Goal: Task Accomplishment & Management: Manage account settings

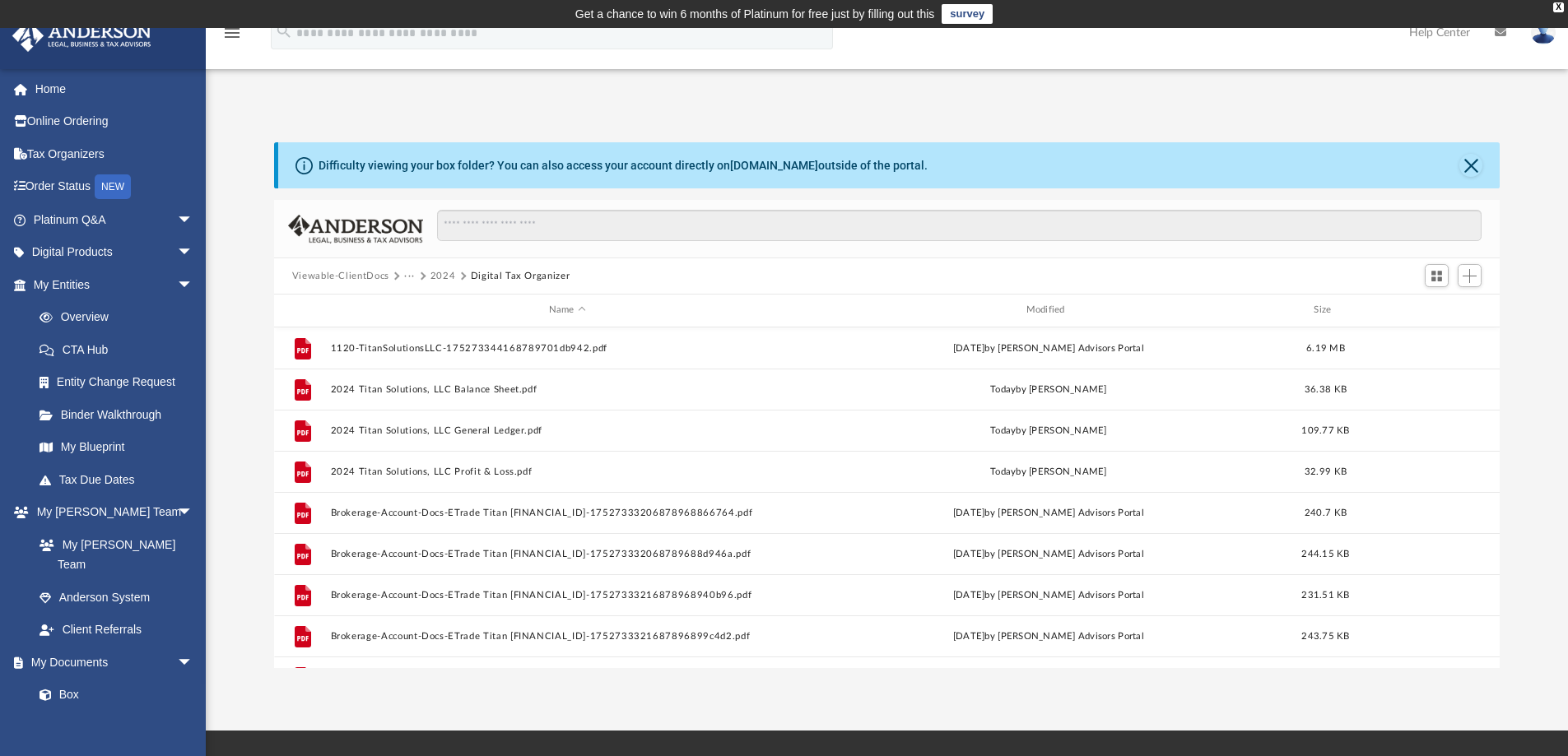
scroll to position [362, 1214]
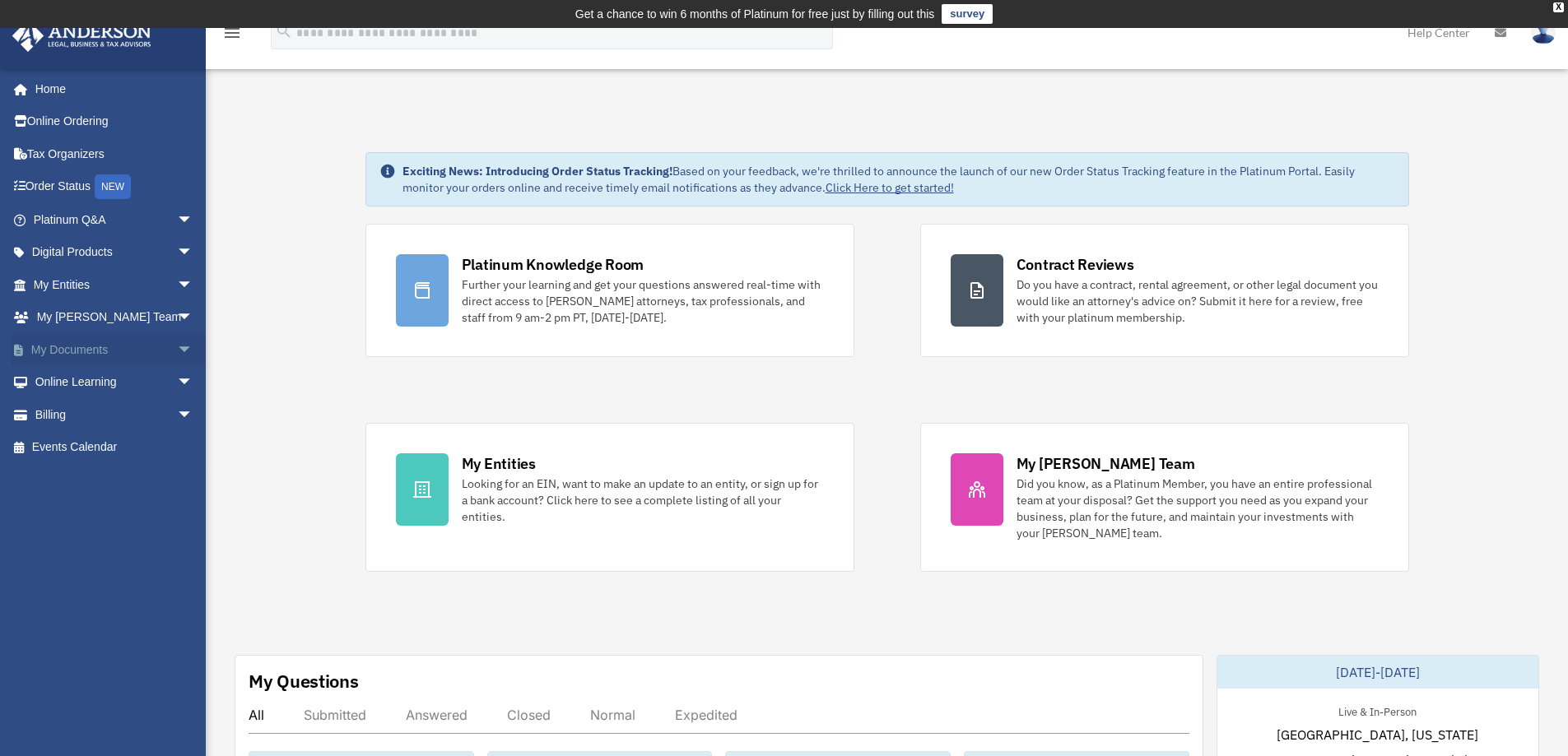
click at [177, 359] on span "arrow_drop_down" at bounding box center [193, 350] width 32 height 33
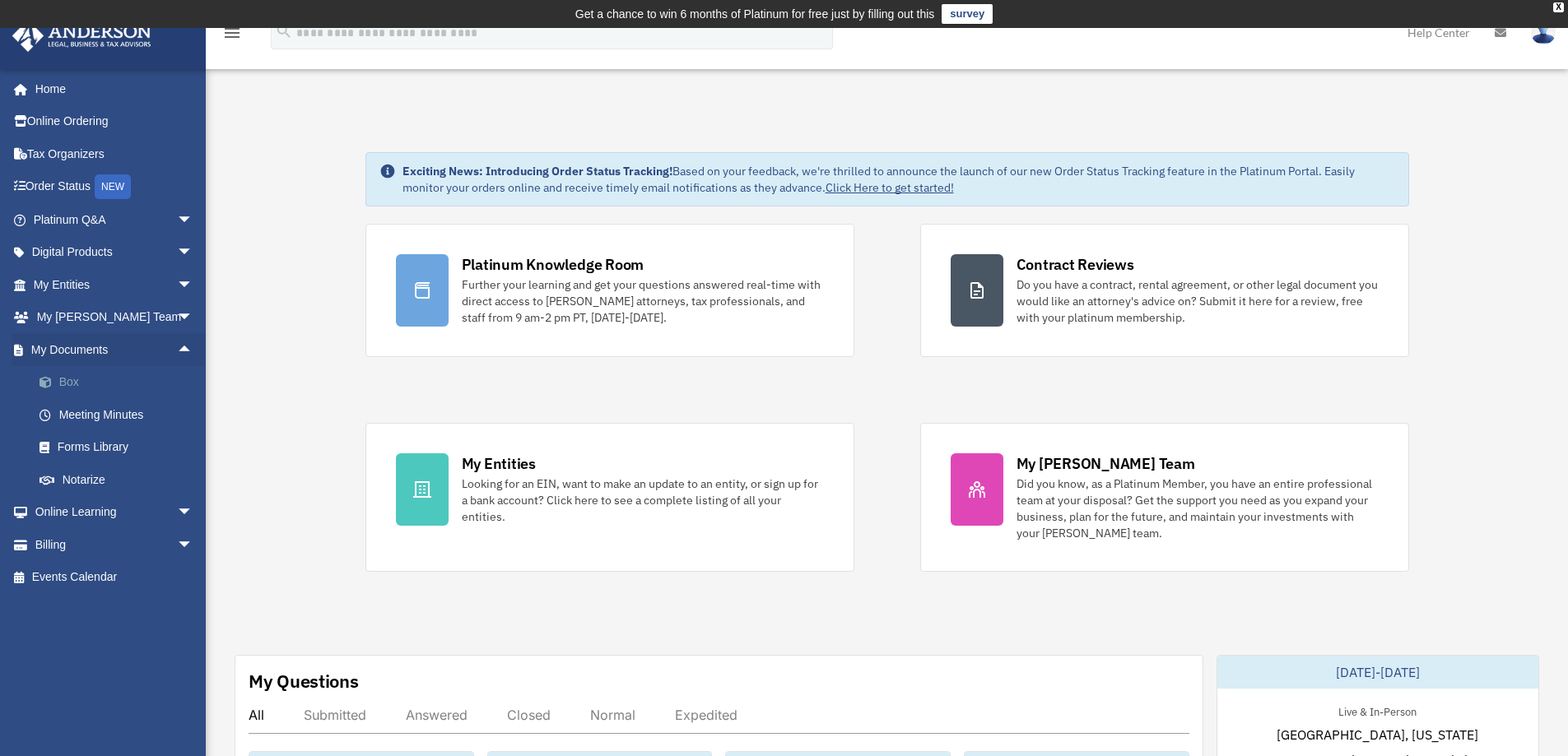
click at [90, 376] on link "Box" at bounding box center [121, 382] width 195 height 32
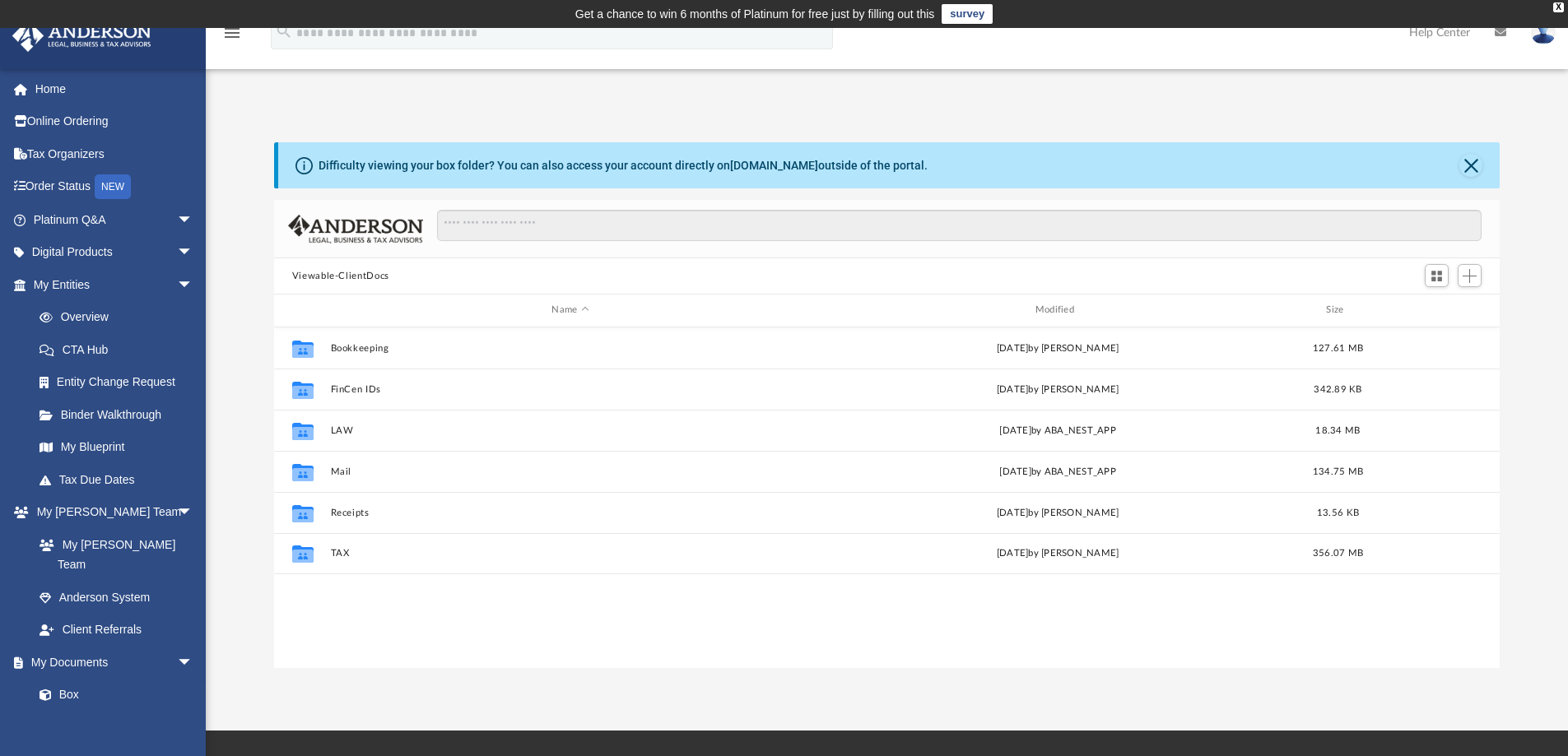
scroll to position [362, 1214]
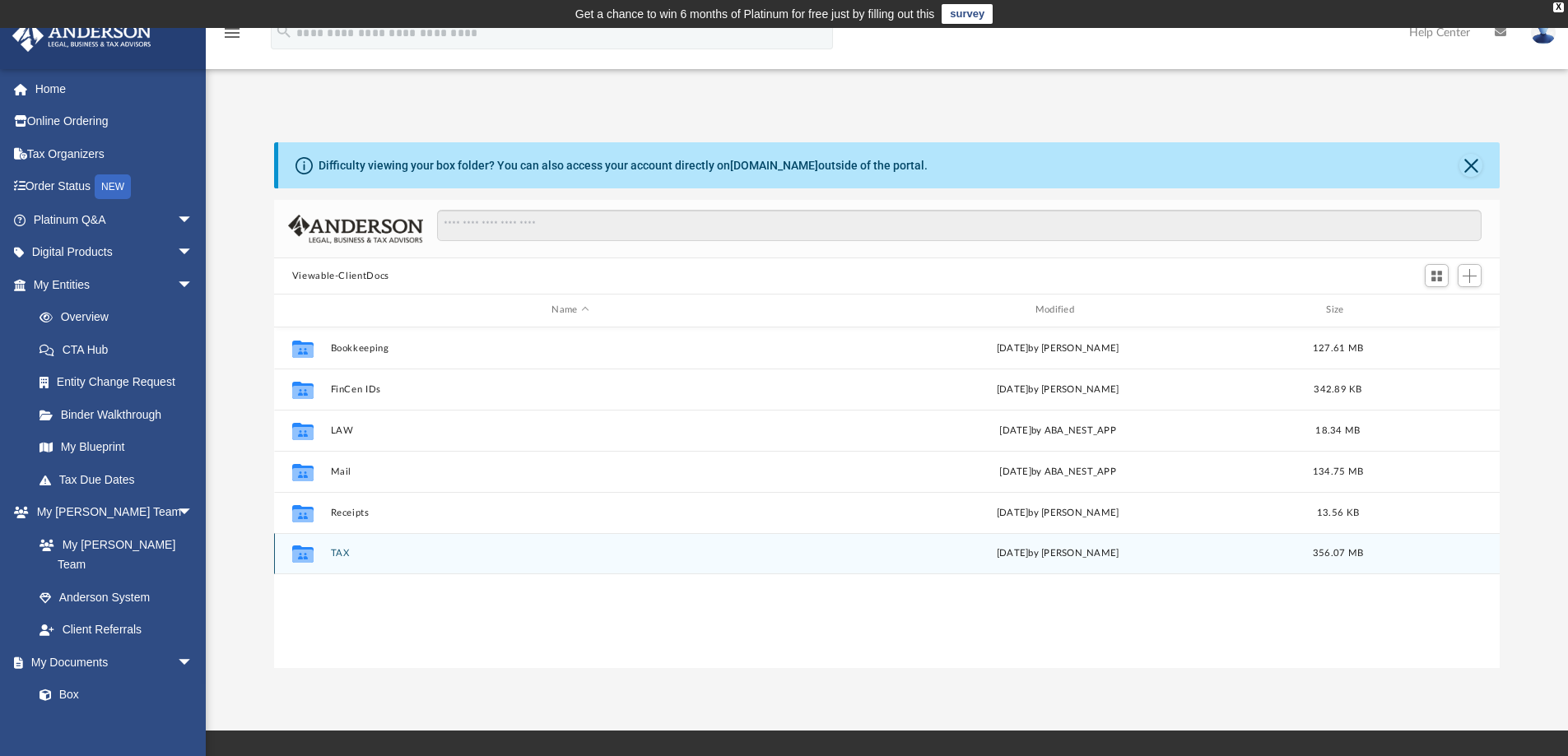
click at [341, 551] on button "TAX" at bounding box center [570, 554] width 480 height 11
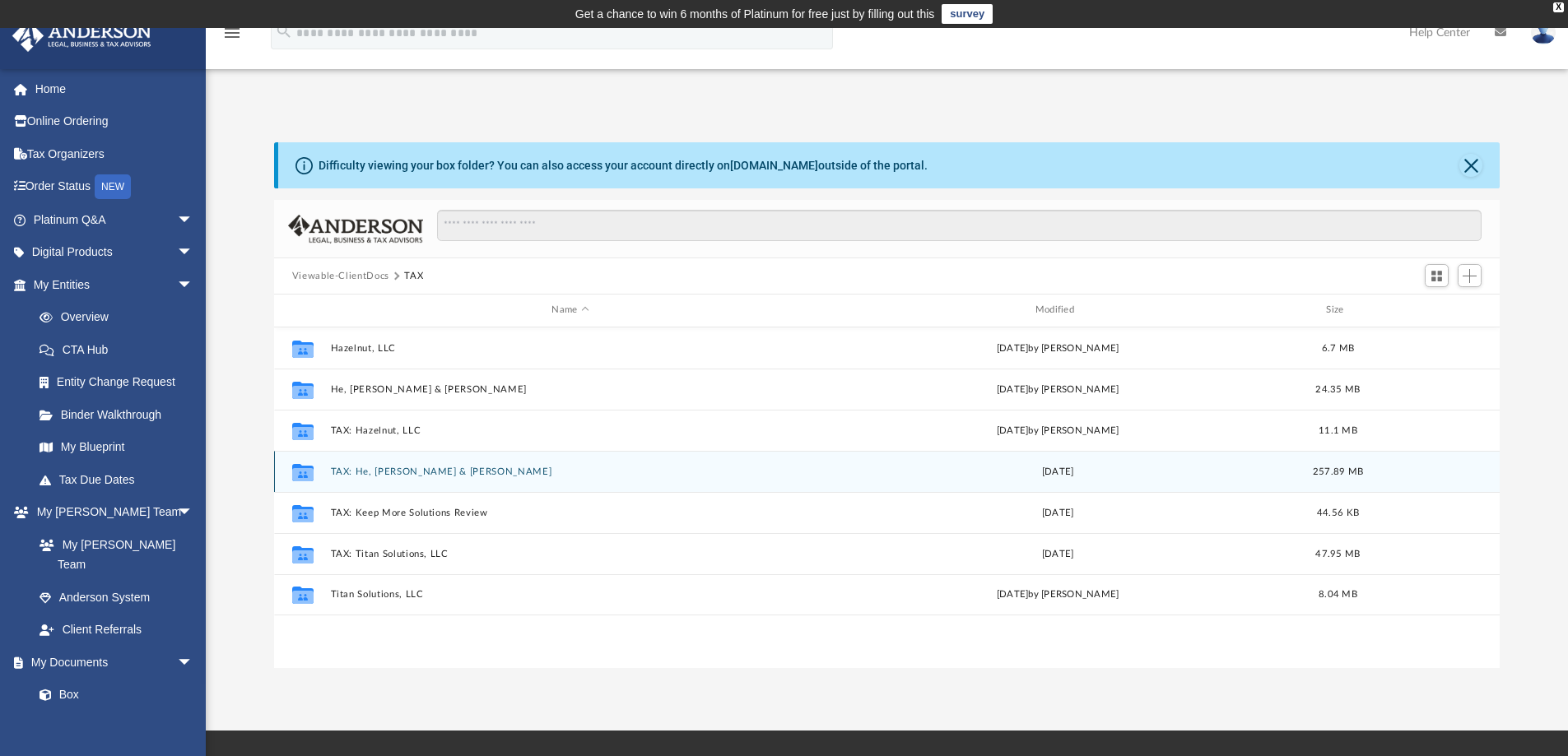
click at [384, 472] on button "TAX: He, [PERSON_NAME] & [PERSON_NAME]" at bounding box center [570, 472] width 480 height 11
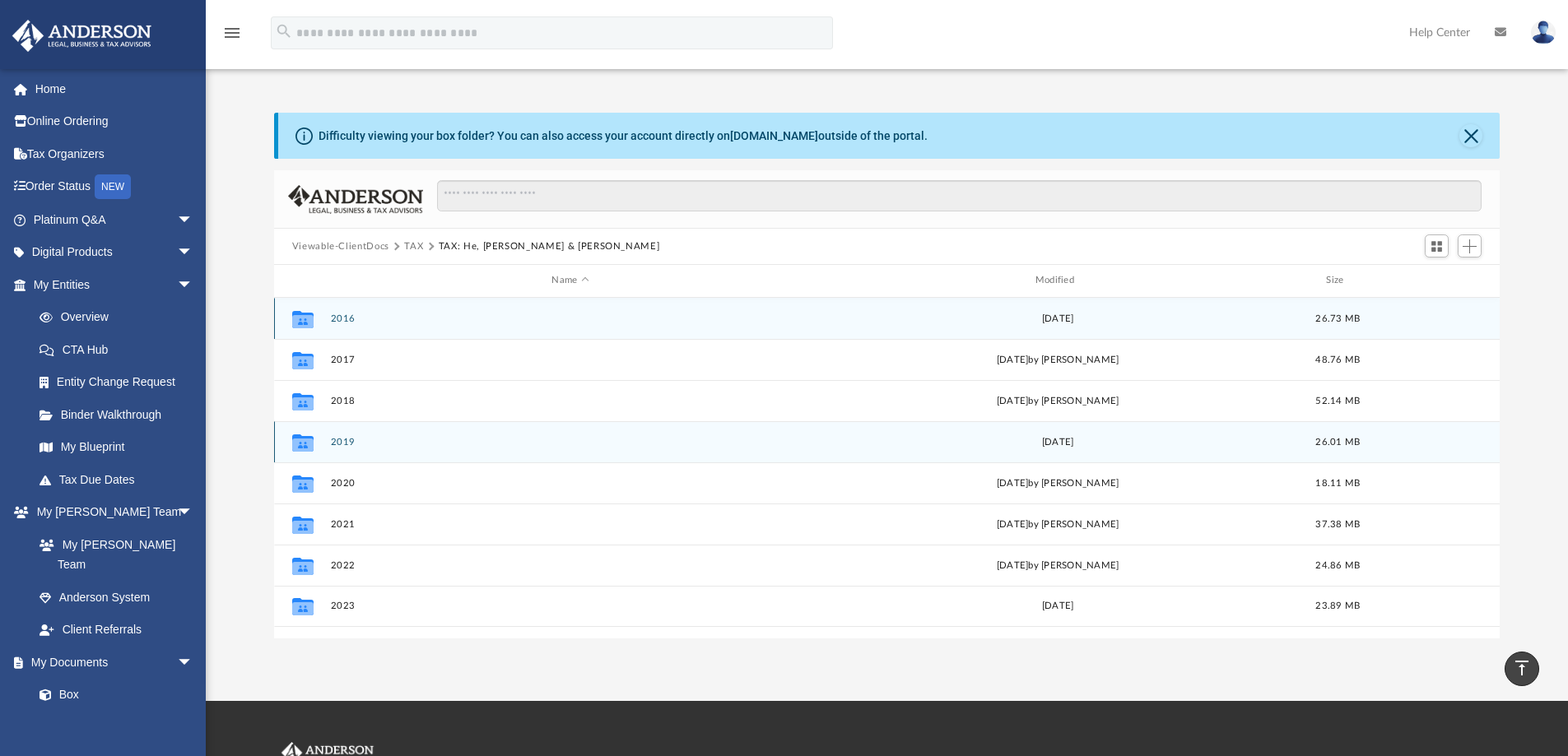
scroll to position [0, 0]
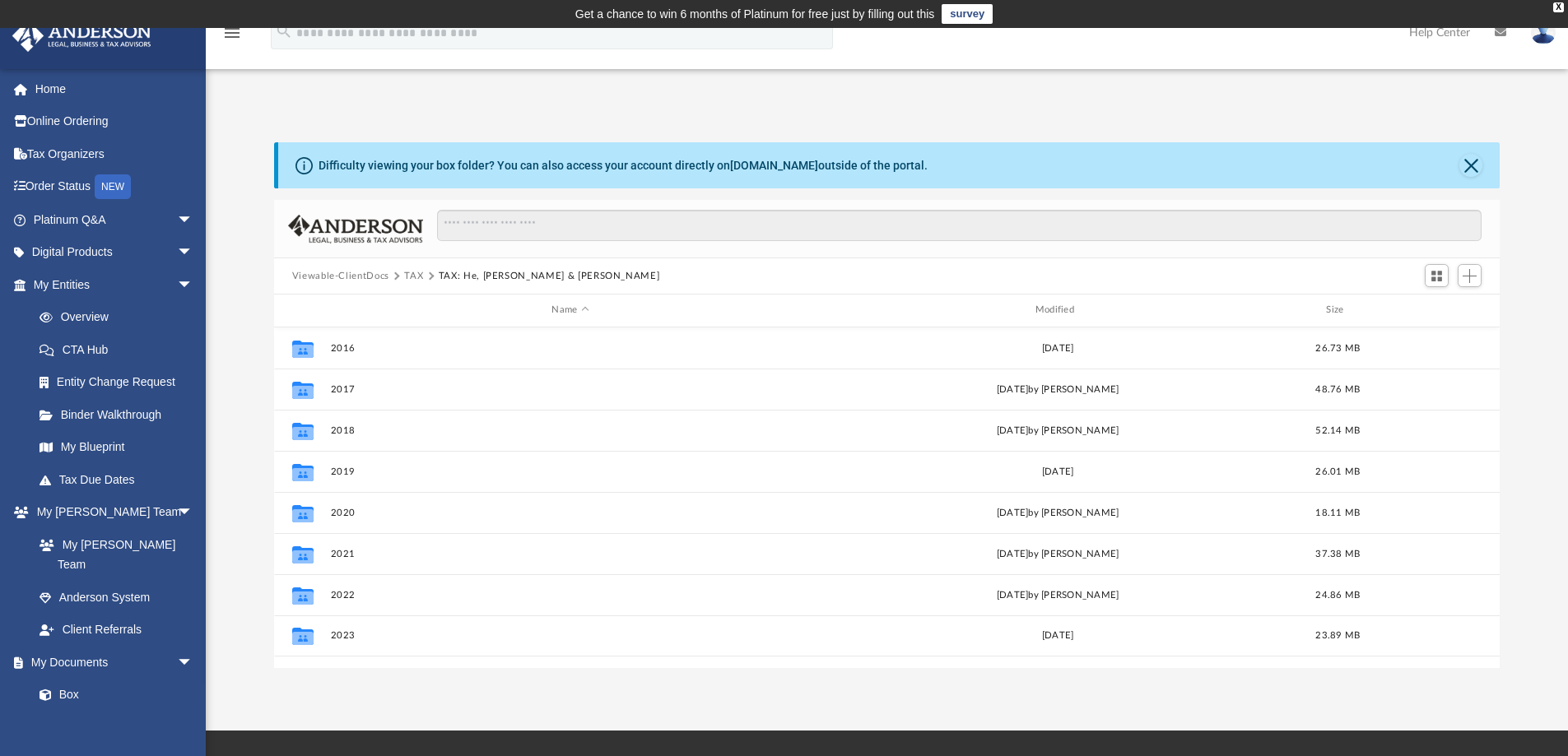
click at [418, 277] on button "TAX" at bounding box center [414, 276] width 19 height 15
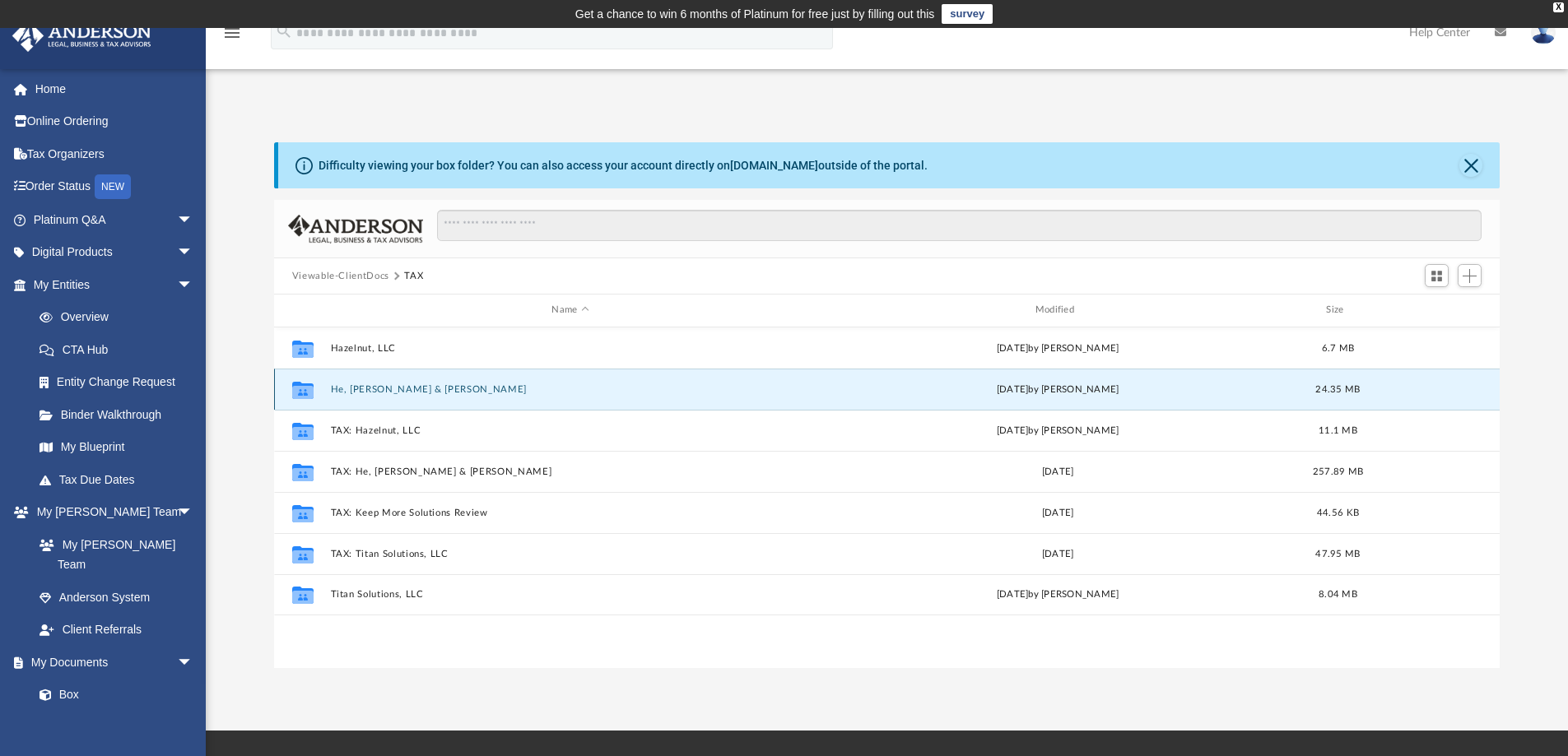
click at [384, 389] on button "He, [PERSON_NAME] & [PERSON_NAME]" at bounding box center [570, 390] width 480 height 11
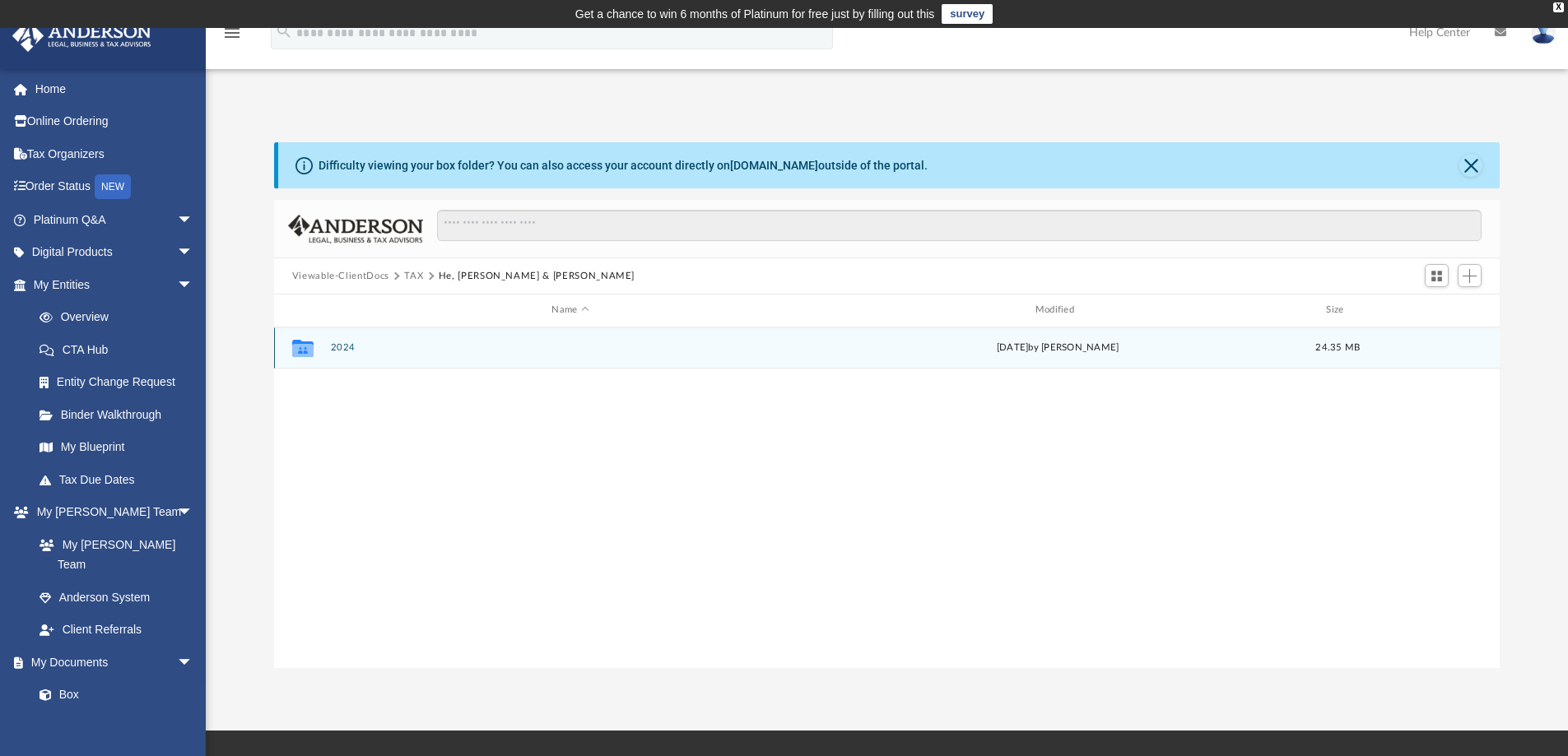
click at [342, 345] on button "2024" at bounding box center [570, 348] width 480 height 11
click at [397, 344] on button "Digital Tax Organizer" at bounding box center [570, 348] width 480 height 11
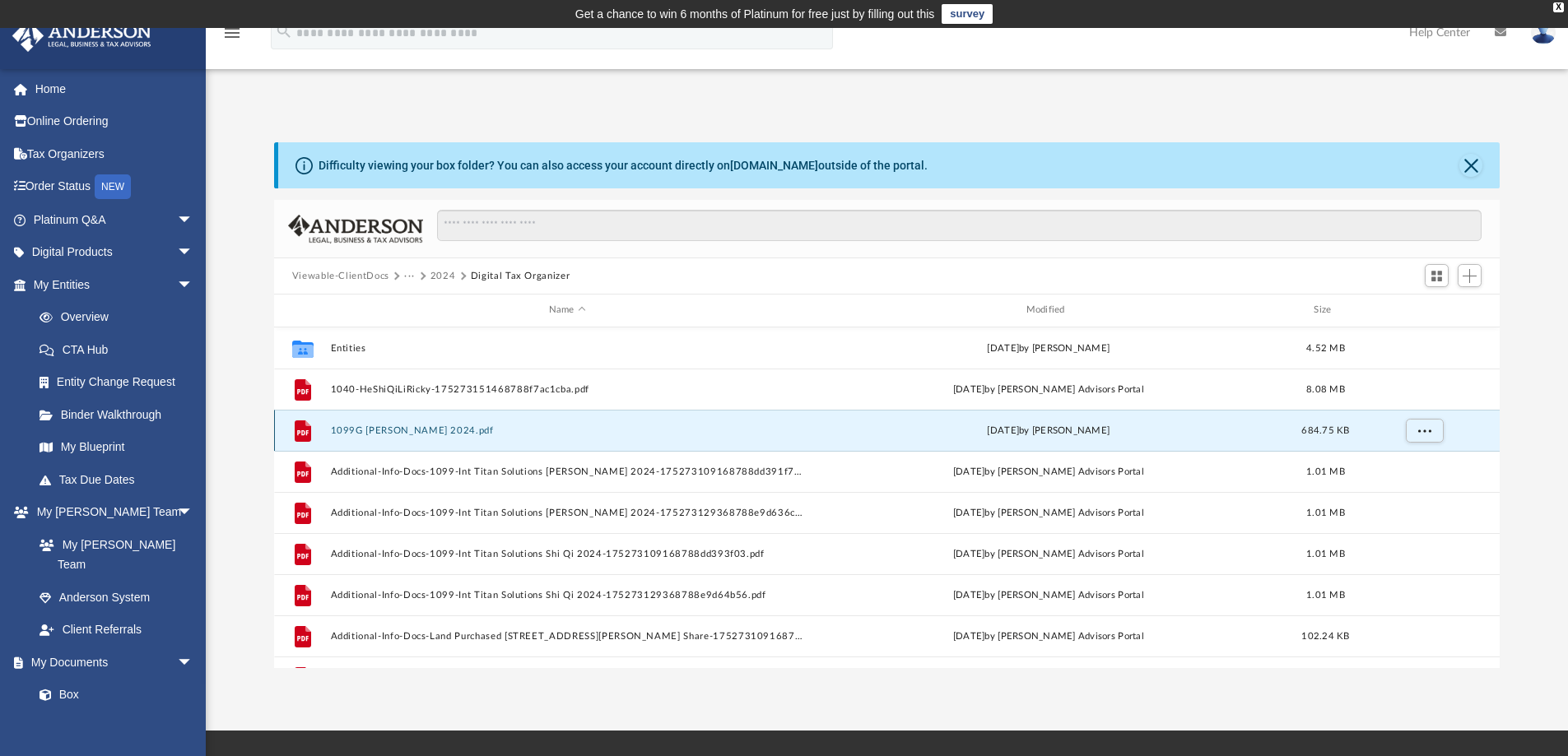
click at [392, 428] on button "1099G [PERSON_NAME] 2024.pdf" at bounding box center [567, 431] width 474 height 11
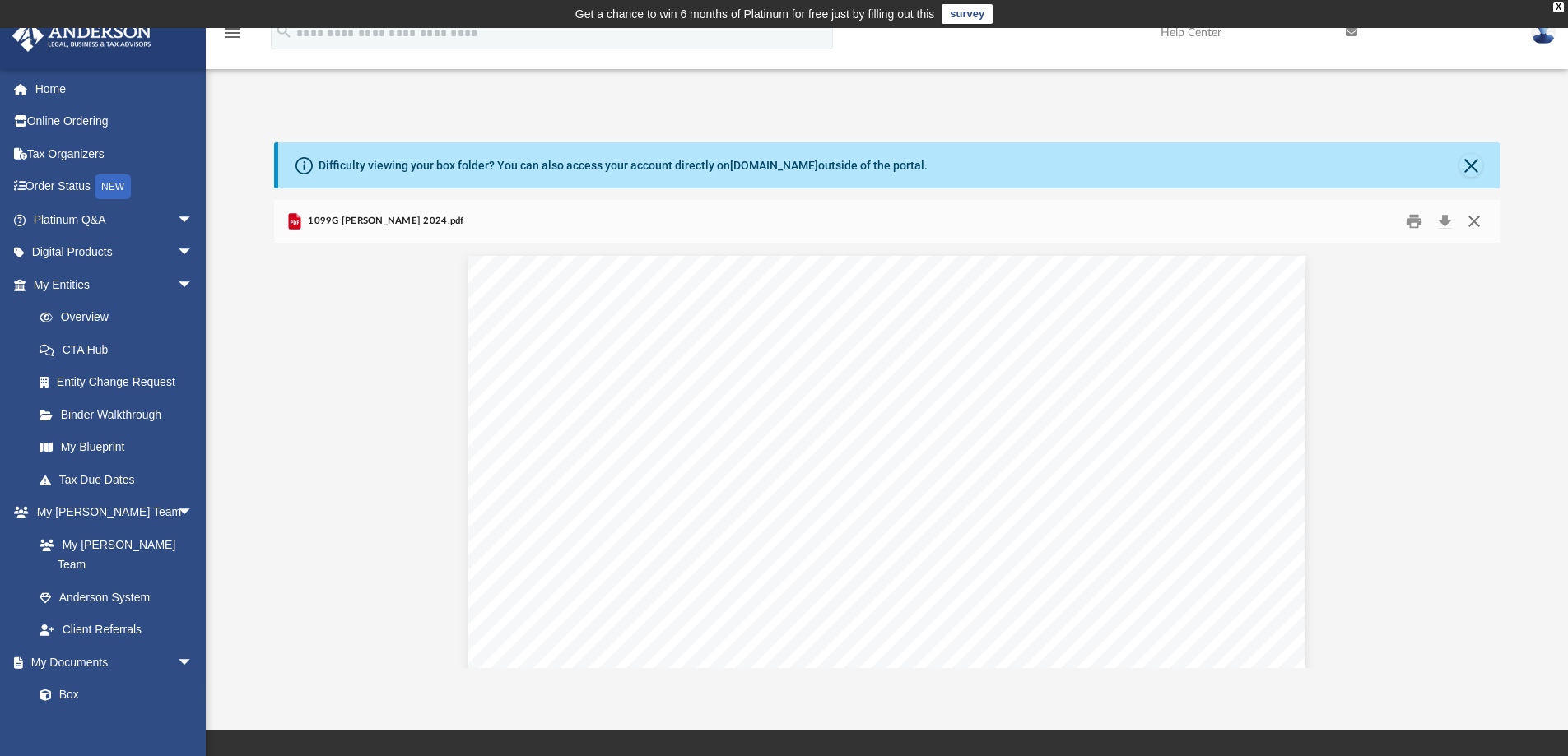
click at [1475, 212] on button "Close" at bounding box center [1474, 222] width 30 height 26
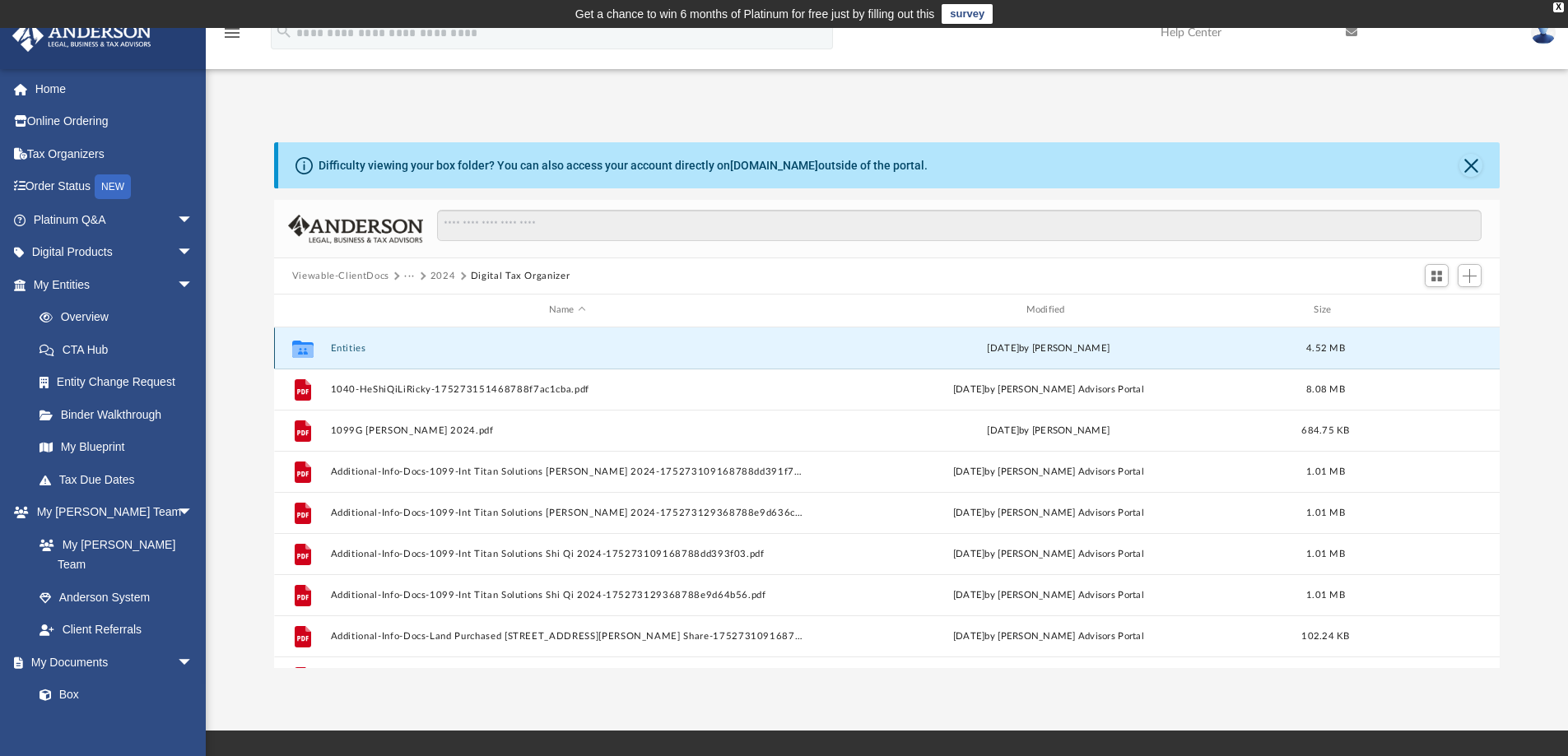
click at [341, 350] on button "Entities" at bounding box center [567, 349] width 474 height 11
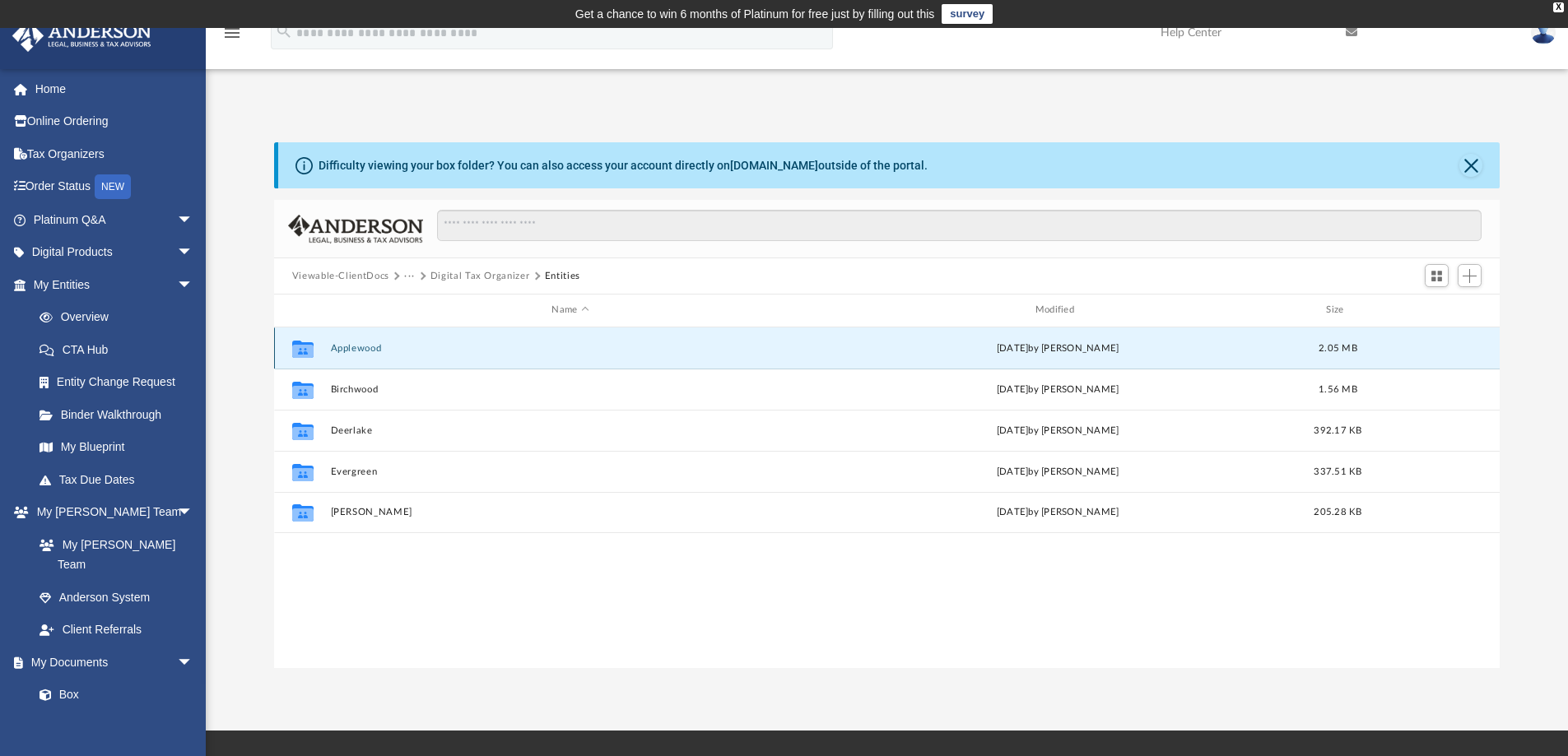
click at [360, 349] on button "Applewood" at bounding box center [570, 349] width 480 height 11
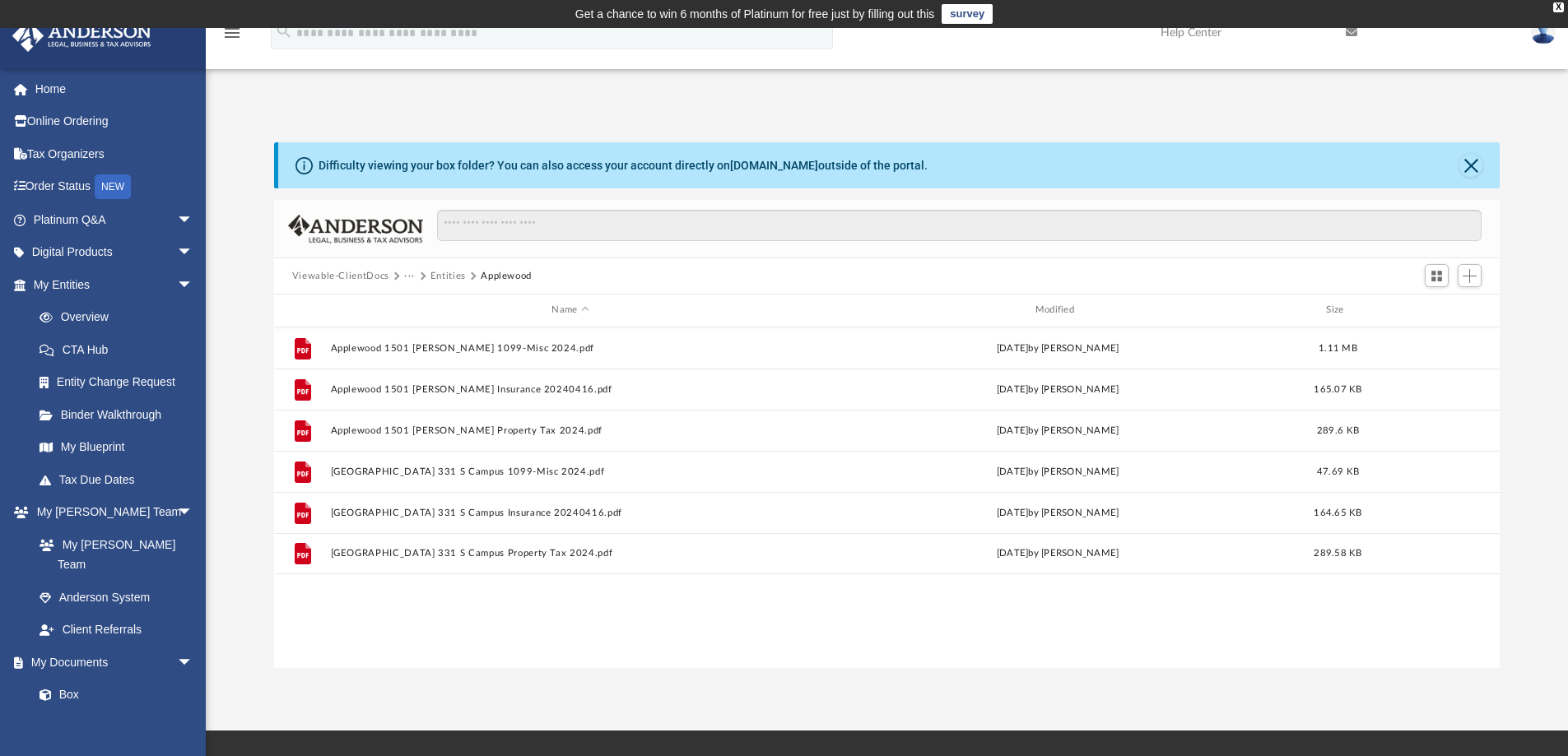
click at [440, 281] on button "Entities" at bounding box center [448, 276] width 35 height 15
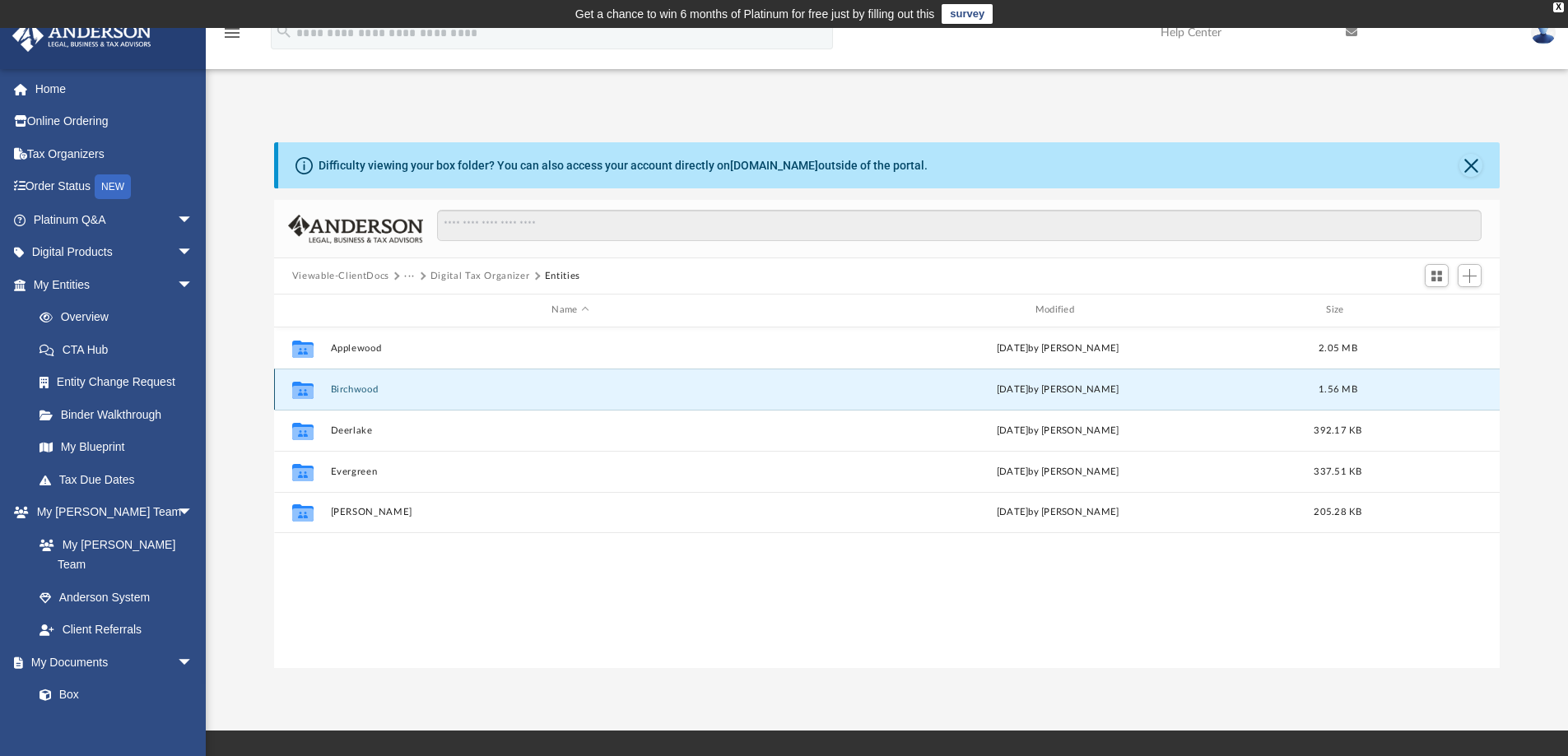
click at [353, 386] on button "Birchwood" at bounding box center [570, 390] width 480 height 11
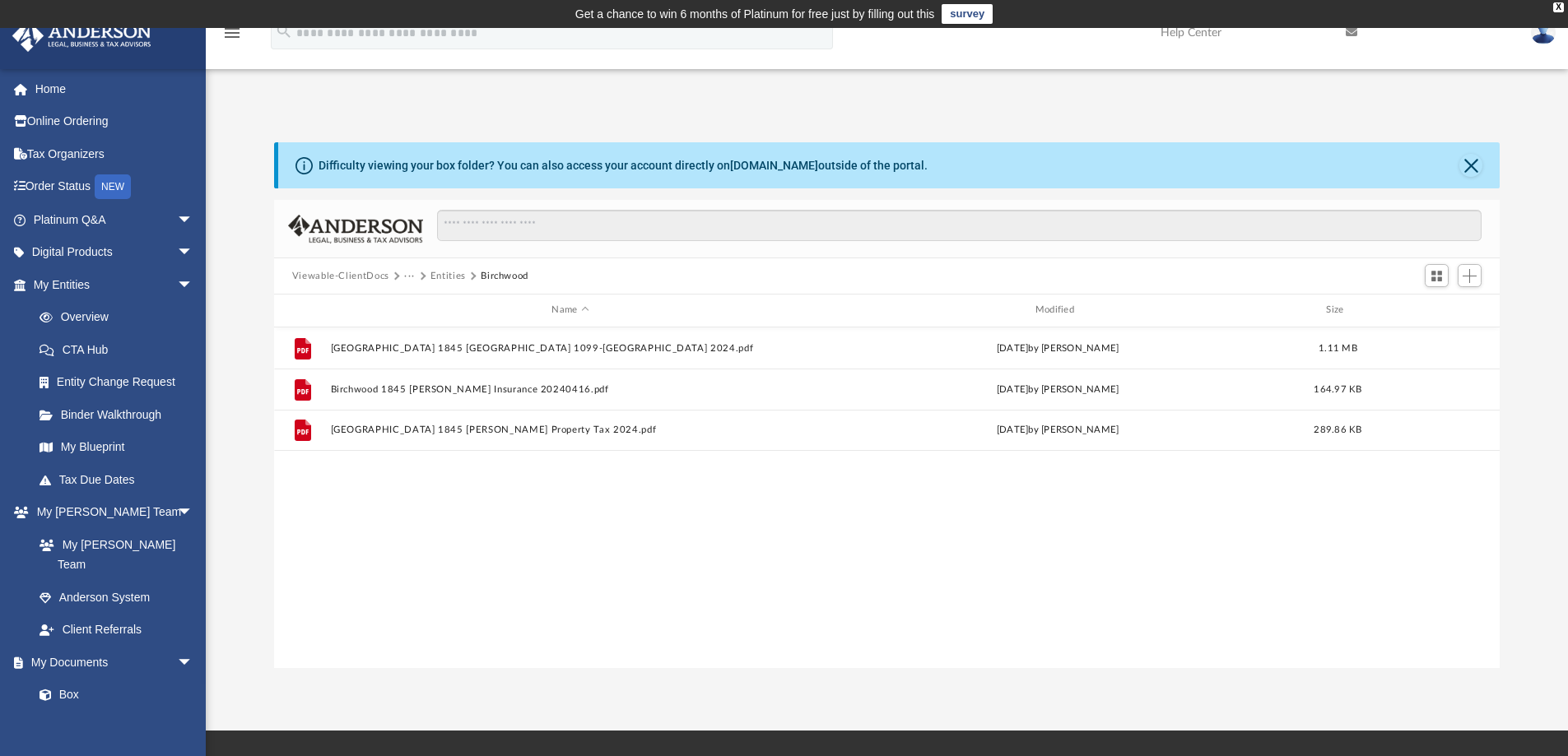
click at [431, 274] on button "Entities" at bounding box center [448, 276] width 35 height 15
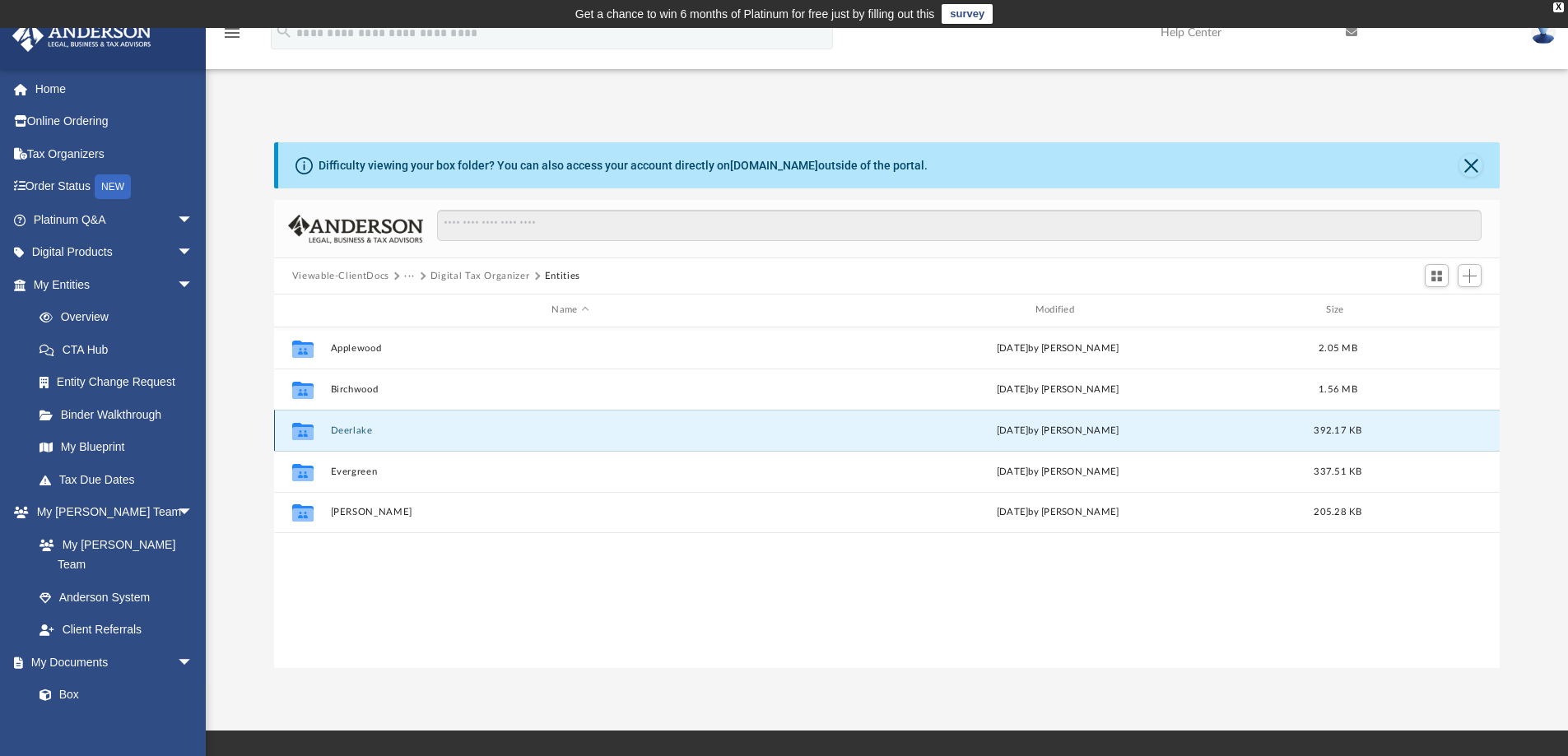
click at [353, 434] on button "Deerlake" at bounding box center [570, 431] width 480 height 11
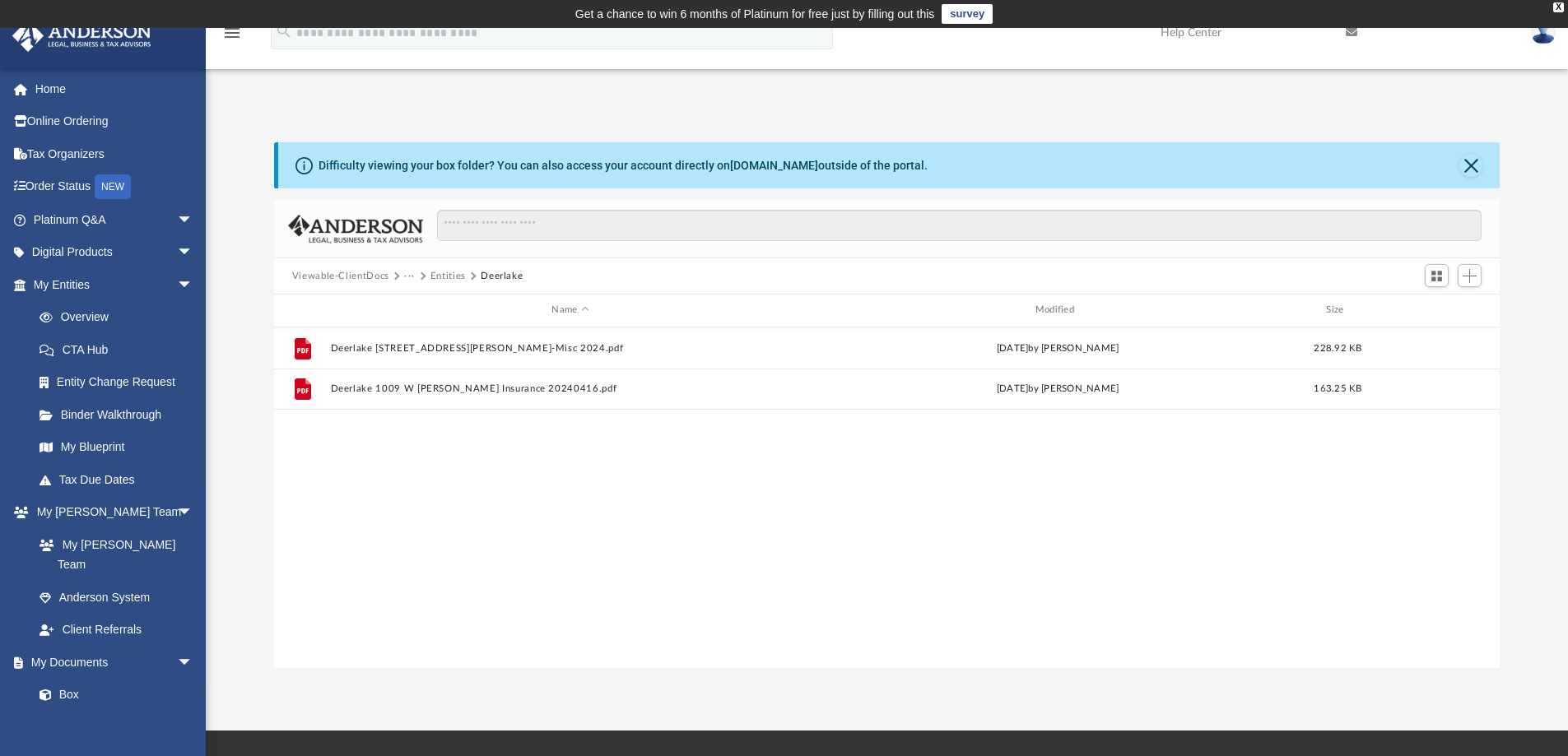
click at [438, 275] on button "Entities" at bounding box center [448, 276] width 35 height 15
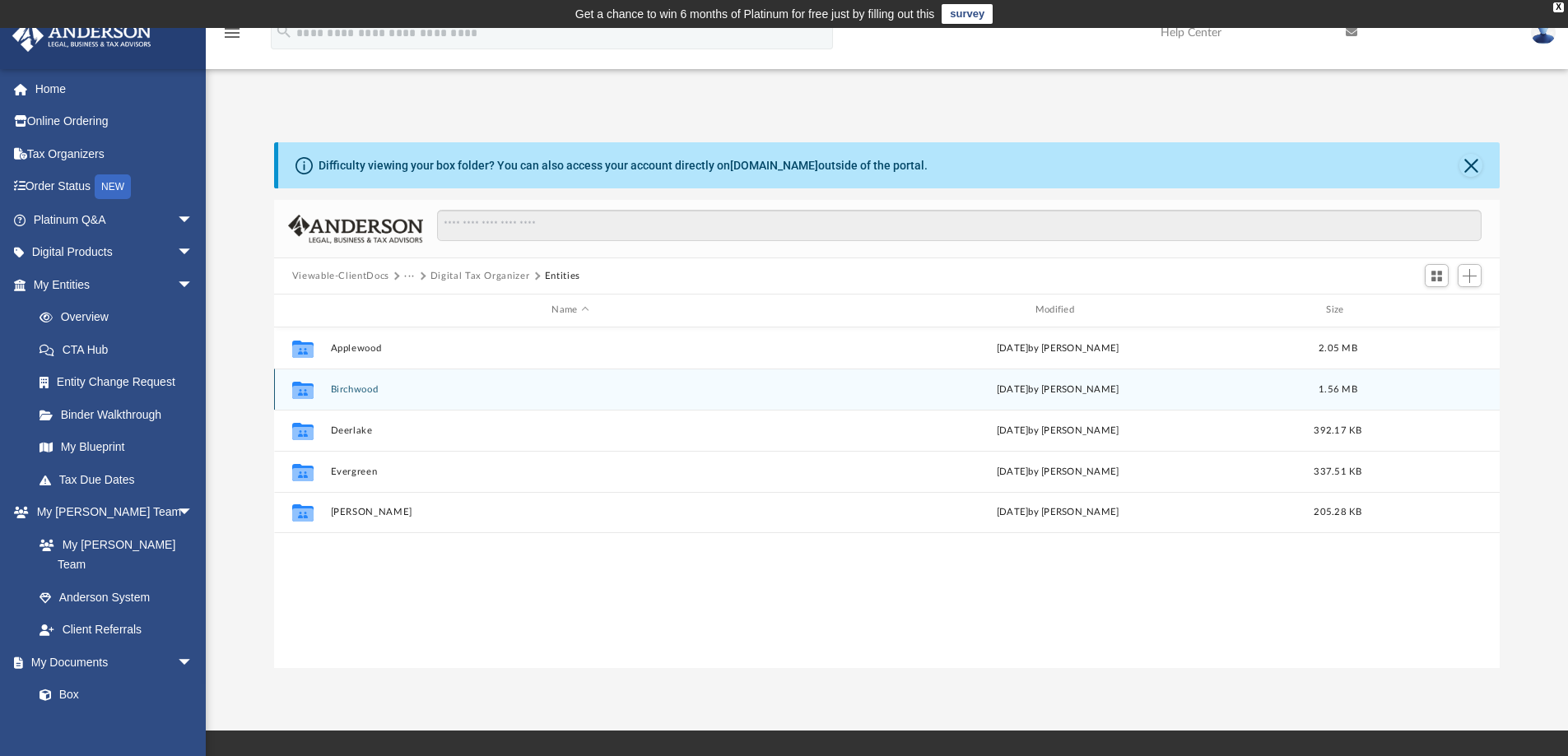
click at [357, 391] on button "Birchwood" at bounding box center [570, 390] width 480 height 11
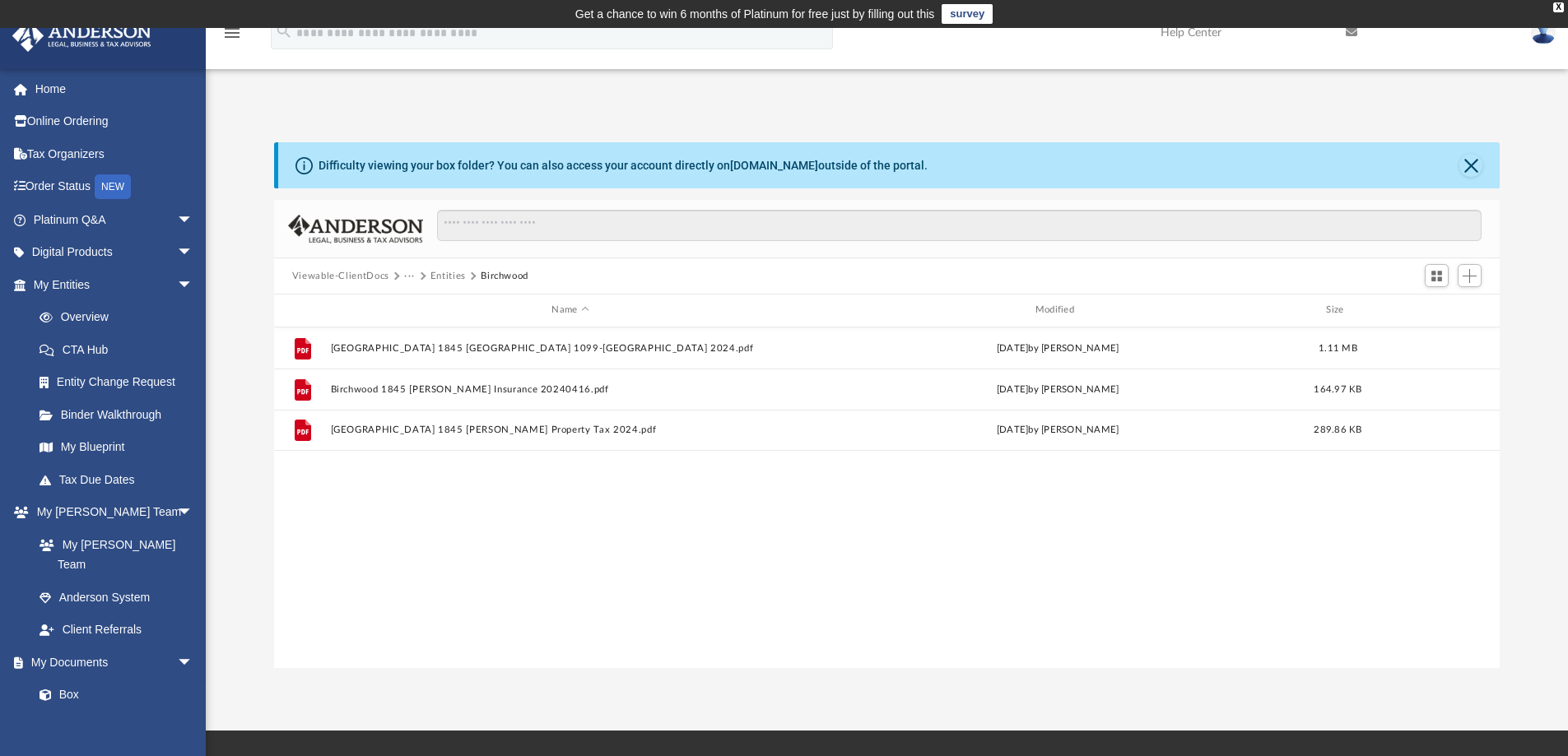
click at [449, 281] on button "Entities" at bounding box center [448, 276] width 35 height 15
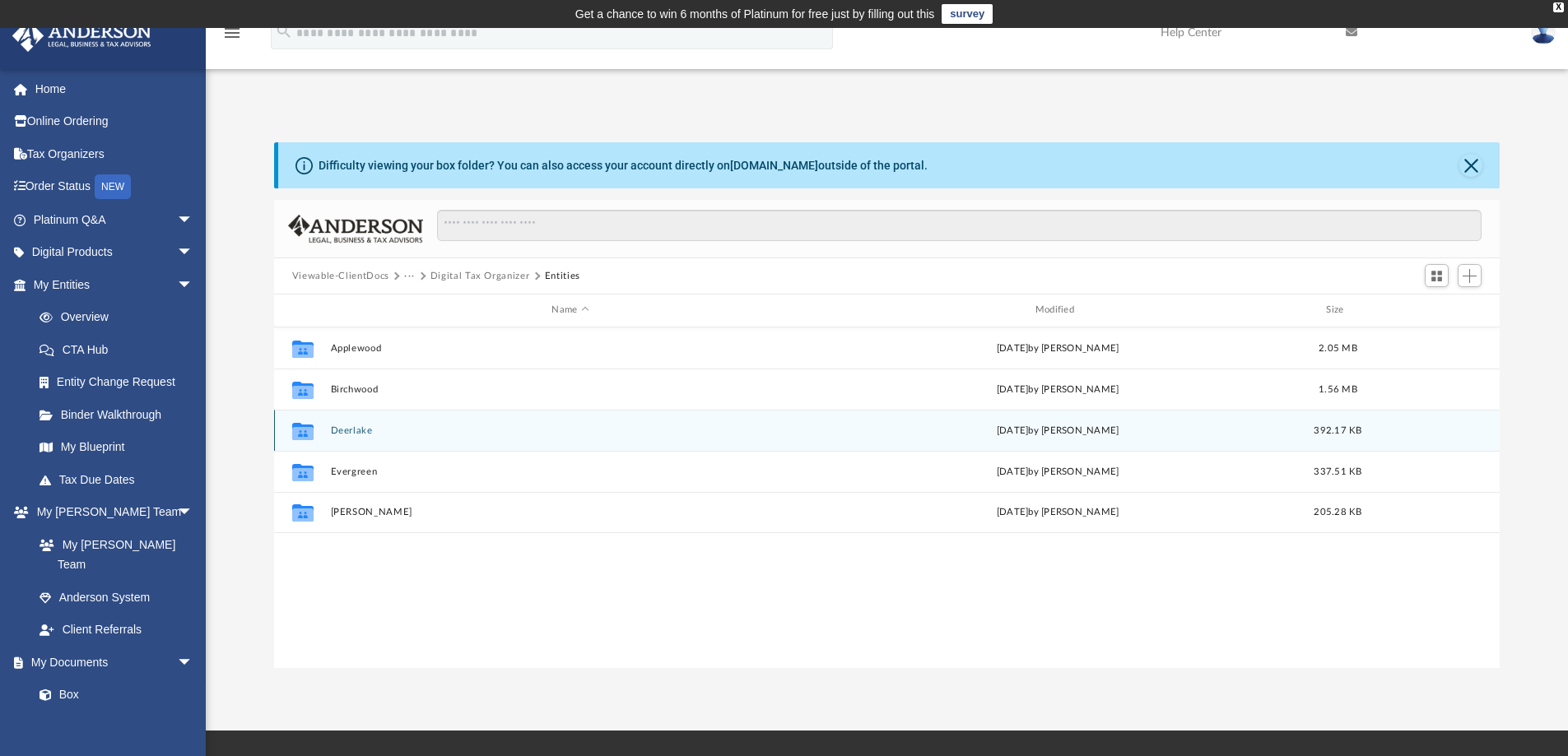
click at [354, 427] on button "Deerlake" at bounding box center [570, 431] width 480 height 11
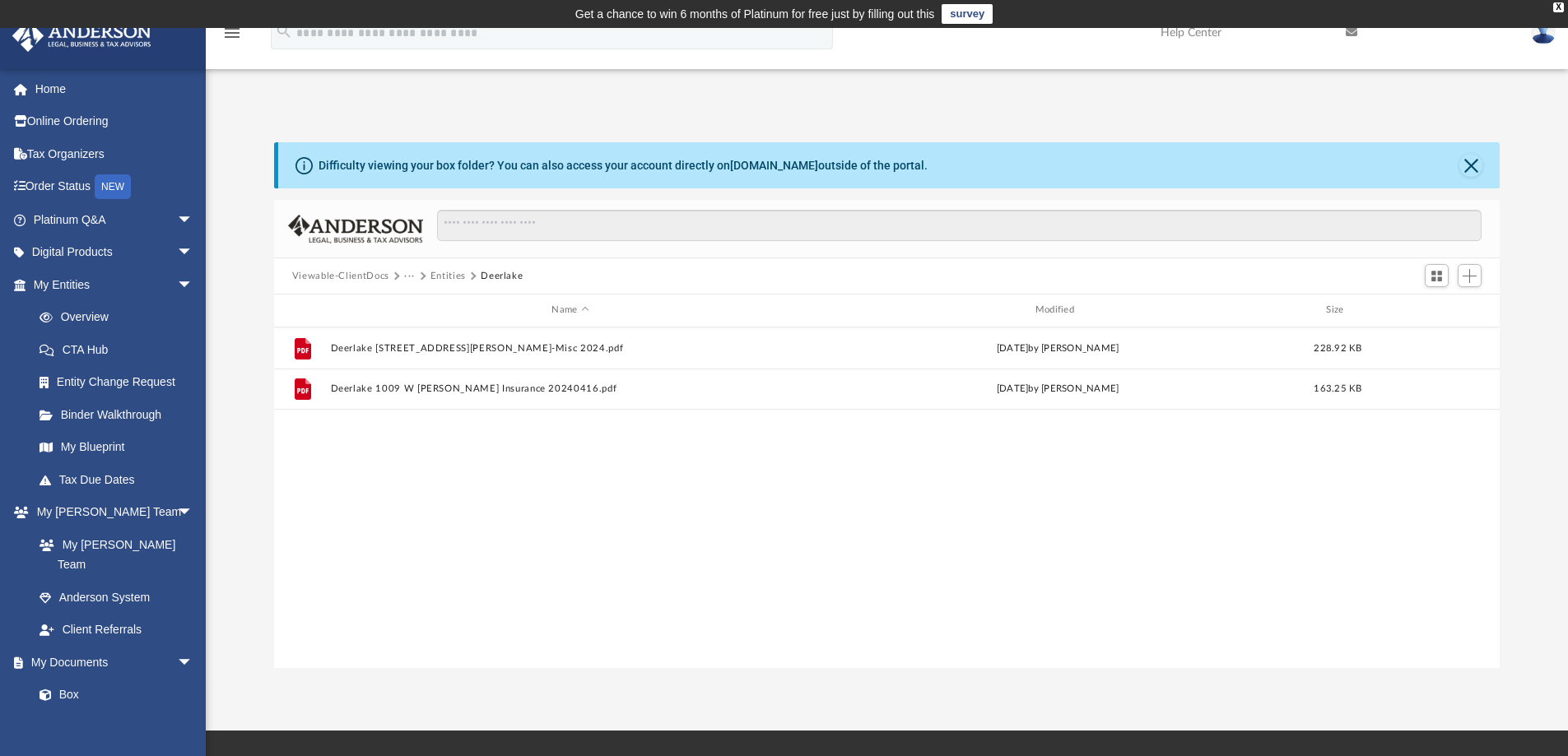
click at [442, 280] on button "Entities" at bounding box center [448, 276] width 35 height 15
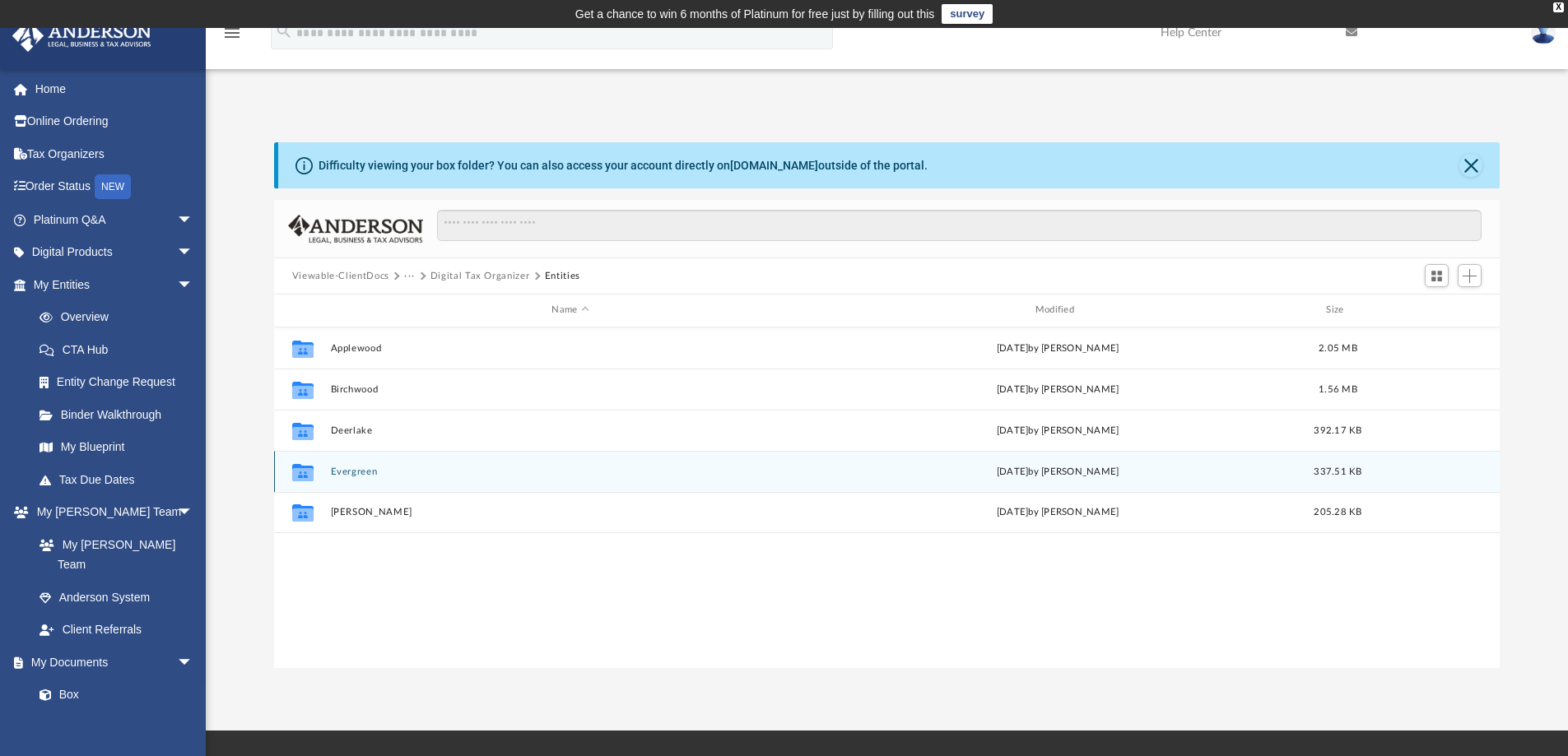
click at [347, 472] on button "Evergreen" at bounding box center [570, 472] width 480 height 11
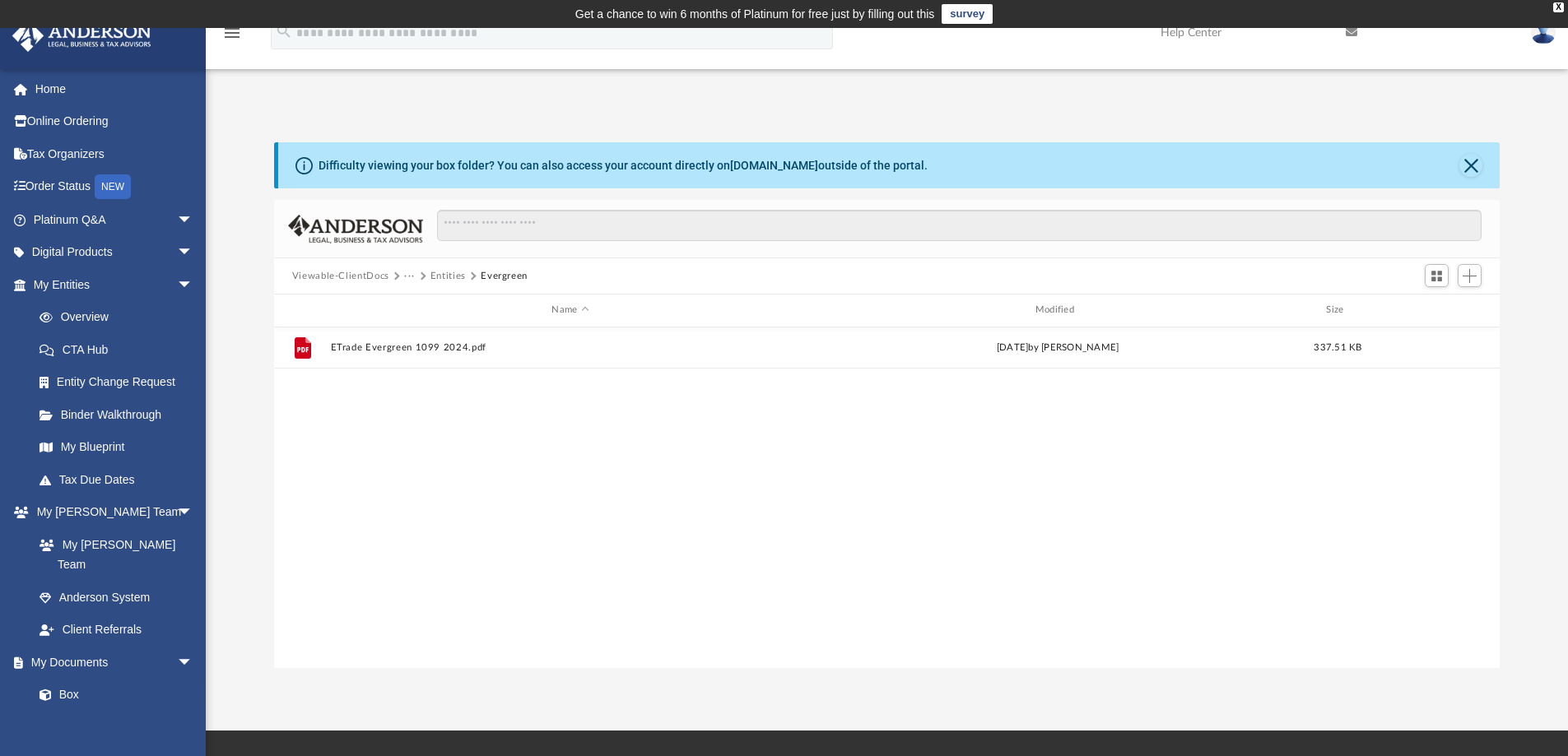
click at [449, 278] on button "Entities" at bounding box center [448, 276] width 35 height 15
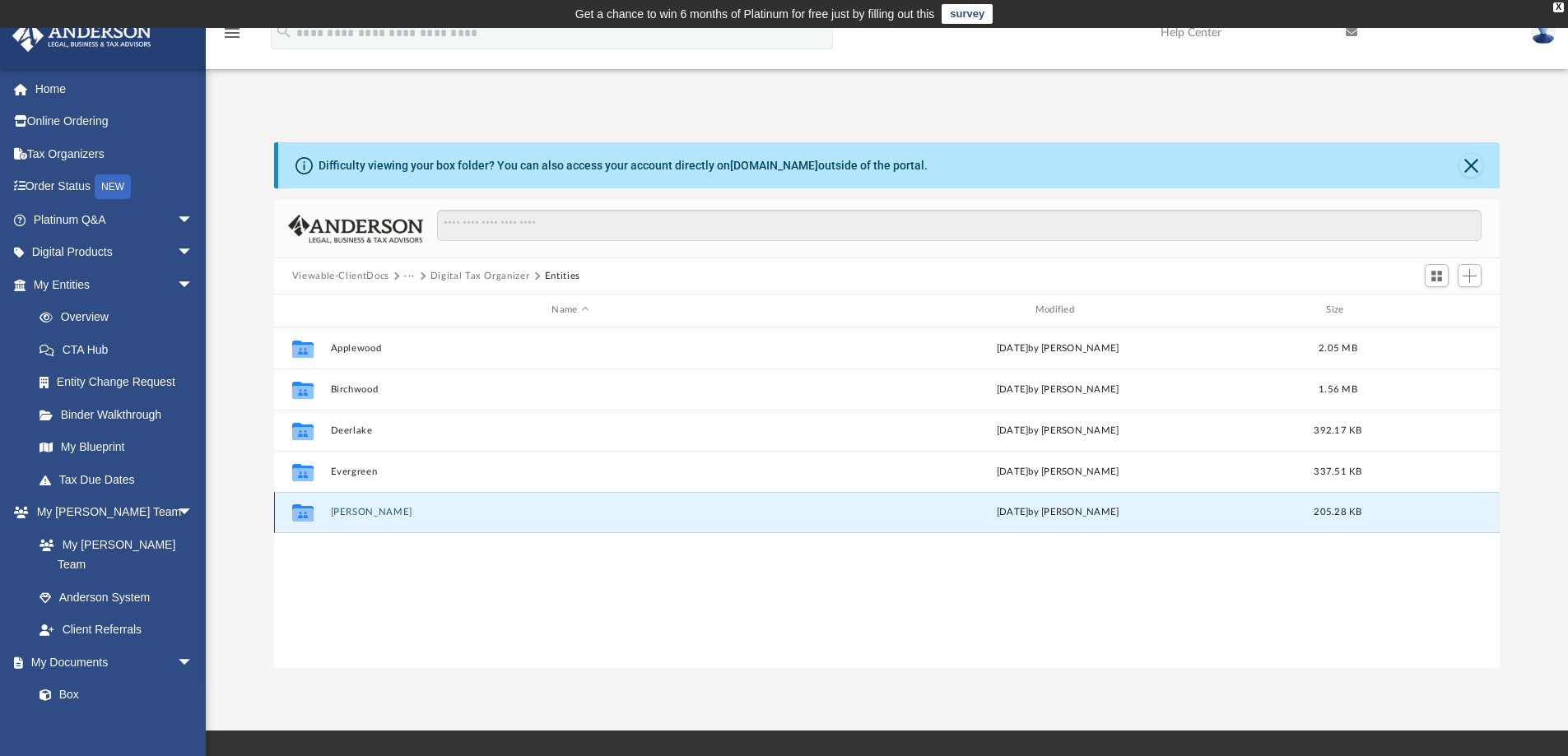
click at [337, 510] on button "[PERSON_NAME]" at bounding box center [570, 513] width 480 height 11
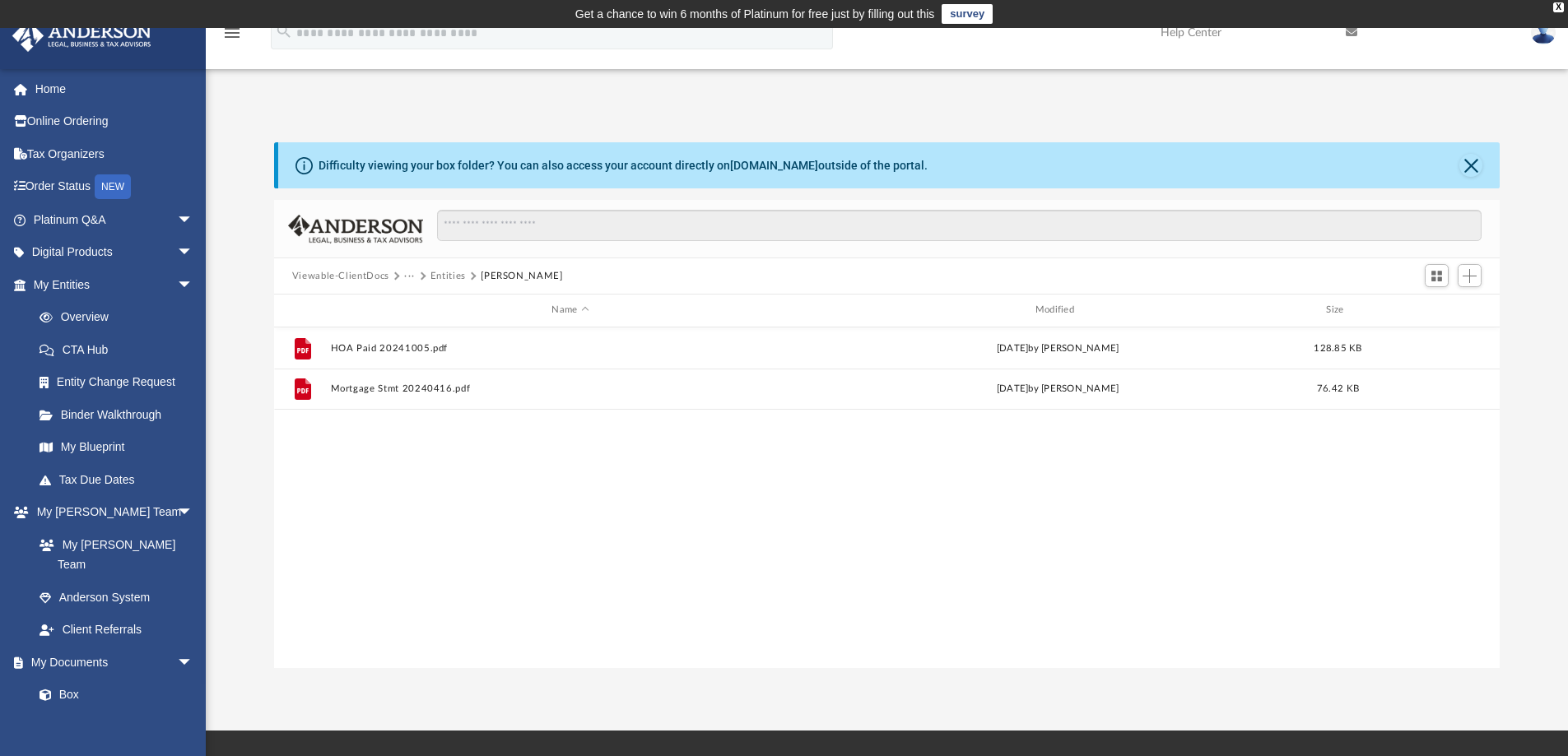
click at [439, 280] on button "Entities" at bounding box center [448, 276] width 35 height 15
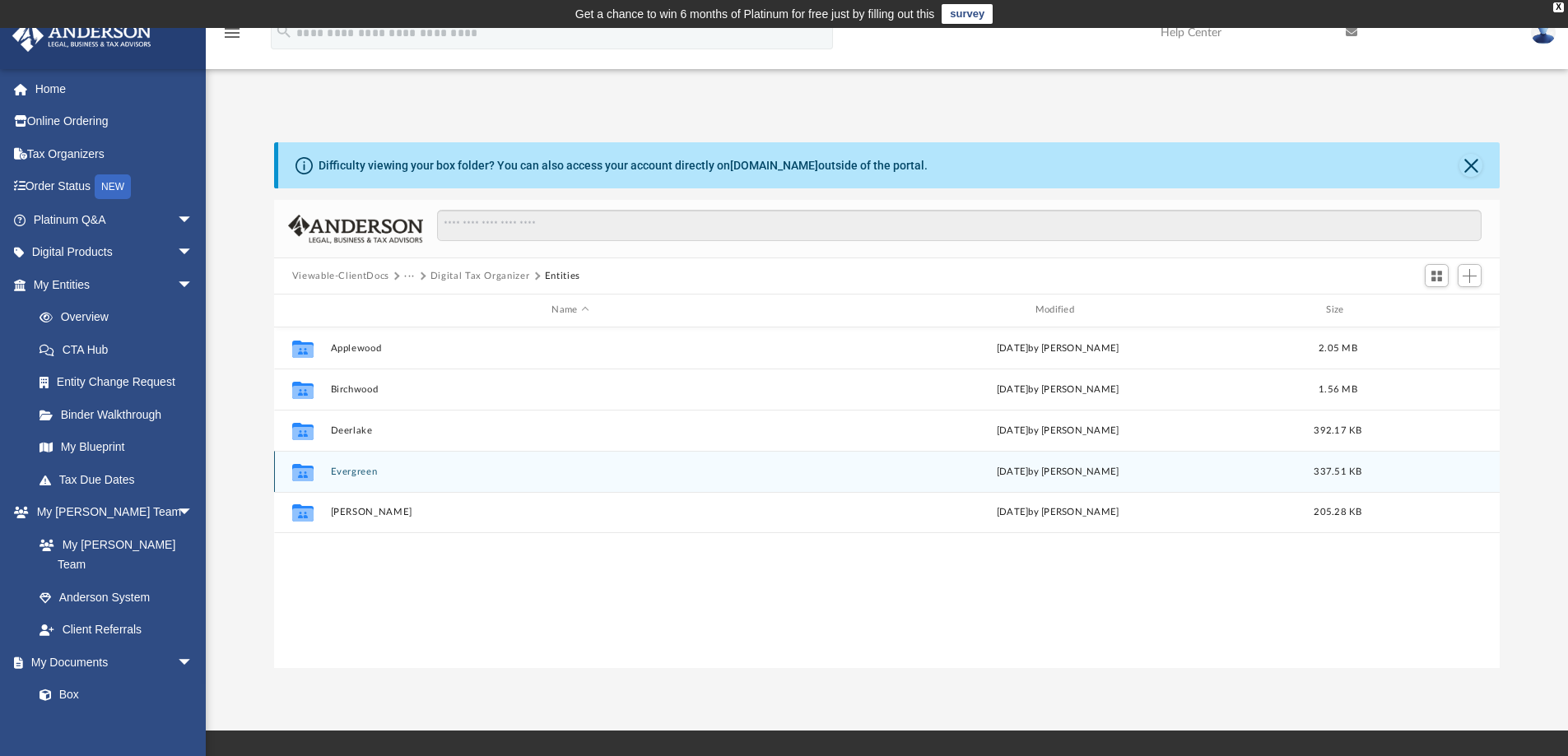
click at [346, 475] on button "Evergreen" at bounding box center [570, 472] width 480 height 11
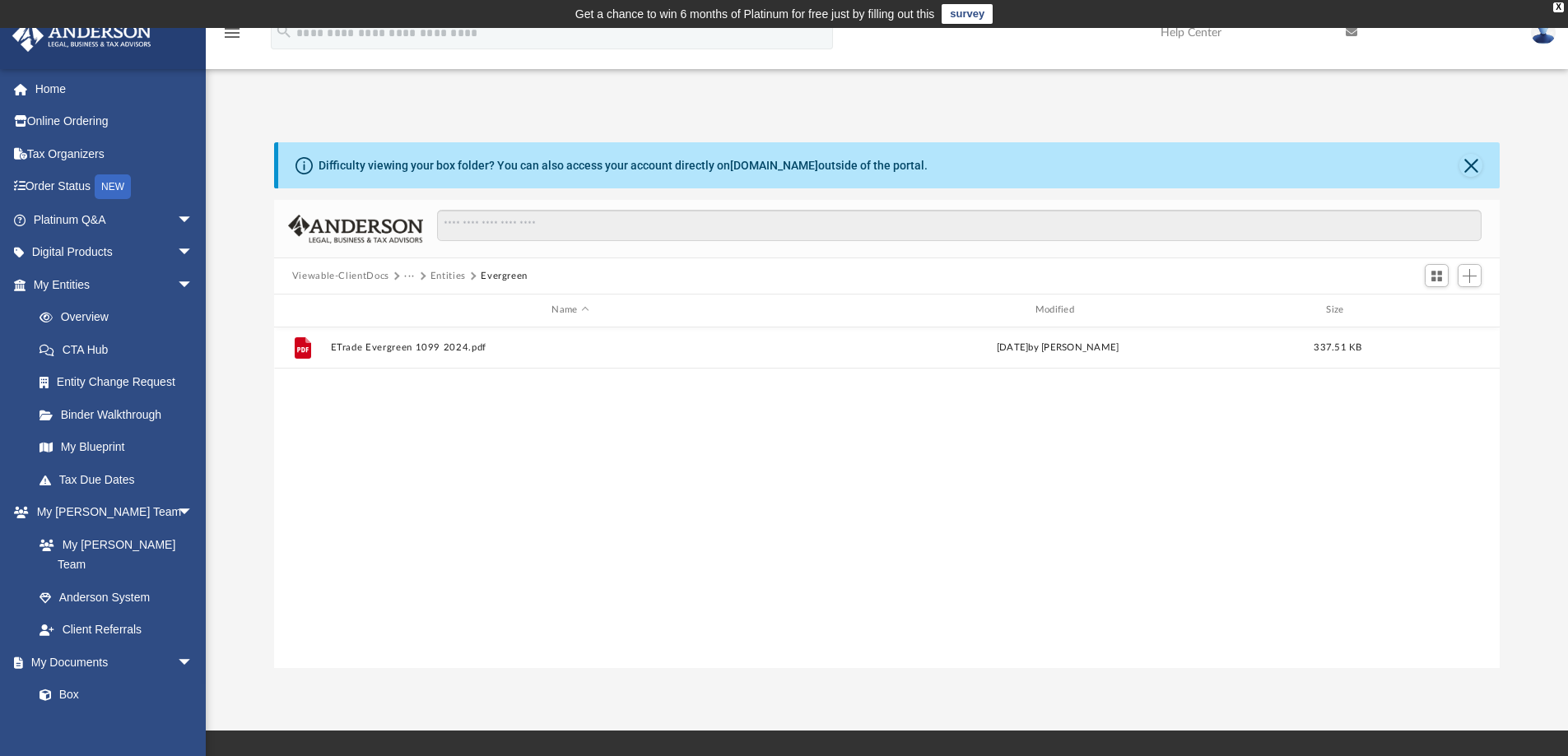
click at [434, 278] on button "Entities" at bounding box center [448, 276] width 35 height 15
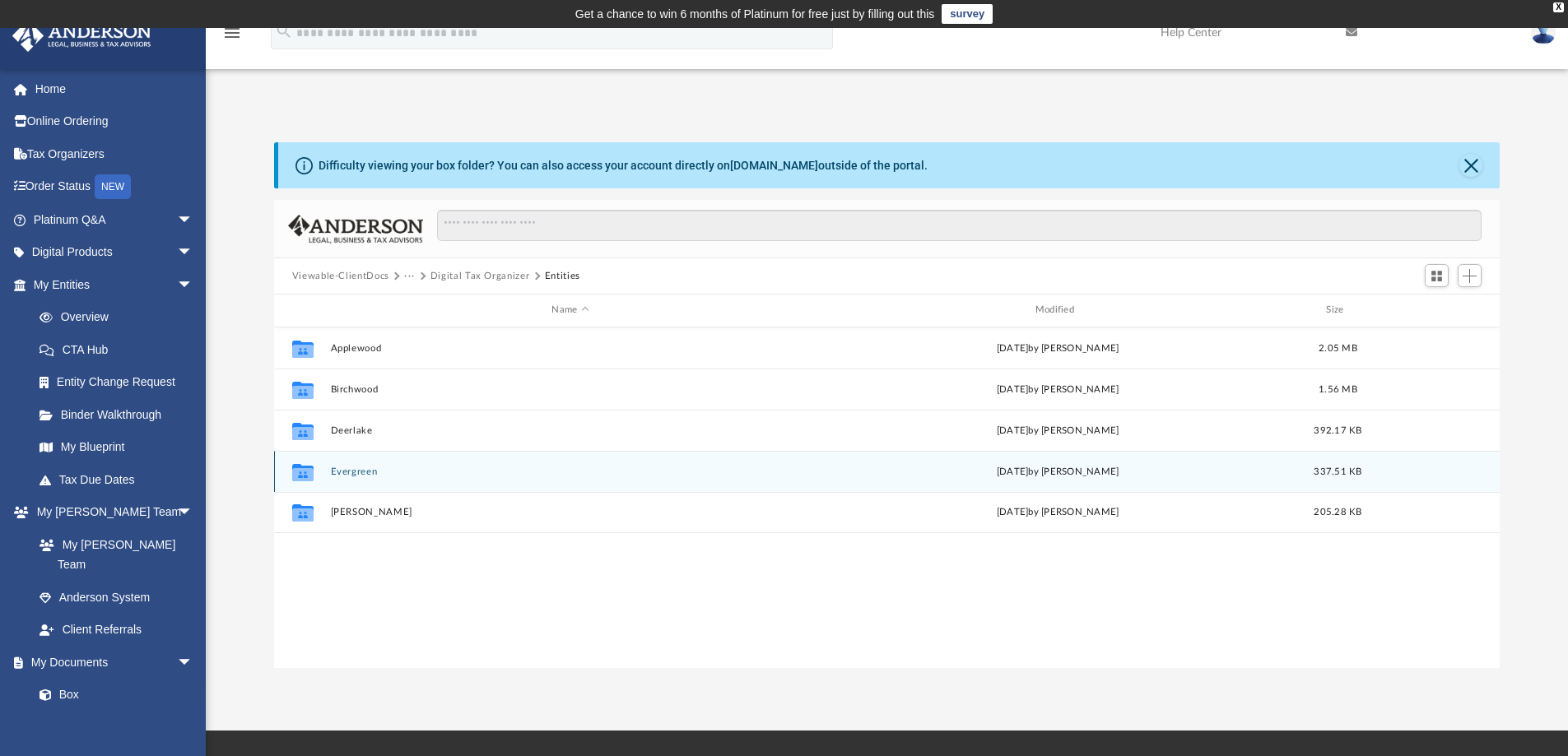
click at [359, 470] on button "Evergreen" at bounding box center [570, 472] width 480 height 11
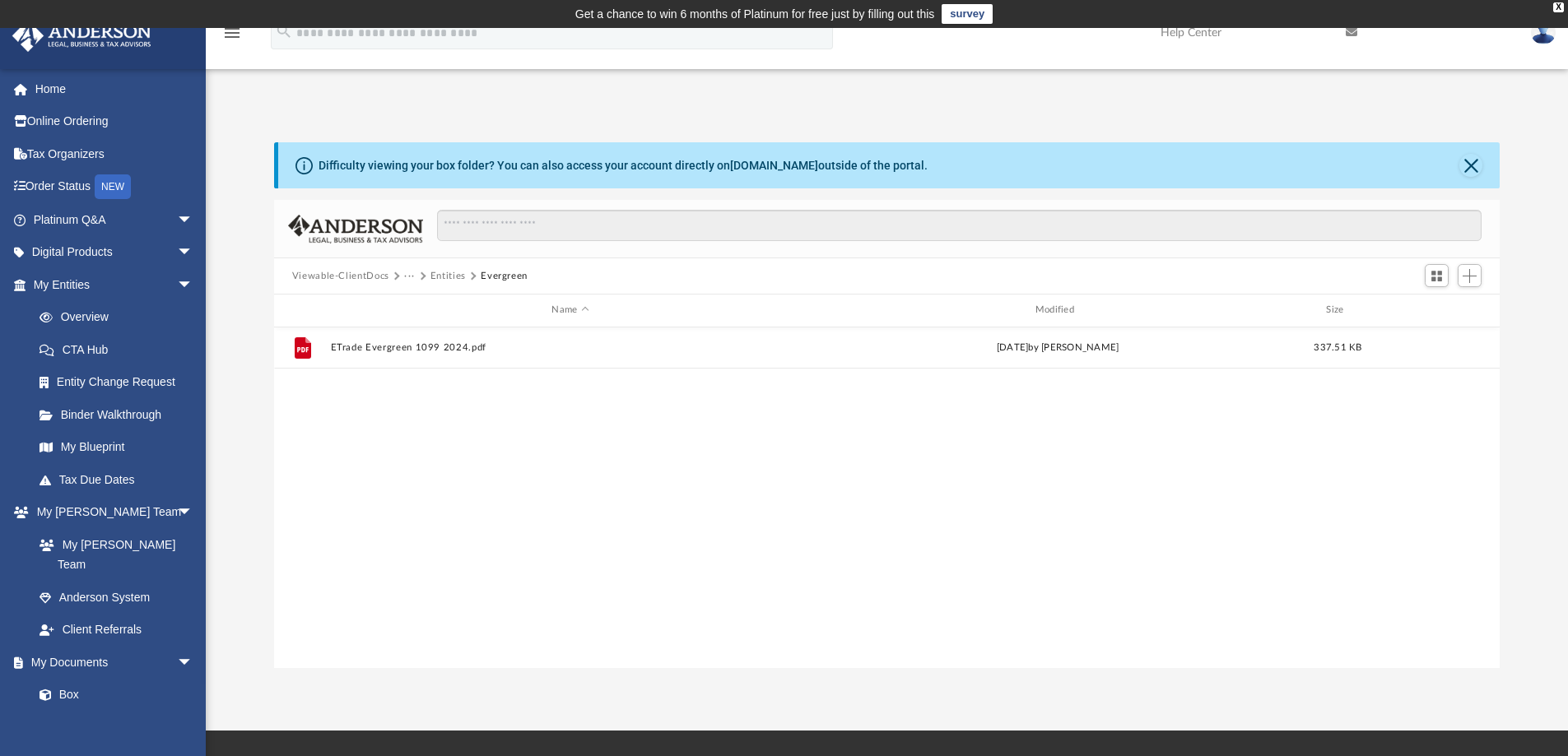
click at [440, 276] on button "Entities" at bounding box center [448, 276] width 35 height 15
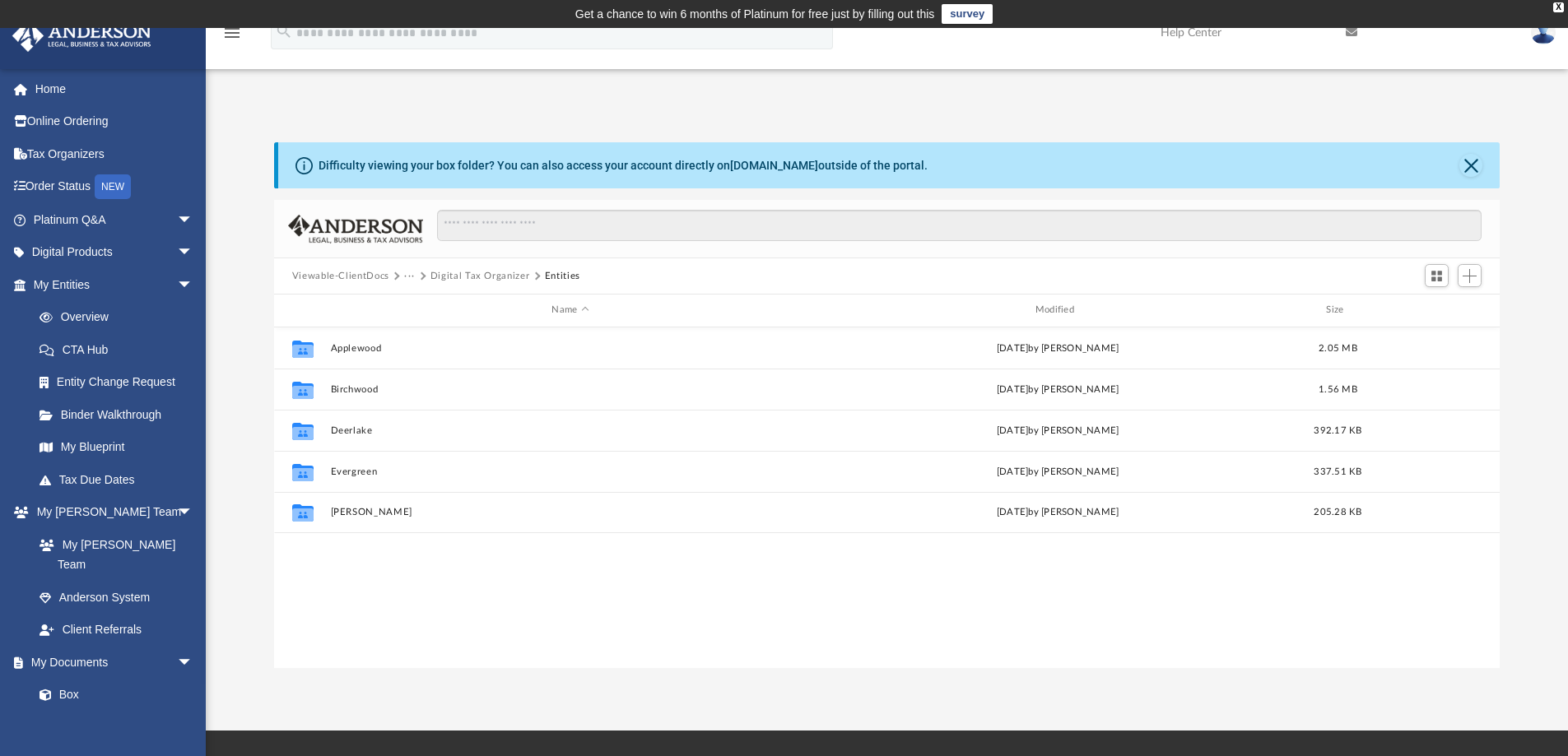
click at [440, 276] on button "Digital Tax Organizer" at bounding box center [480, 276] width 99 height 15
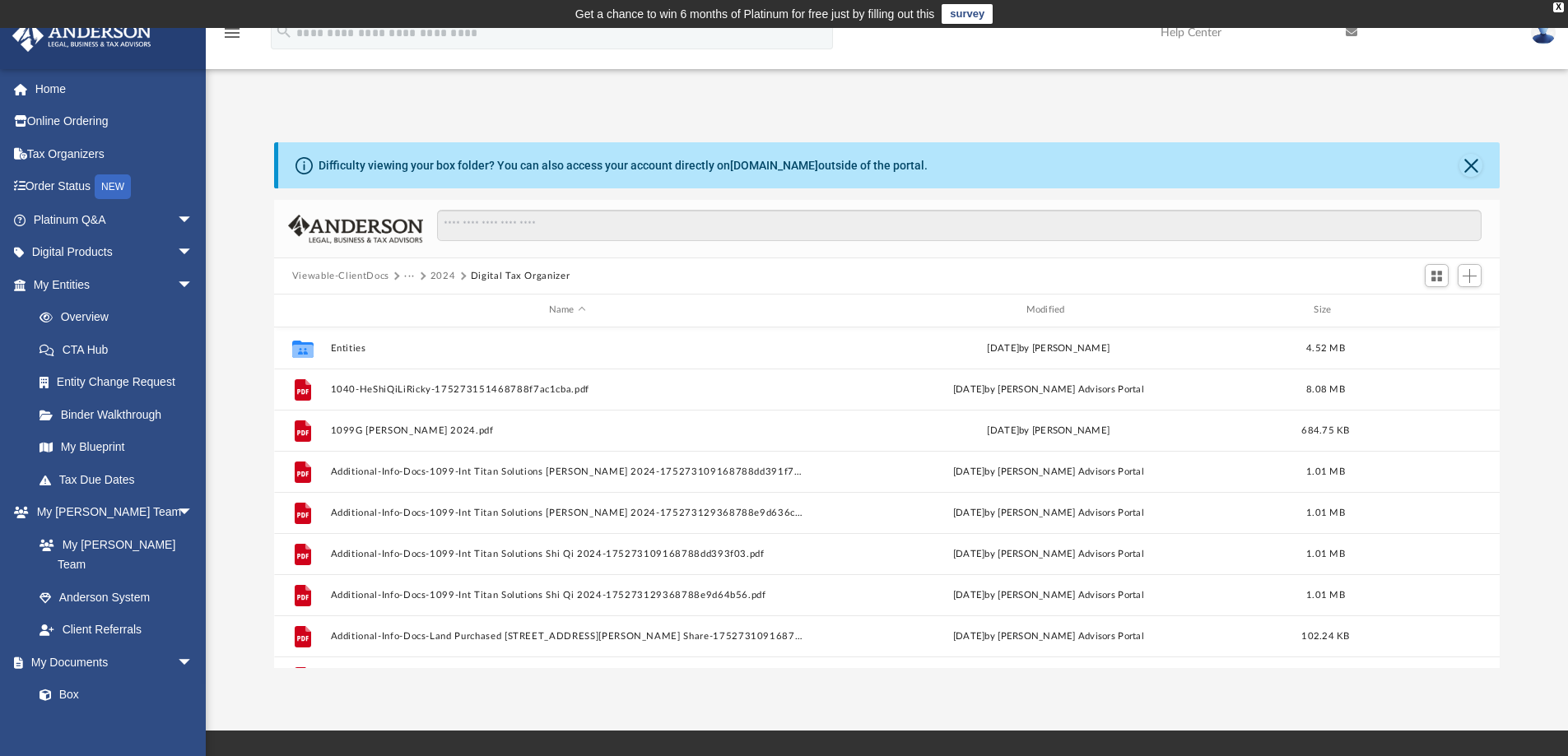
click at [436, 274] on button "2024" at bounding box center [443, 276] width 26 height 15
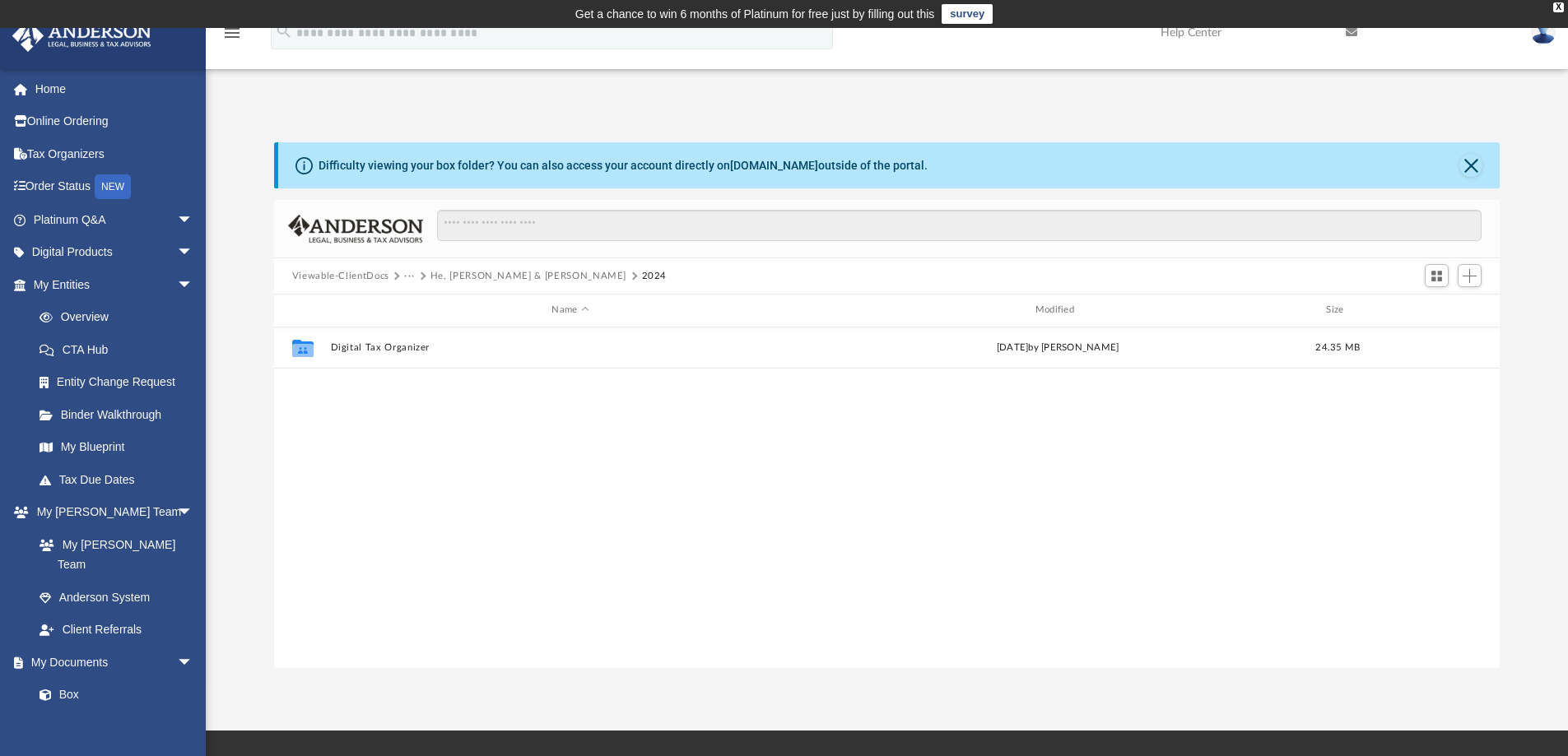
click at [469, 275] on button "He, [PERSON_NAME] & [PERSON_NAME]" at bounding box center [528, 276] width 196 height 15
click at [410, 274] on button "TAX" at bounding box center [414, 276] width 19 height 15
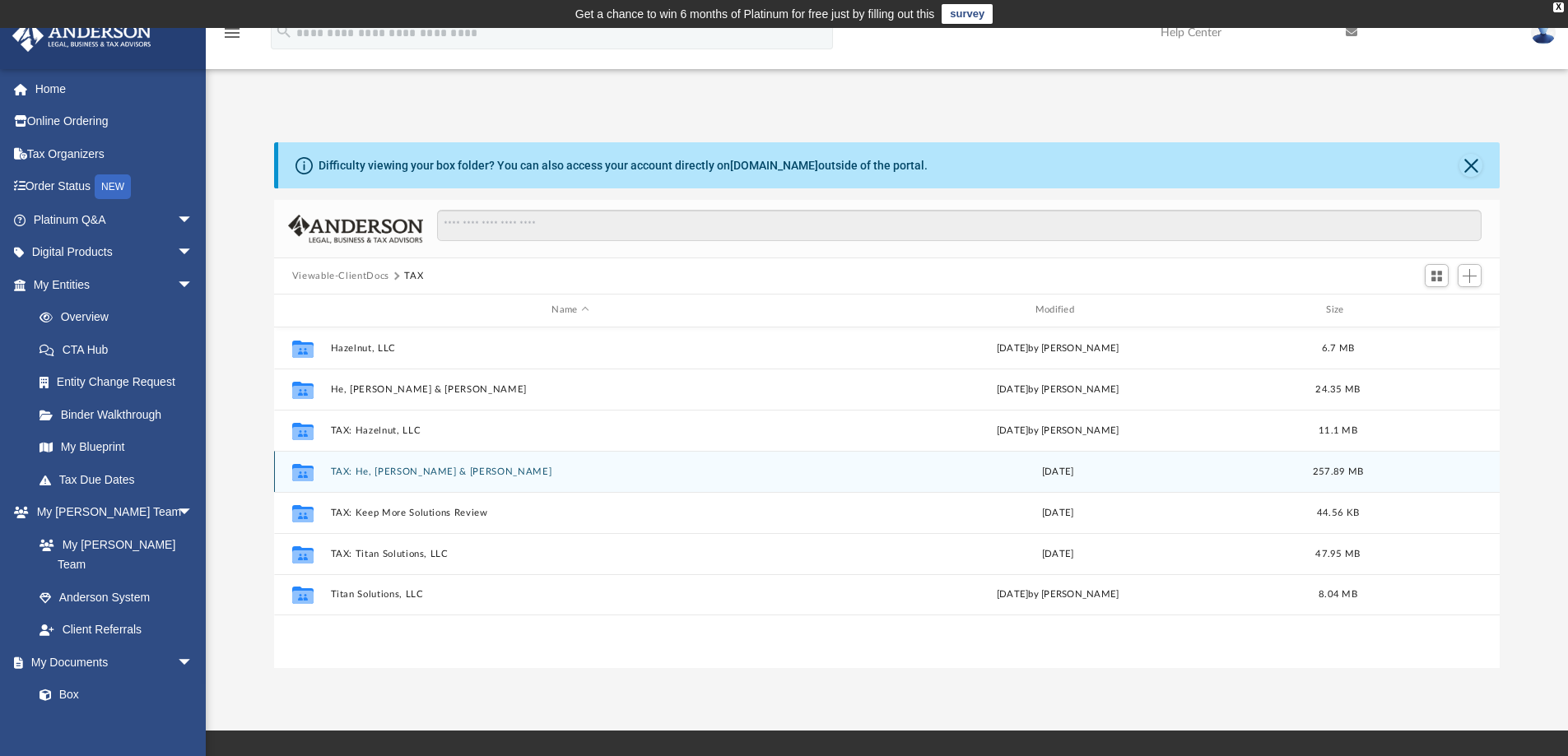
click at [379, 470] on button "TAX: He, [PERSON_NAME] & [PERSON_NAME]" at bounding box center [570, 472] width 480 height 11
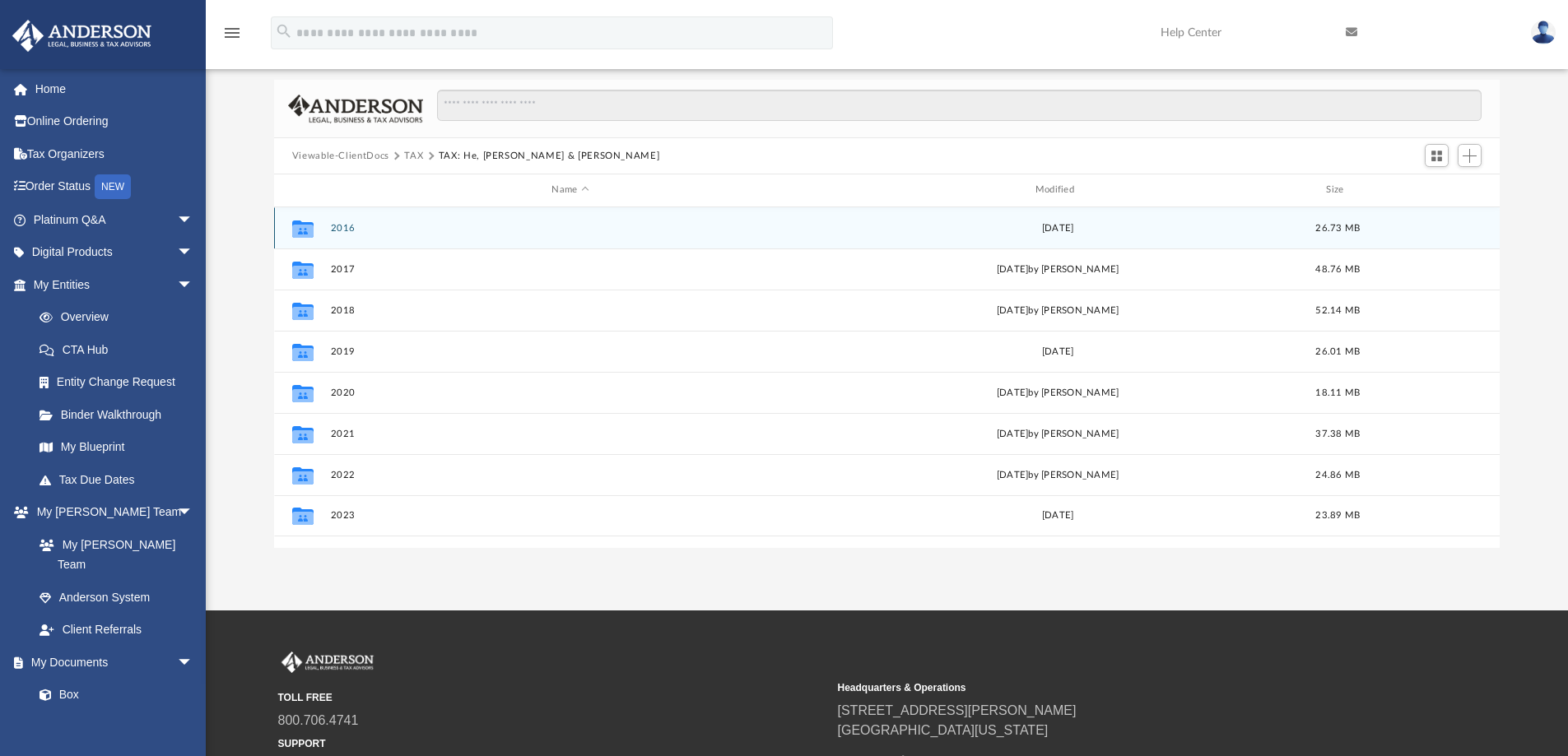
scroll to position [269, 0]
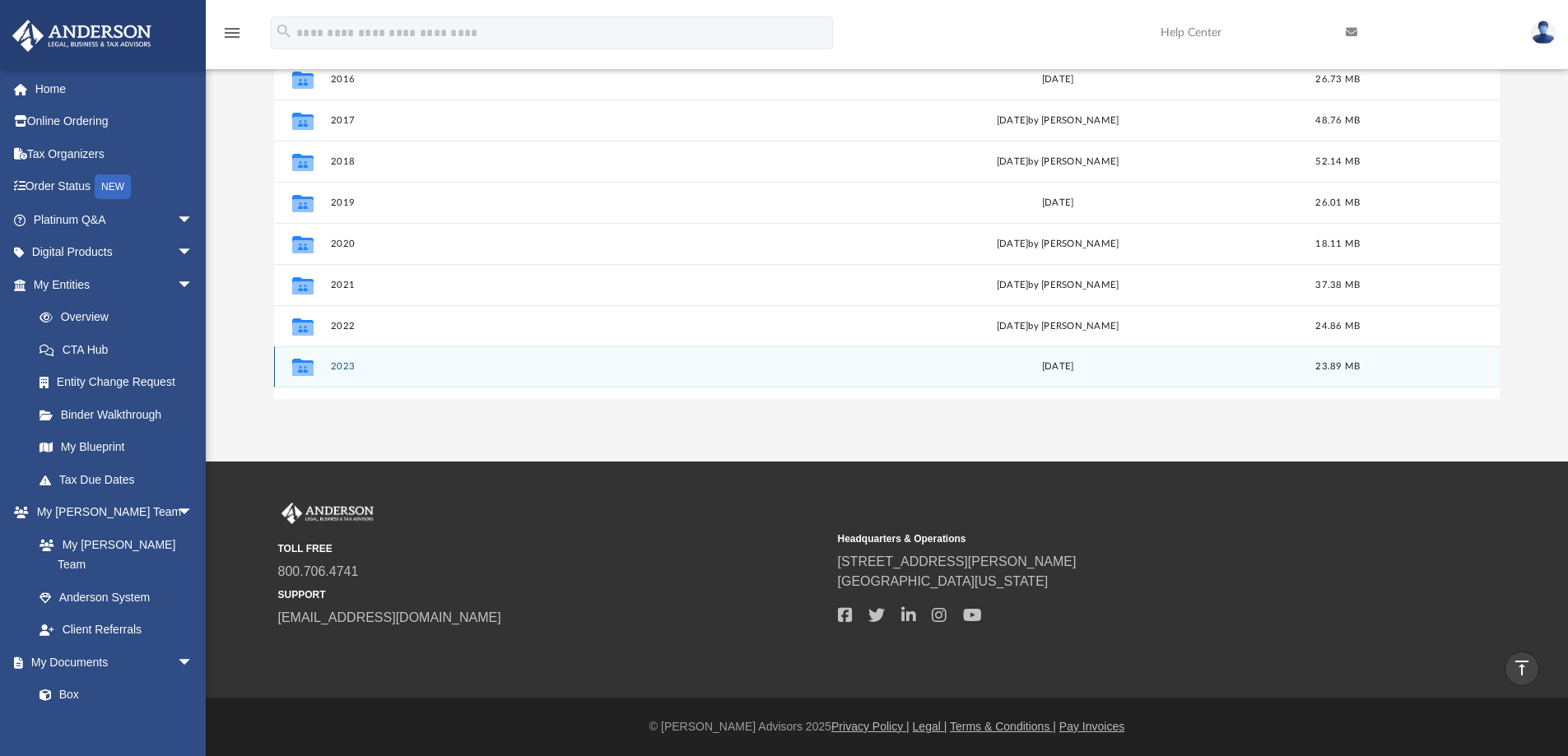
click at [342, 362] on button "2023" at bounding box center [570, 367] width 480 height 11
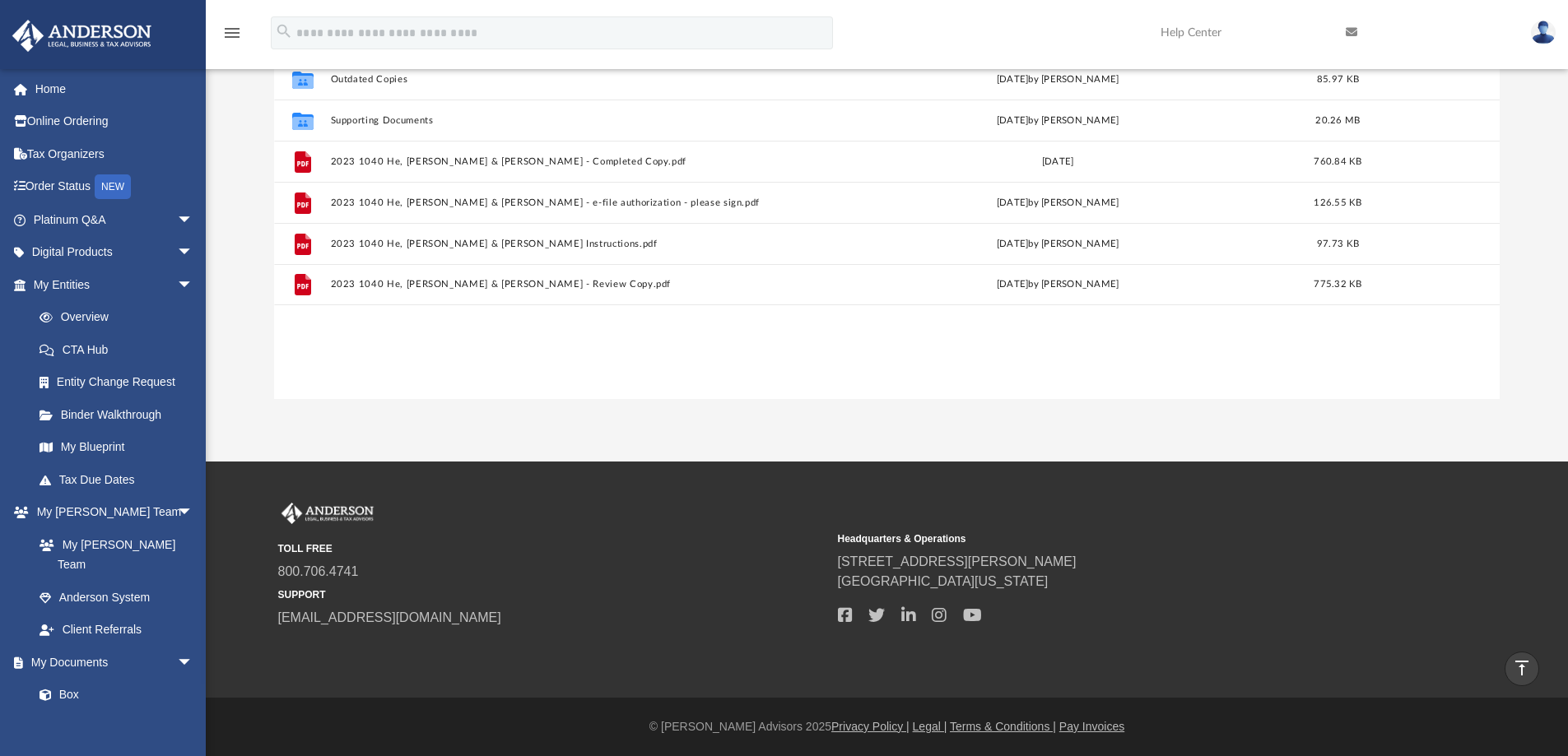
click at [342, 362] on div "Collaborated Folder Outdated Copies Thu Oct 10 2024 by Jasmine Splunge 85.97 KB…" at bounding box center [887, 228] width 1227 height 340
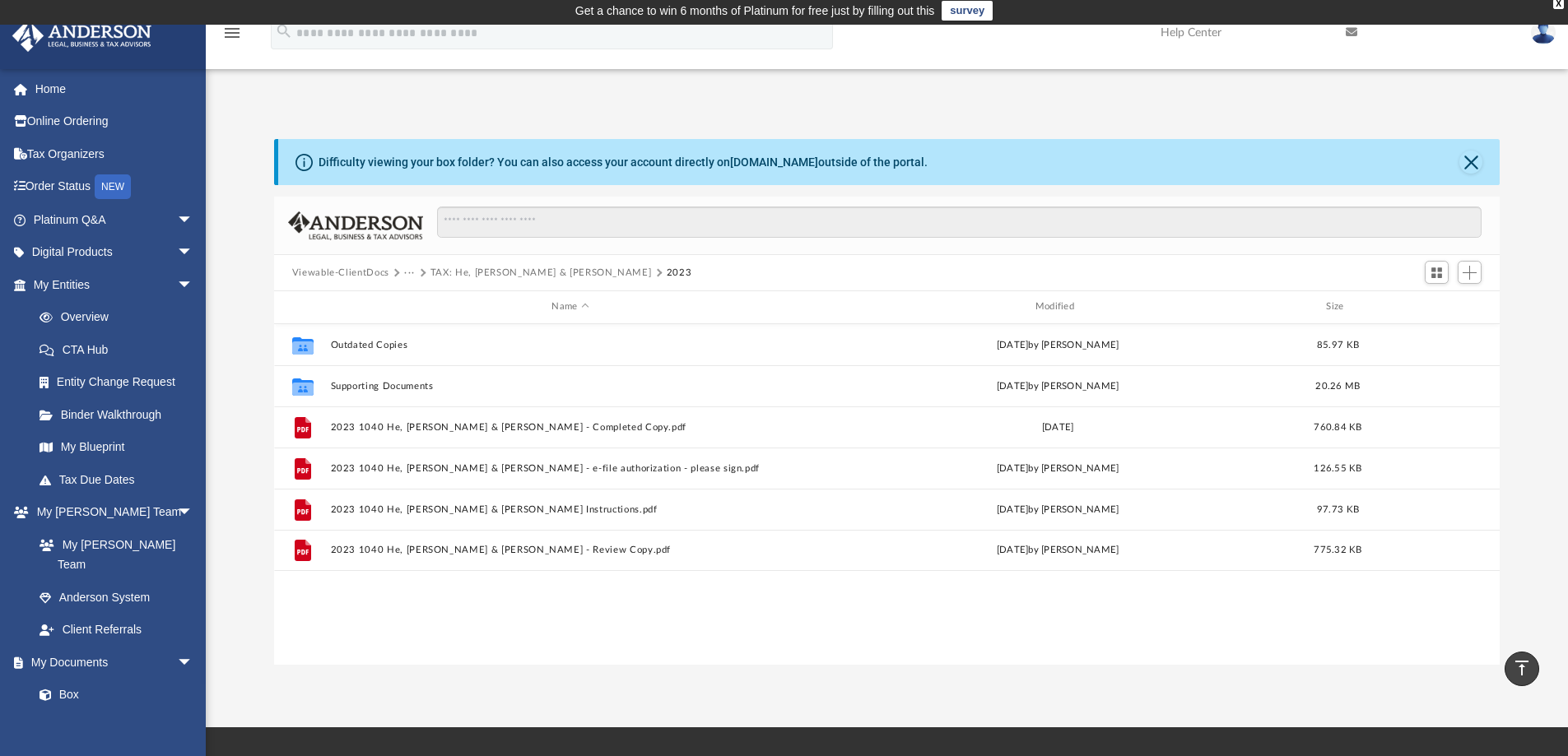
scroll to position [0, 0]
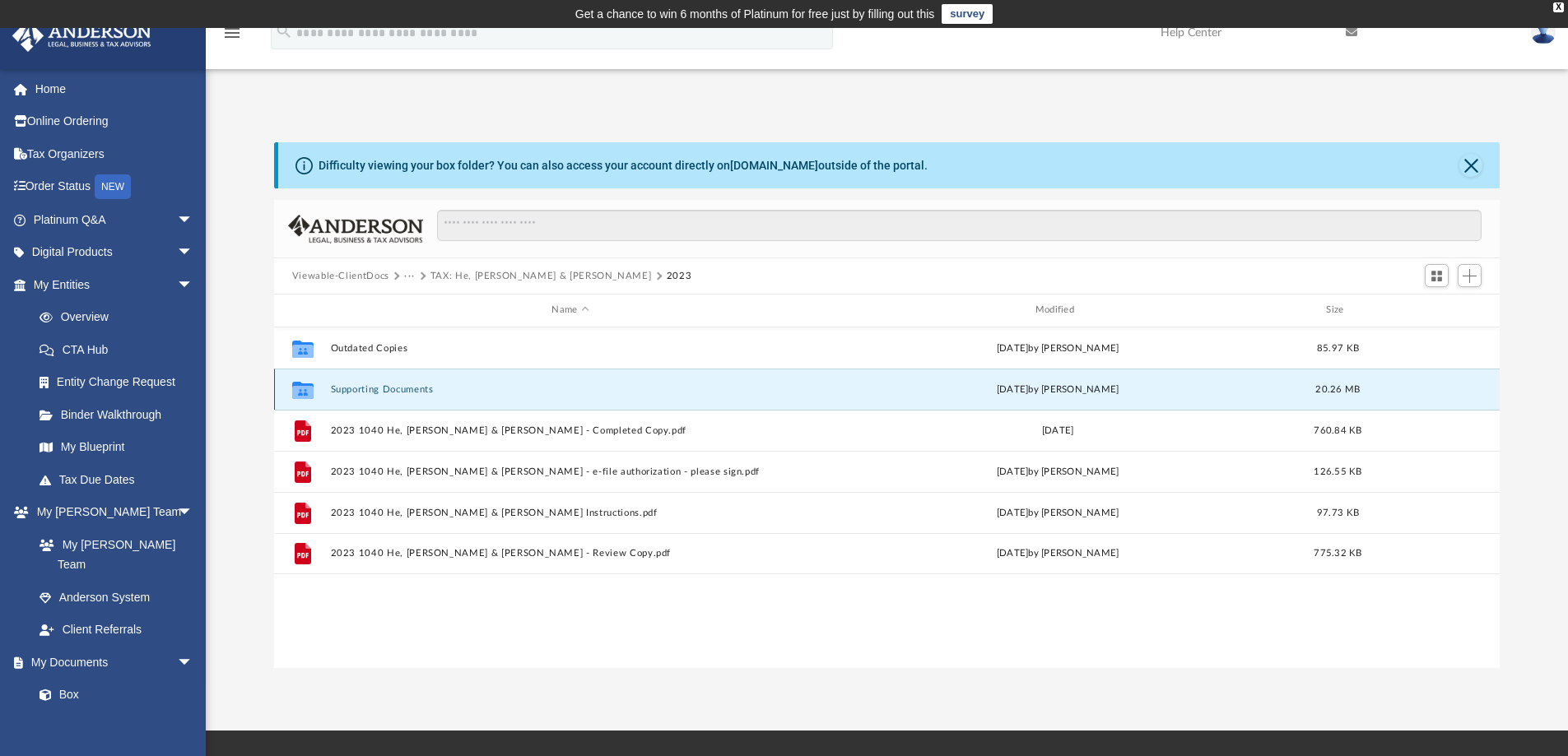
click at [381, 388] on button "Supporting Documents" at bounding box center [570, 390] width 480 height 11
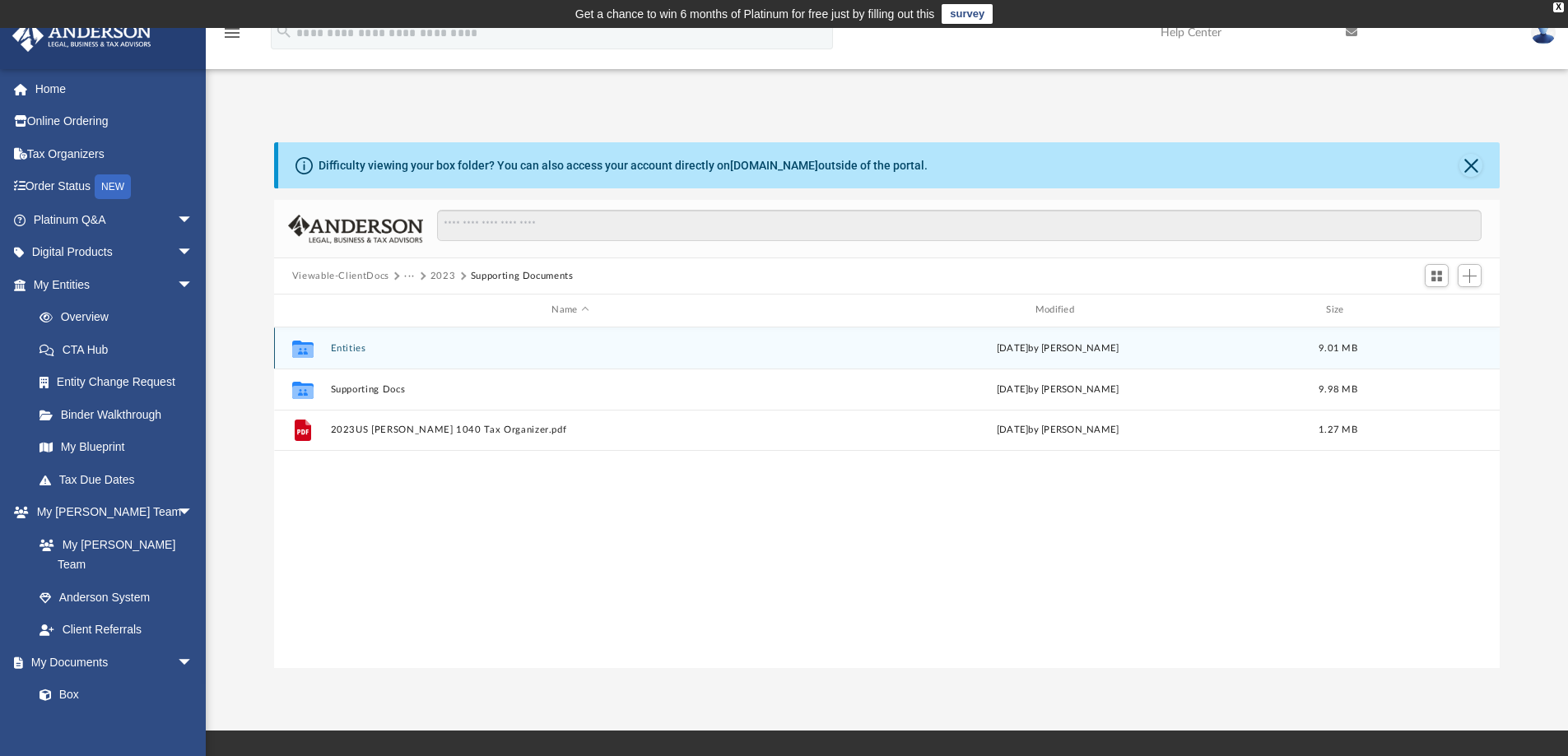
click at [340, 353] on button "Entities" at bounding box center [570, 349] width 480 height 11
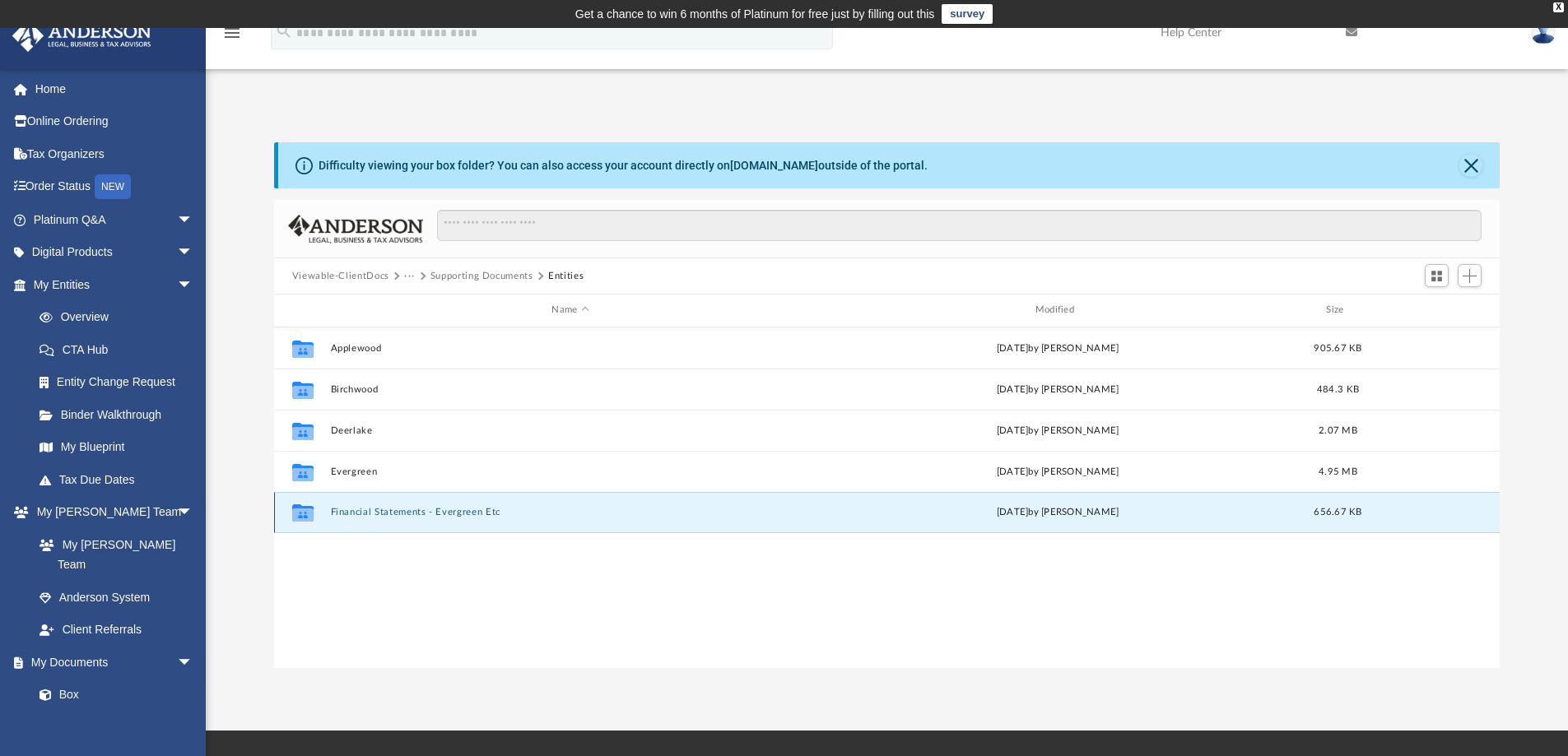
drag, startPoint x: 514, startPoint y: 513, endPoint x: 332, endPoint y: 530, distance: 182.8
click at [332, 530] on div "Collaborated Folder Financial Statements - Evergreen Etc Mon Jul 15 2024 by Shi…" at bounding box center [887, 513] width 1227 height 41
click at [369, 513] on button "Financial Statements - Evergreen Etc" at bounding box center [570, 513] width 480 height 11
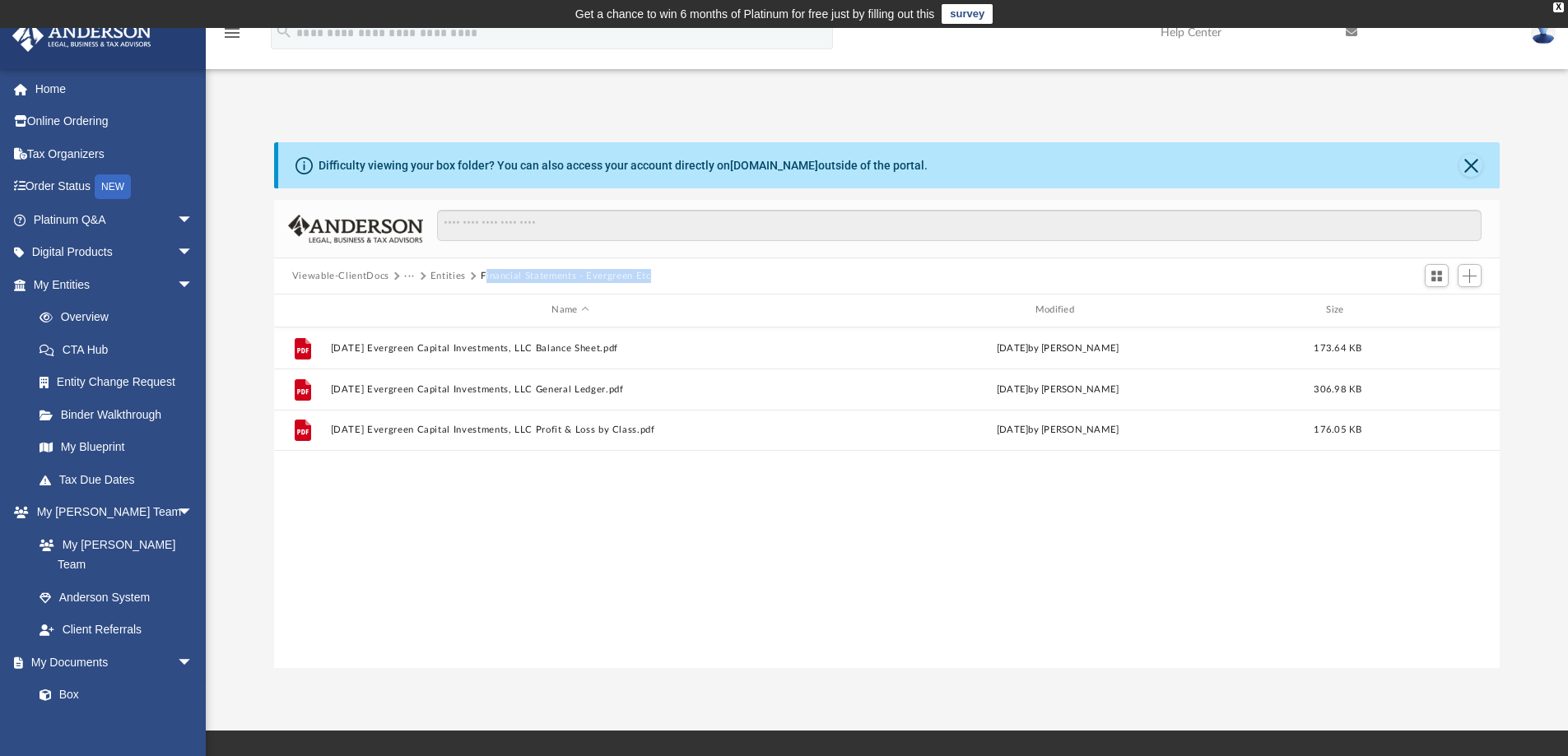
drag, startPoint x: 669, startPoint y: 274, endPoint x: 486, endPoint y: 292, distance: 183.9
click at [486, 292] on div "Viewable-ClientDocs ··· Entities Financial Statements - Evergreen Etc" at bounding box center [887, 276] width 1227 height 36
click at [685, 268] on div "Viewable-ClientDocs ··· Entities Financial Statements - Evergreen Etc" at bounding box center [887, 276] width 1227 height 36
click at [662, 284] on div "Viewable-ClientDocs ··· Entities Financial Statements - Evergreen Etc" at bounding box center [887, 276] width 1227 height 36
drag, startPoint x: 662, startPoint y: 274, endPoint x: 480, endPoint y: 270, distance: 182.0
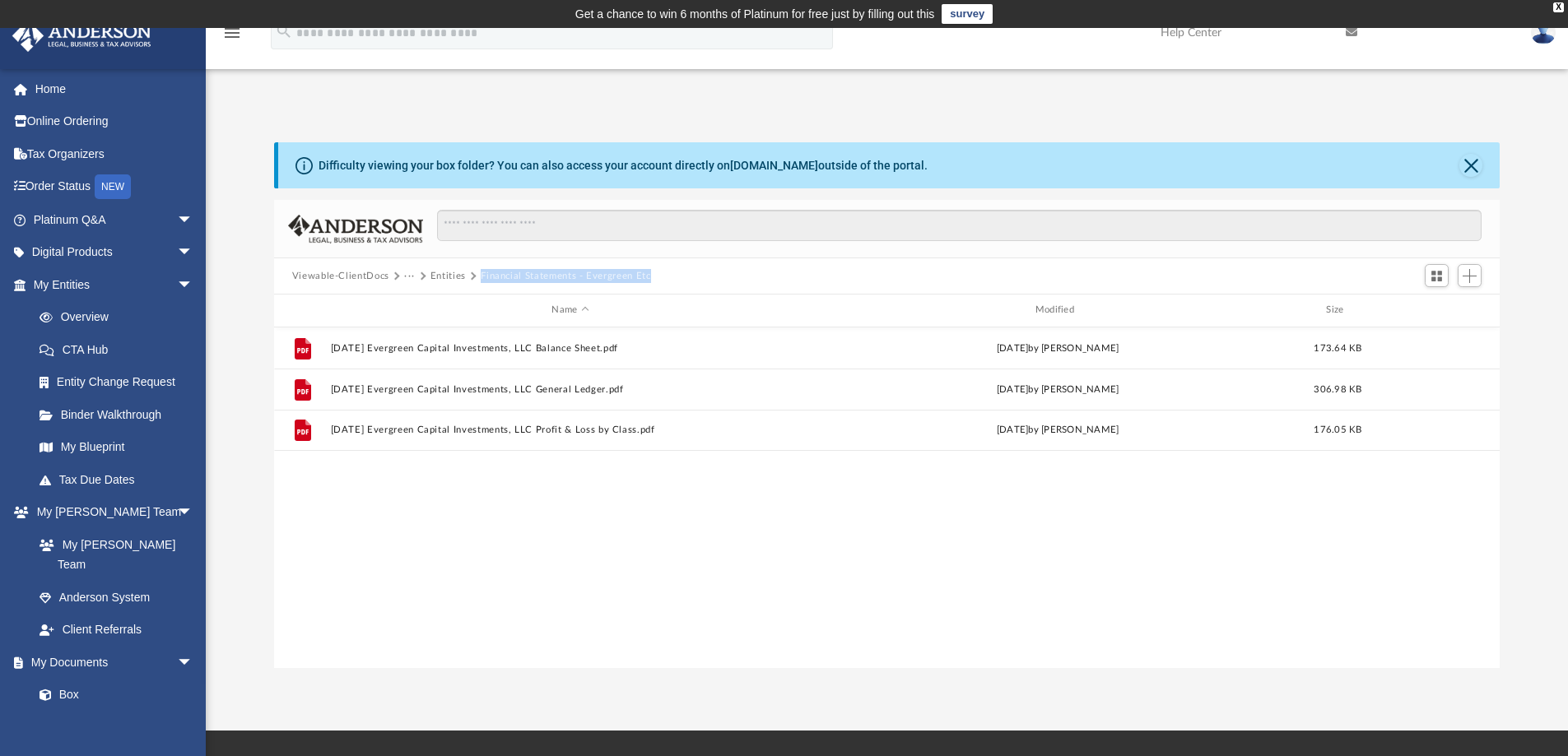
click at [480, 270] on div "Viewable-ClientDocs ··· Entities Financial Statements - Evergreen Etc" at bounding box center [887, 276] width 1227 height 36
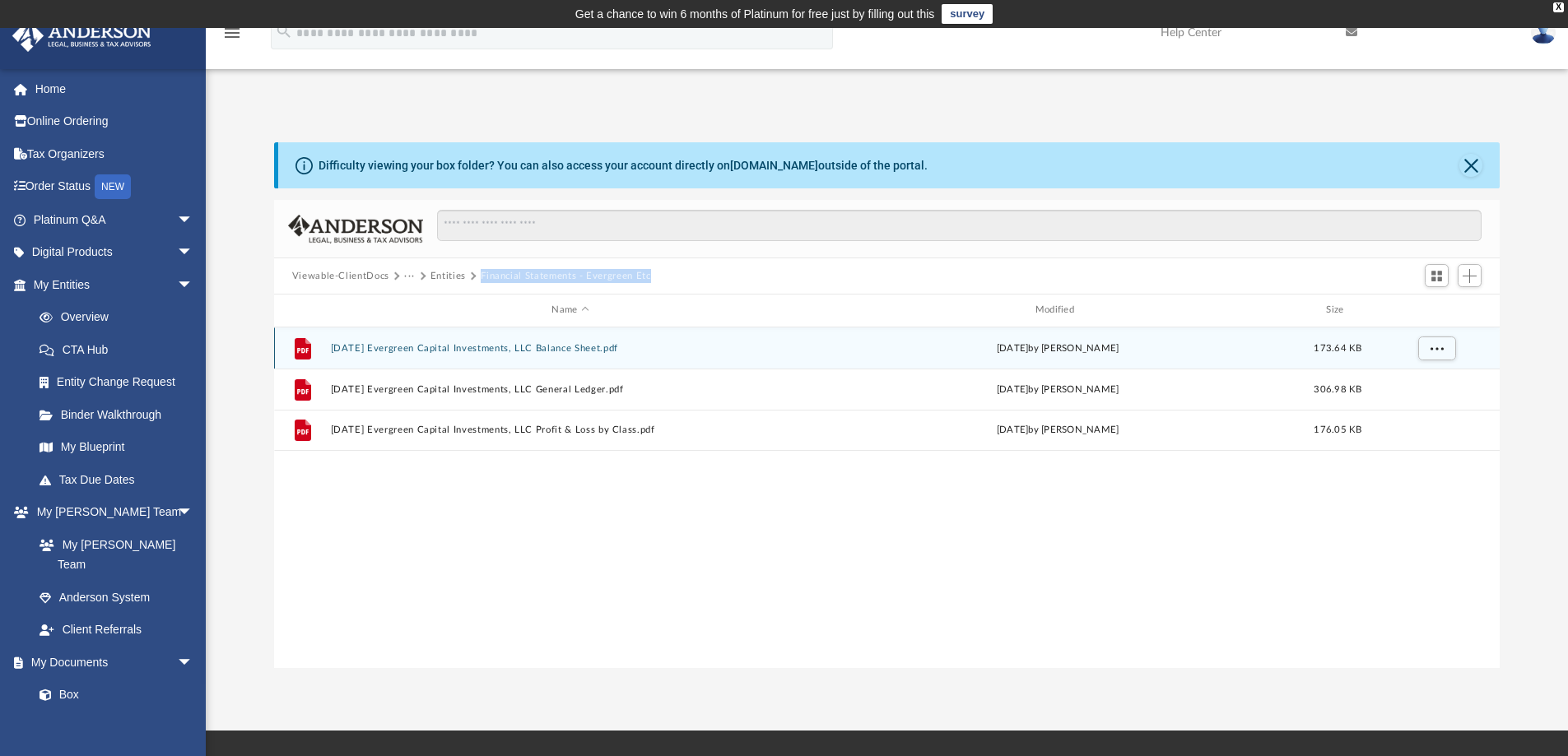
copy button "Financial Statements - Evergreen Etc"
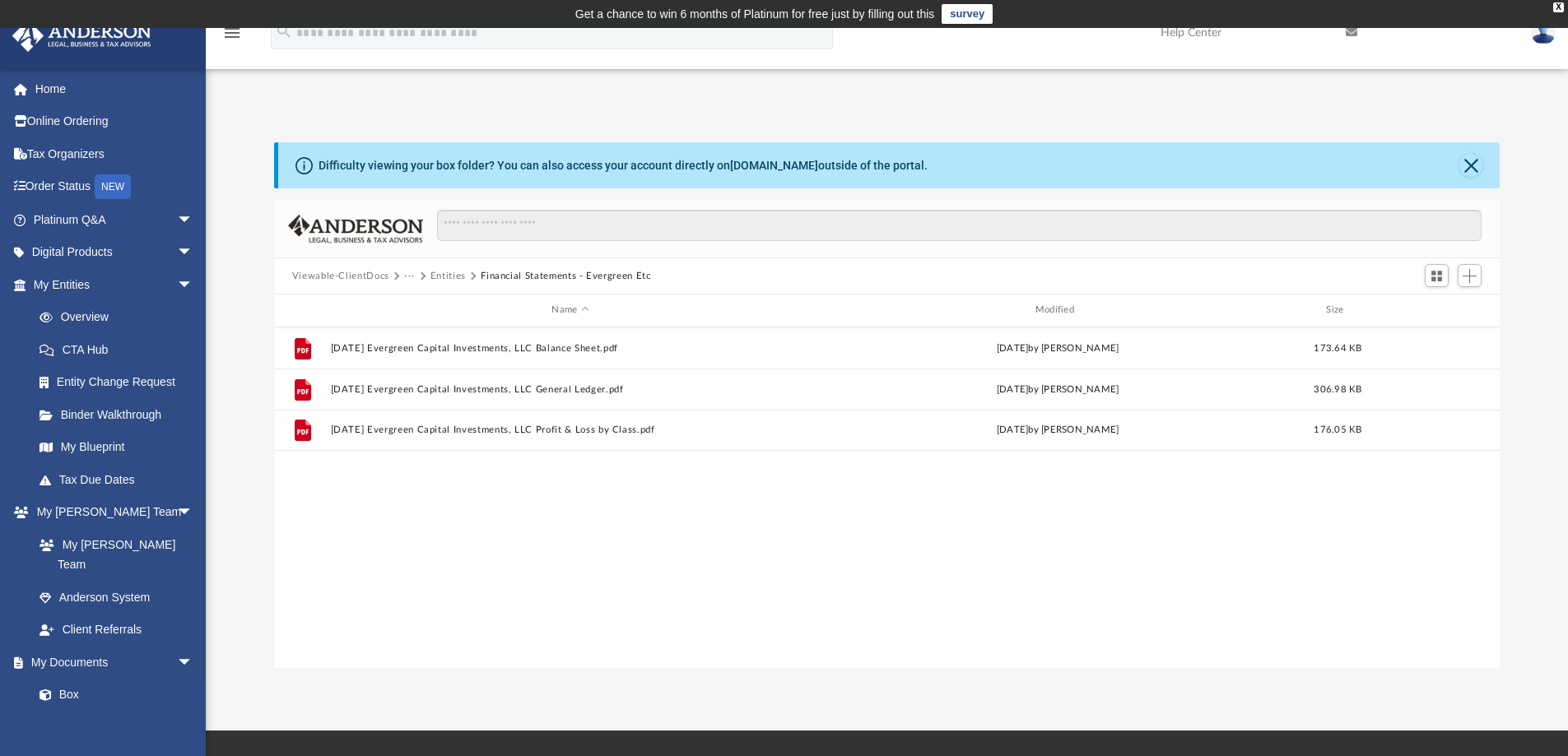
click at [1077, 699] on div "App shiqihe86@hotmail.com Sign Out shiqihe86@hotmail.com Home Online Ordering T…" at bounding box center [784, 379] width 1568 height 703
click at [449, 272] on button "Entities" at bounding box center [448, 276] width 35 height 15
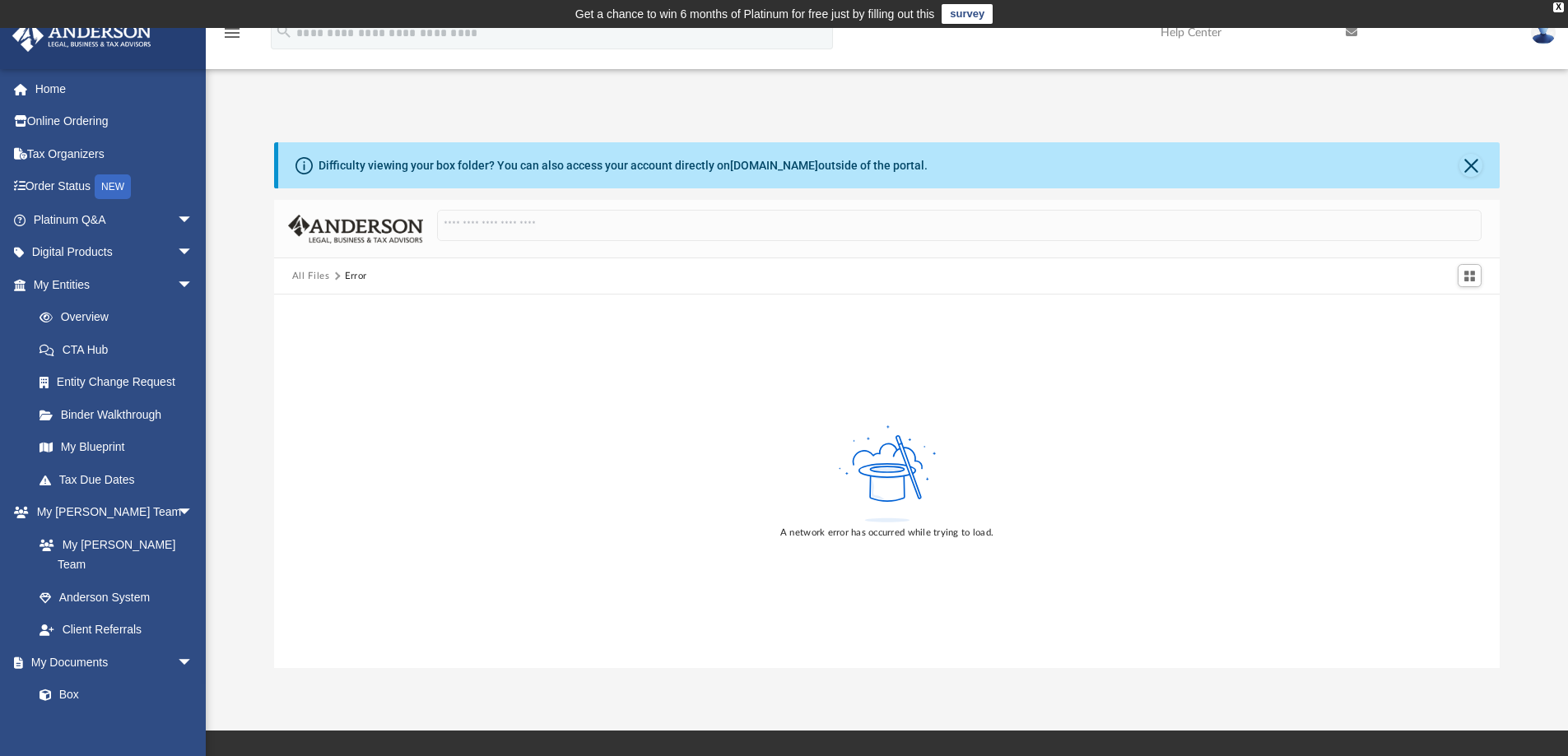
click at [326, 276] on button "All Files" at bounding box center [311, 276] width 38 height 15
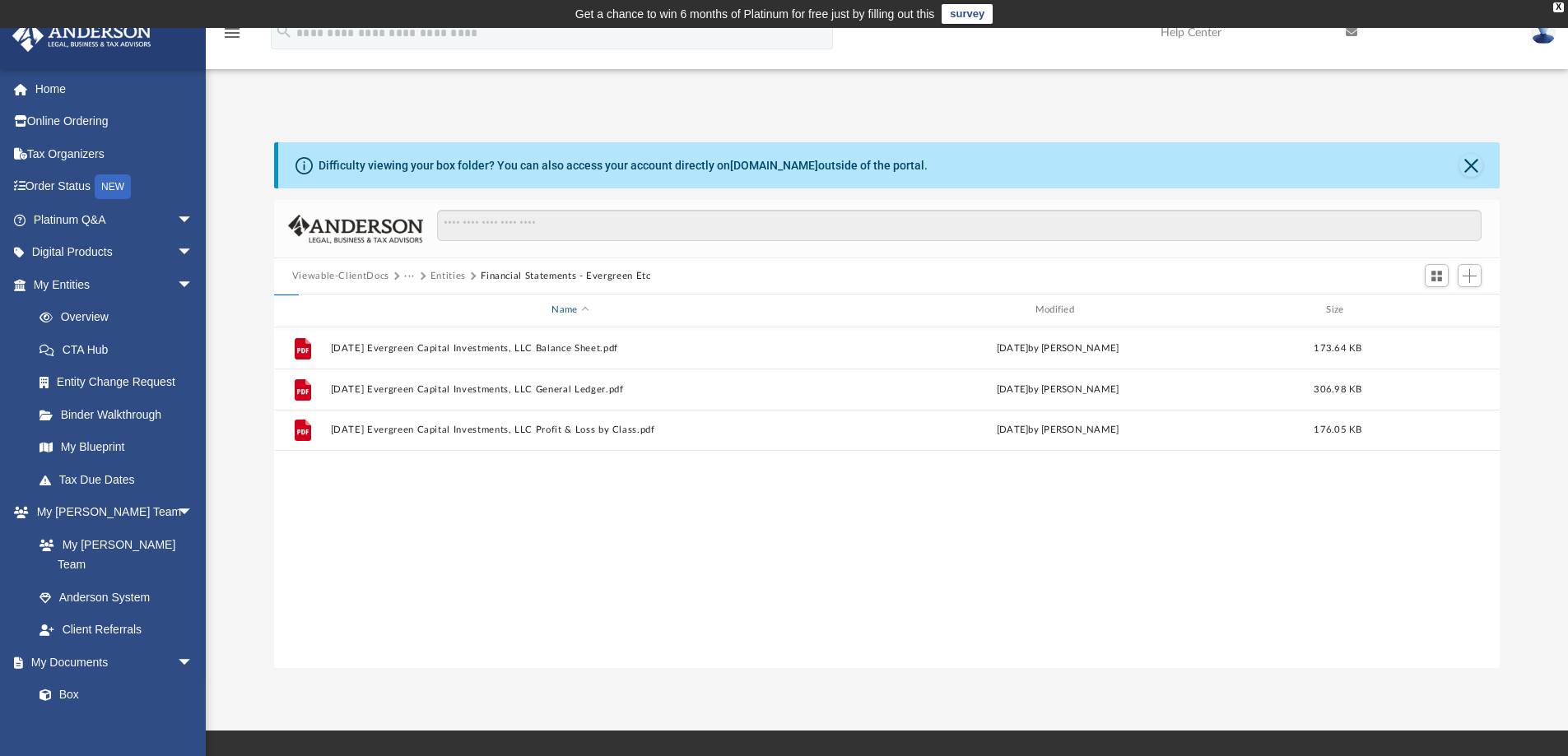
scroll to position [362, 1214]
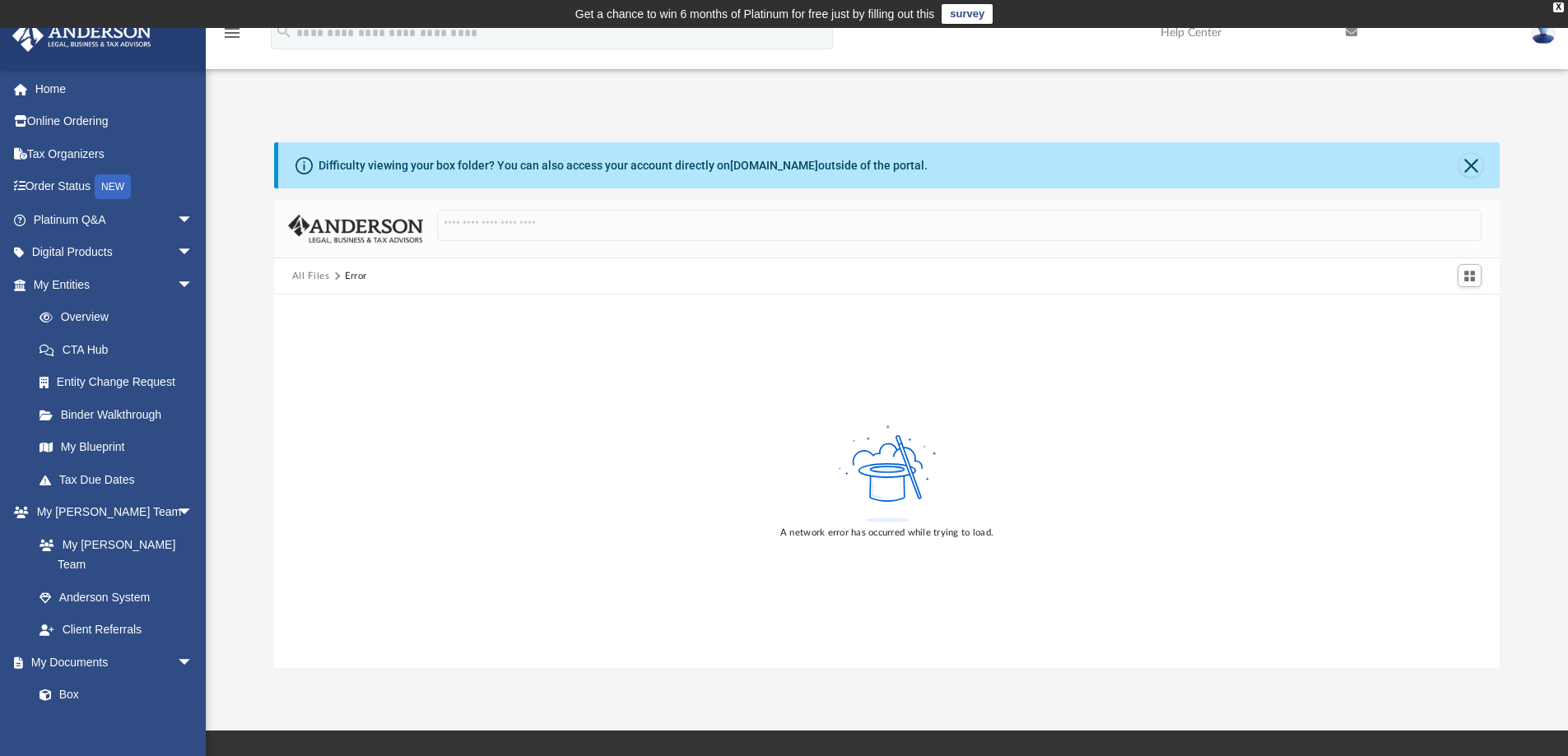
click at [310, 272] on button "All Files" at bounding box center [311, 276] width 38 height 15
click at [294, 264] on div "All Files Error" at bounding box center [887, 276] width 1227 height 36
click at [302, 281] on button "All Files" at bounding box center [311, 276] width 38 height 15
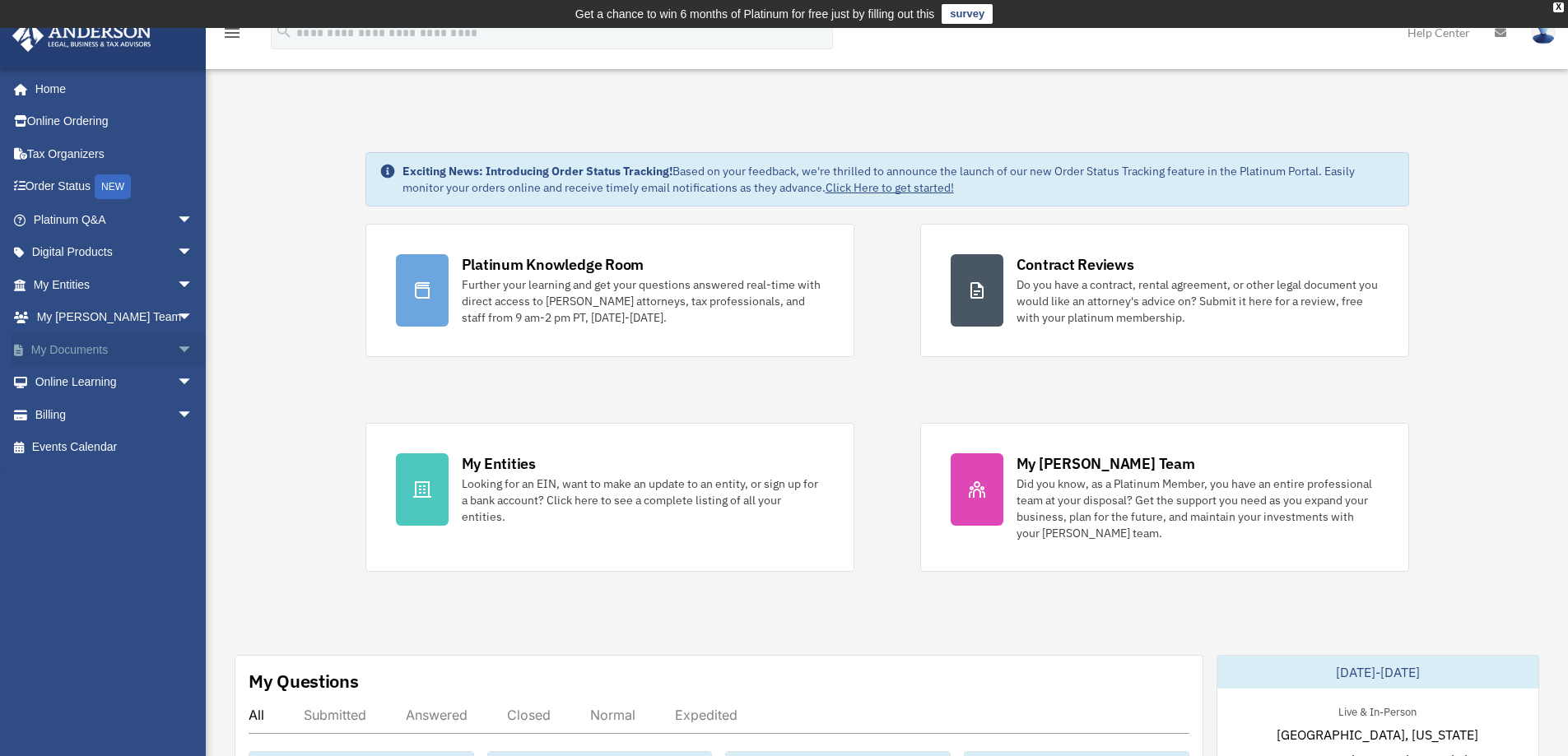
click at [185, 350] on span "arrow_drop_down" at bounding box center [193, 350] width 32 height 33
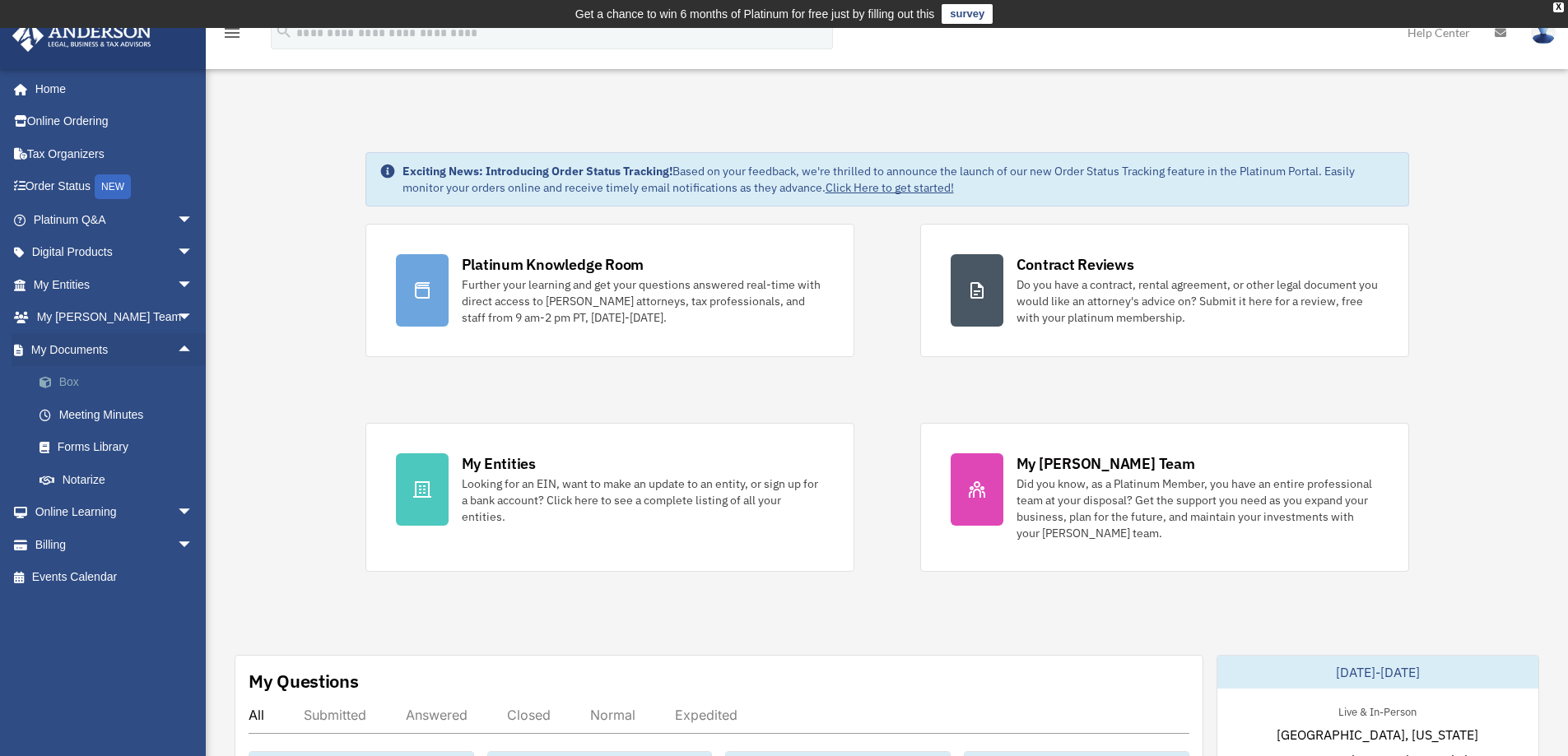
click at [103, 382] on link "Box" at bounding box center [121, 382] width 195 height 32
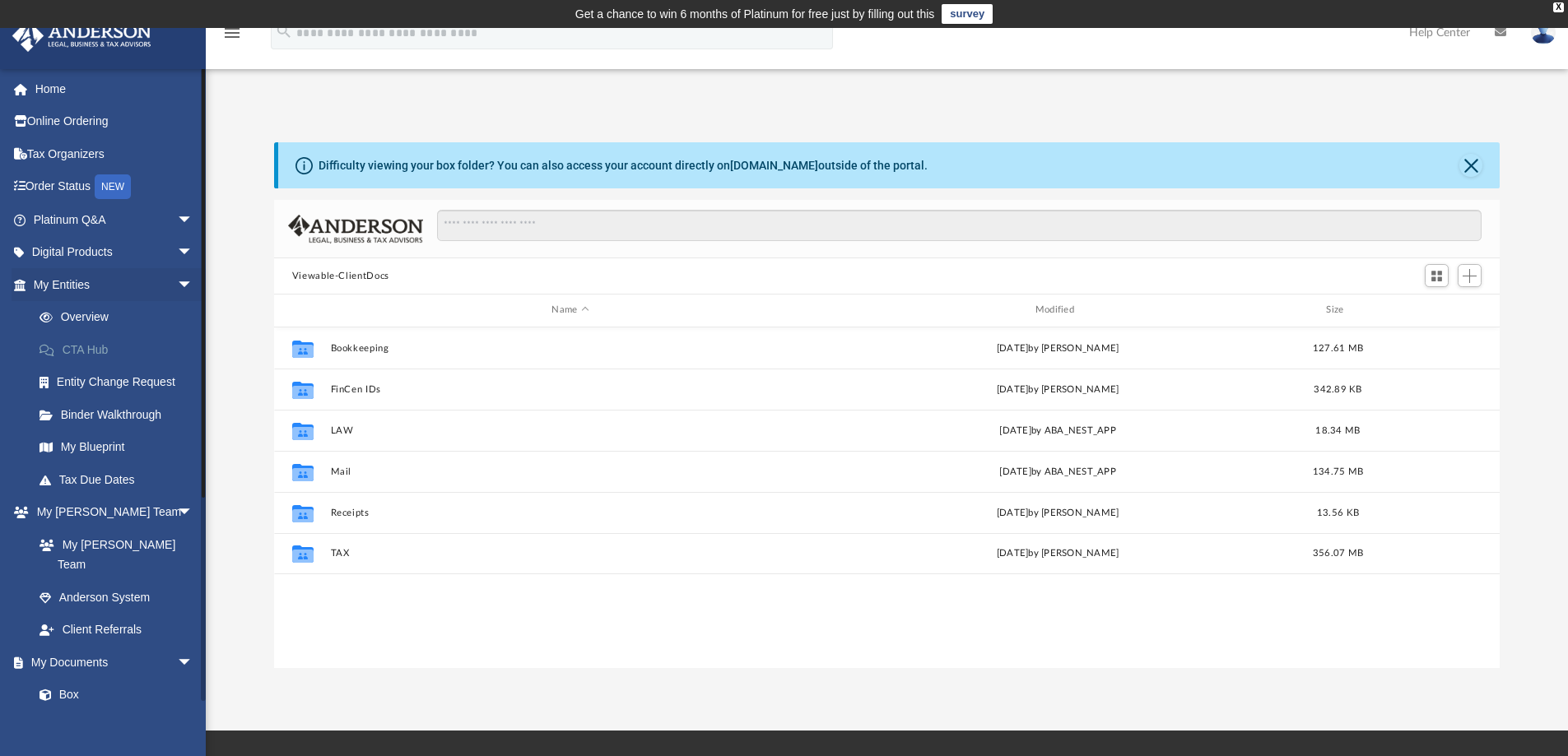
scroll to position [362, 1214]
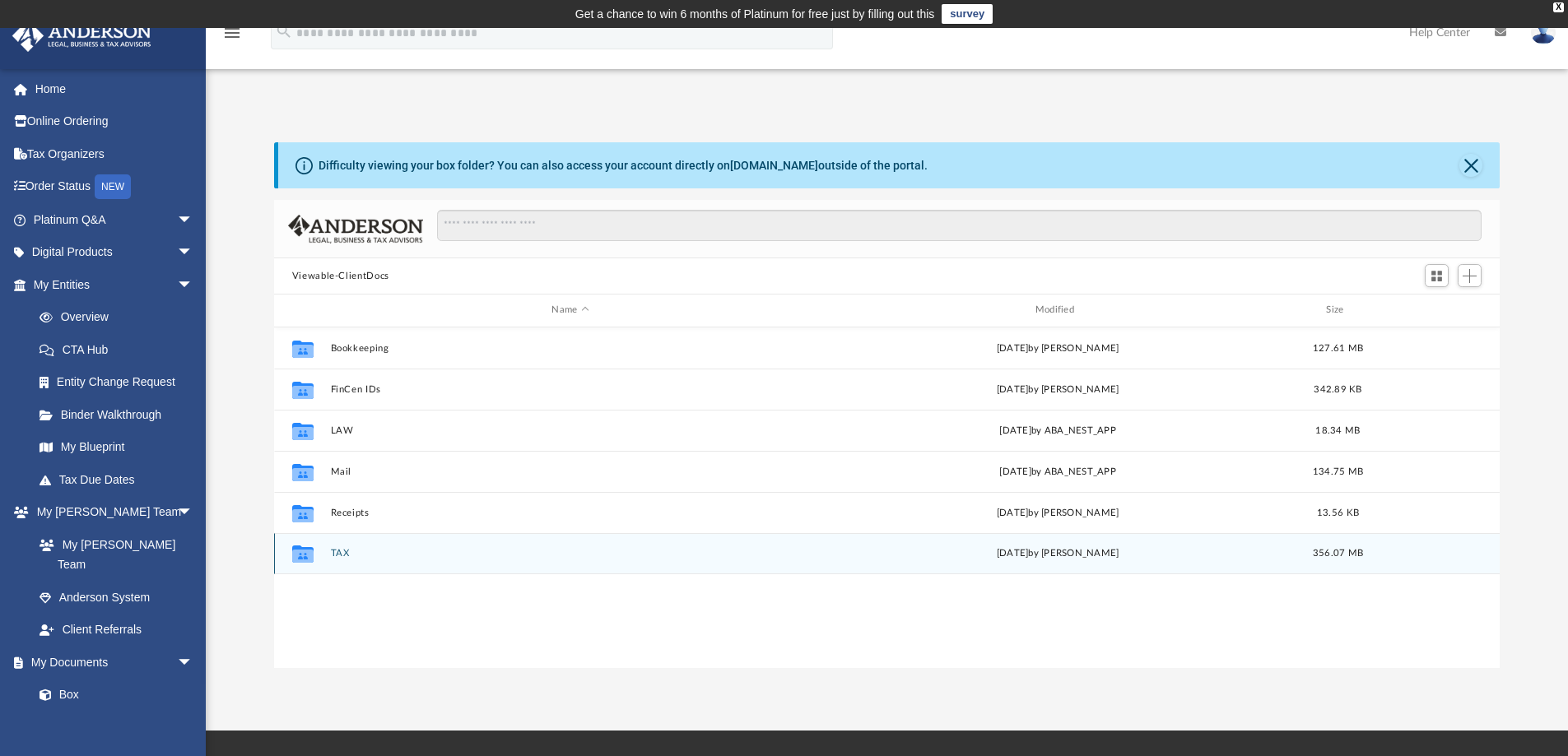
click at [332, 546] on div "Collaborated Folder TAX [DATE] by [PERSON_NAME] 356.07 MB" at bounding box center [887, 554] width 1227 height 41
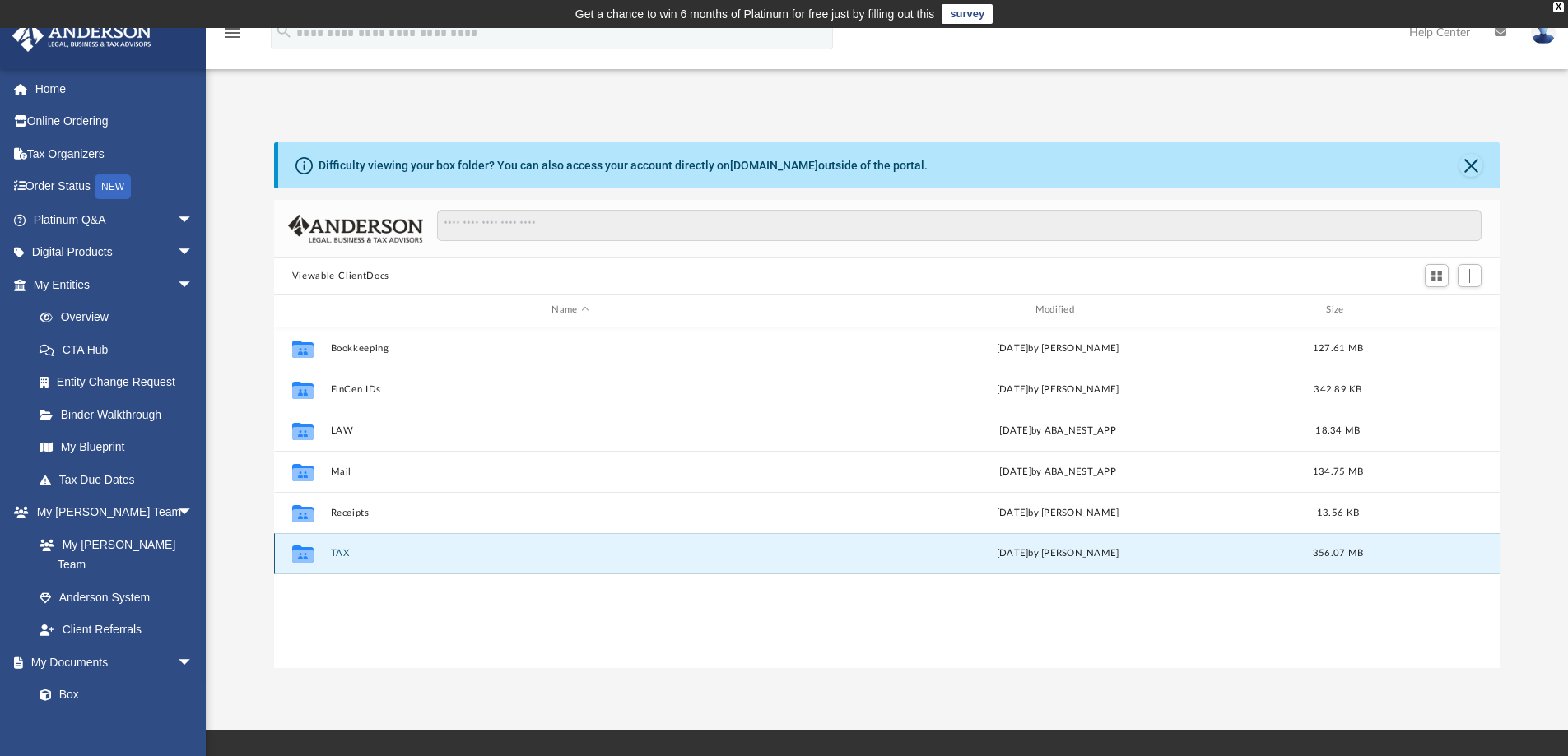
click at [340, 552] on button "TAX" at bounding box center [570, 554] width 480 height 11
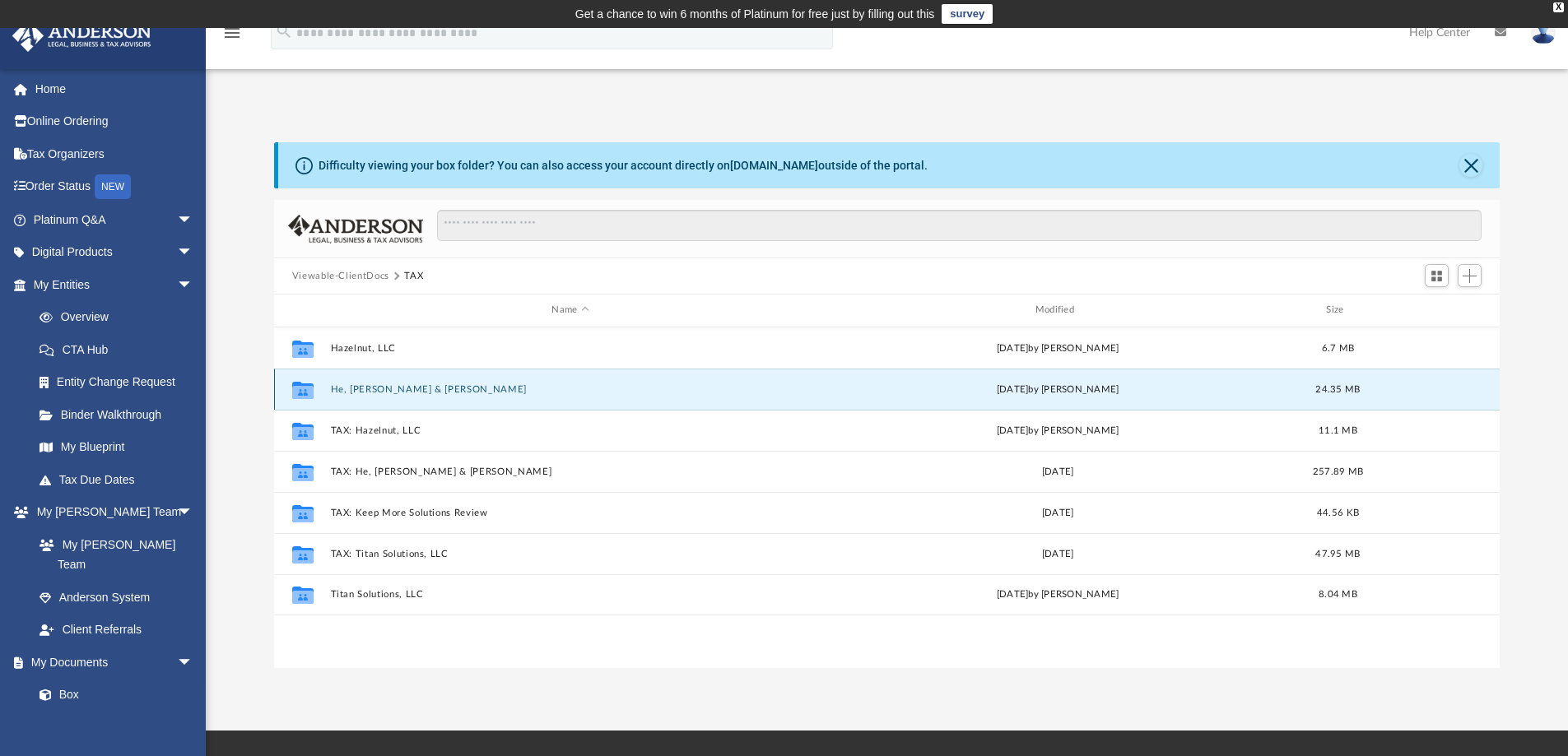
click at [397, 387] on button "He, [PERSON_NAME] & [PERSON_NAME]" at bounding box center [570, 390] width 480 height 11
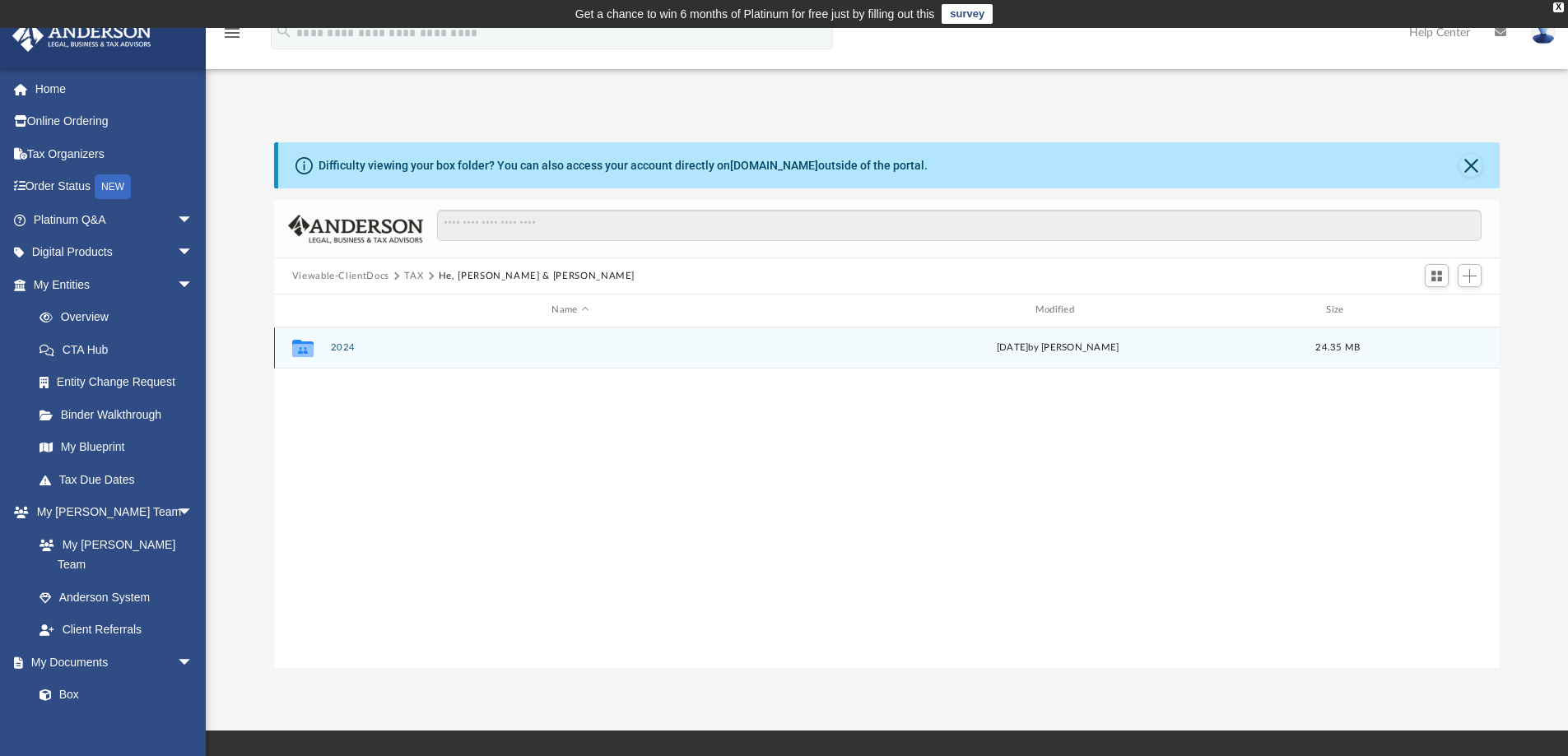
click at [341, 346] on button "2024" at bounding box center [570, 348] width 480 height 11
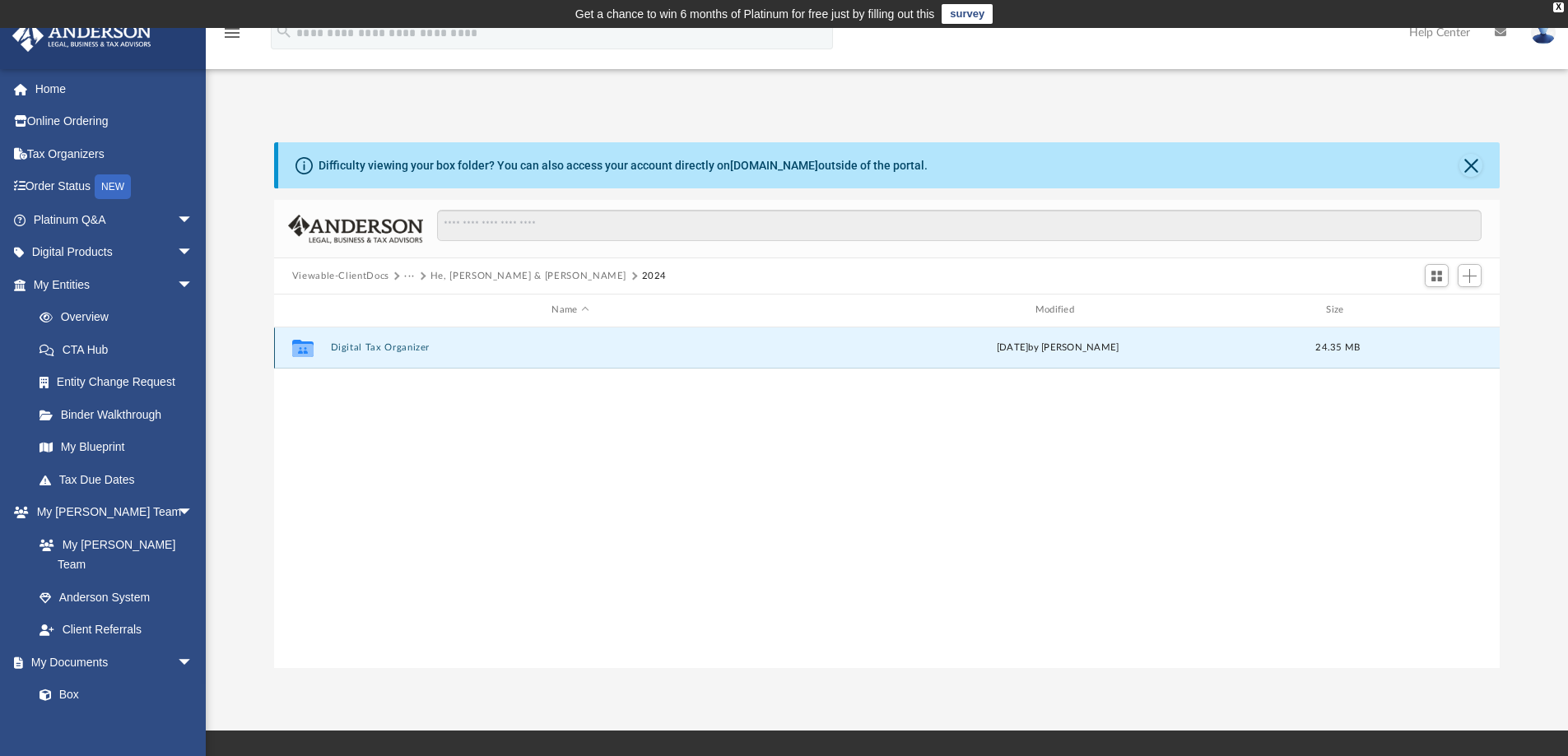
click at [341, 346] on button "Digital Tax Organizer" at bounding box center [570, 348] width 480 height 11
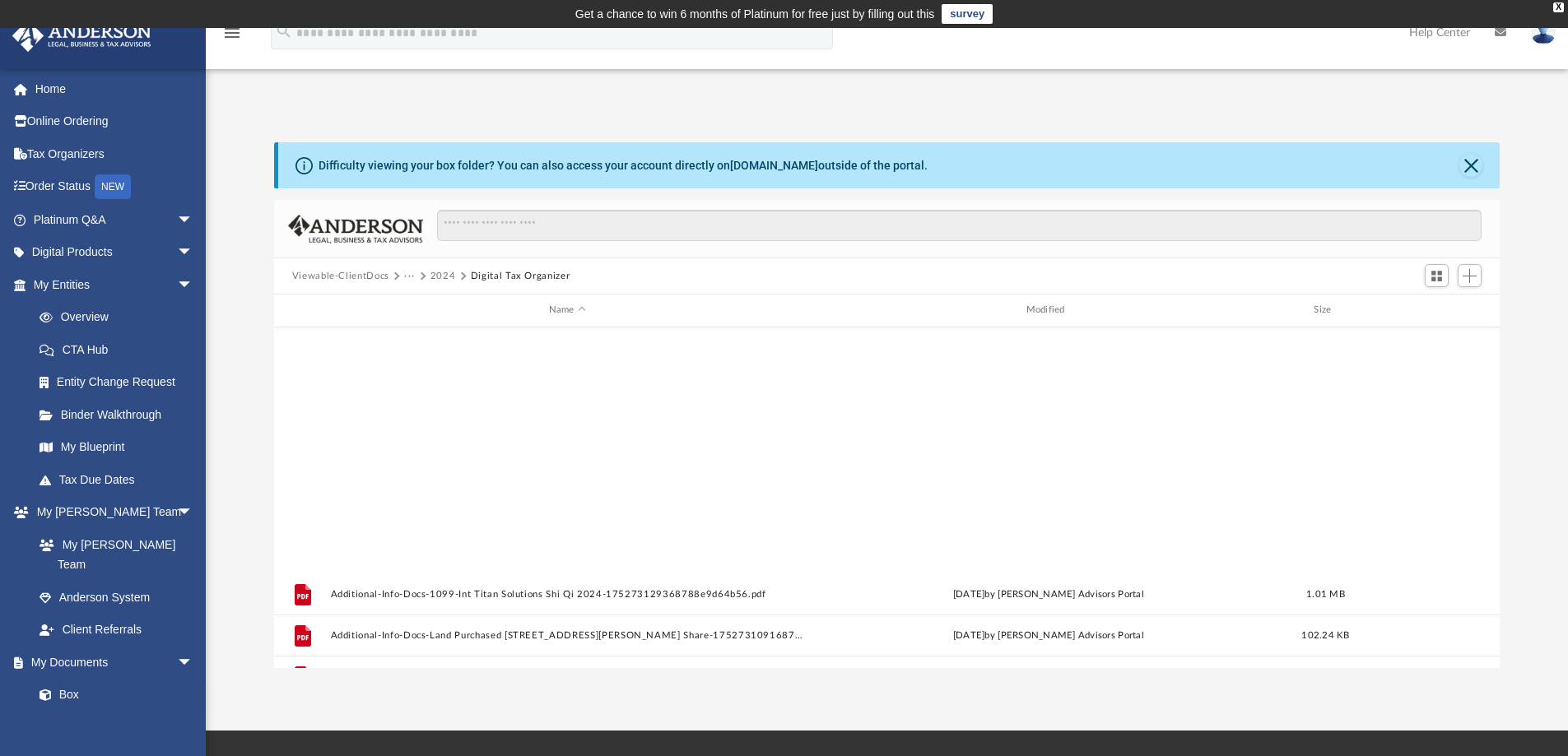
scroll to position [0, 0]
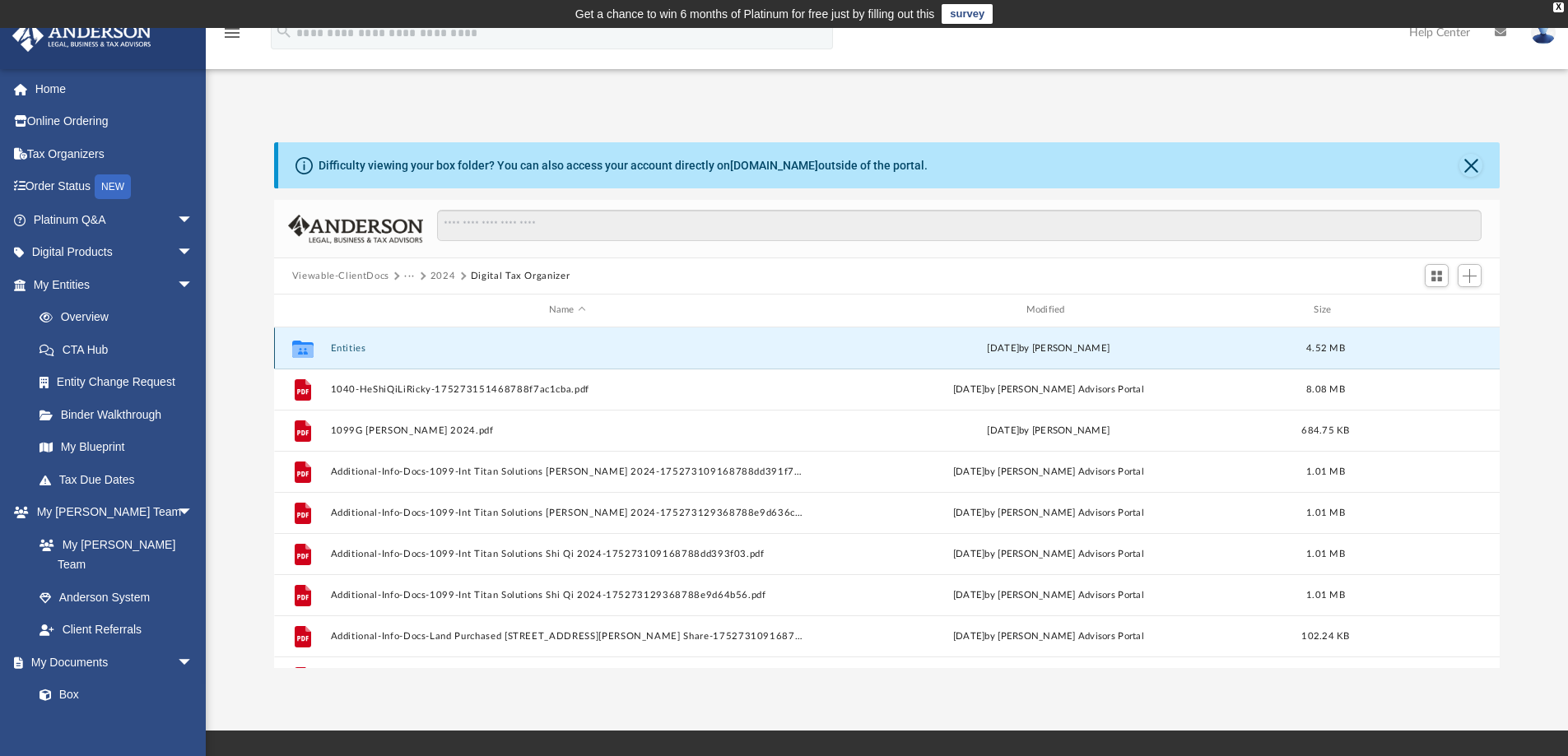
click at [366, 352] on button "Entities" at bounding box center [567, 349] width 474 height 11
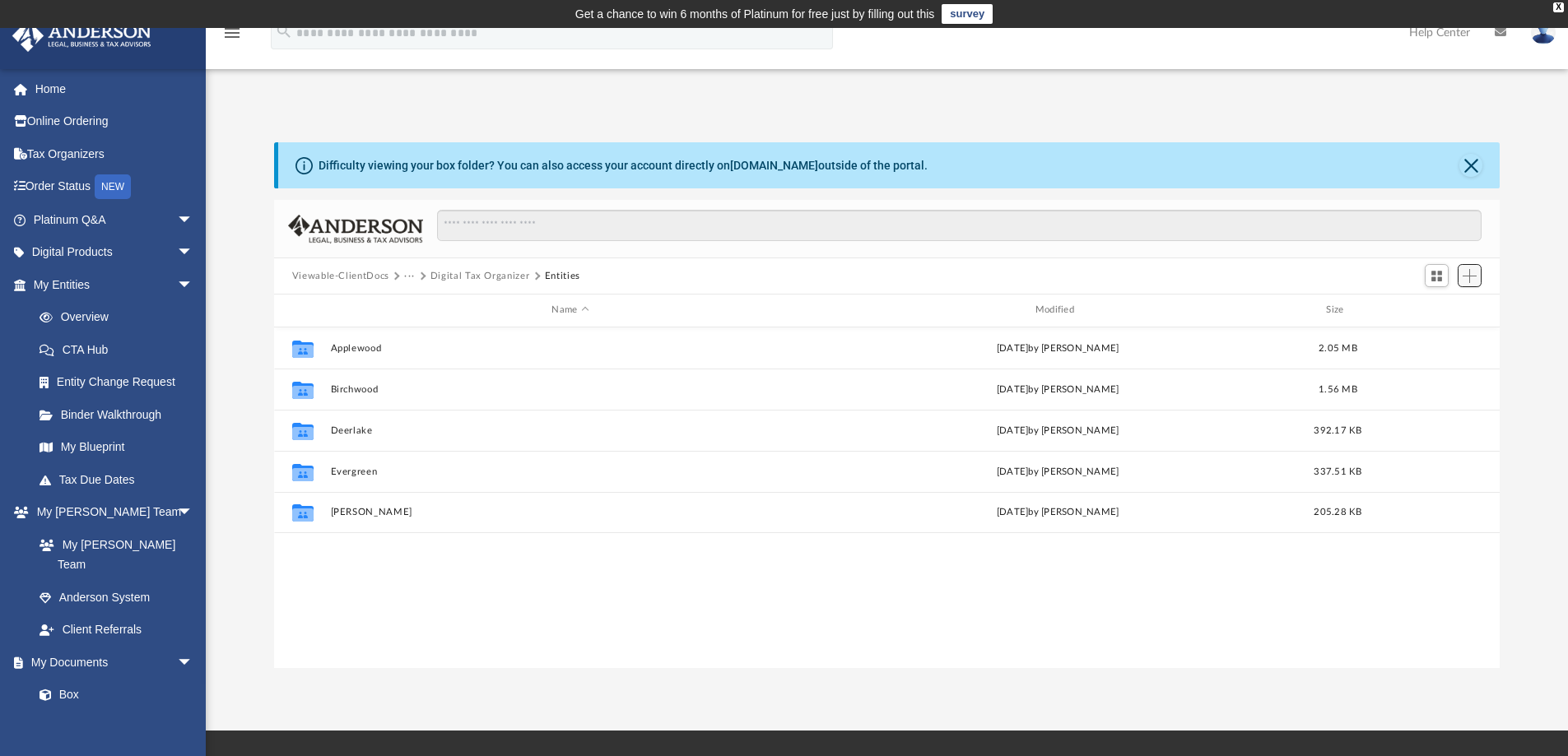
click at [1465, 275] on span "Add" at bounding box center [1470, 275] width 14 height 14
click at [1441, 340] on li "New Folder" at bounding box center [1446, 334] width 53 height 18
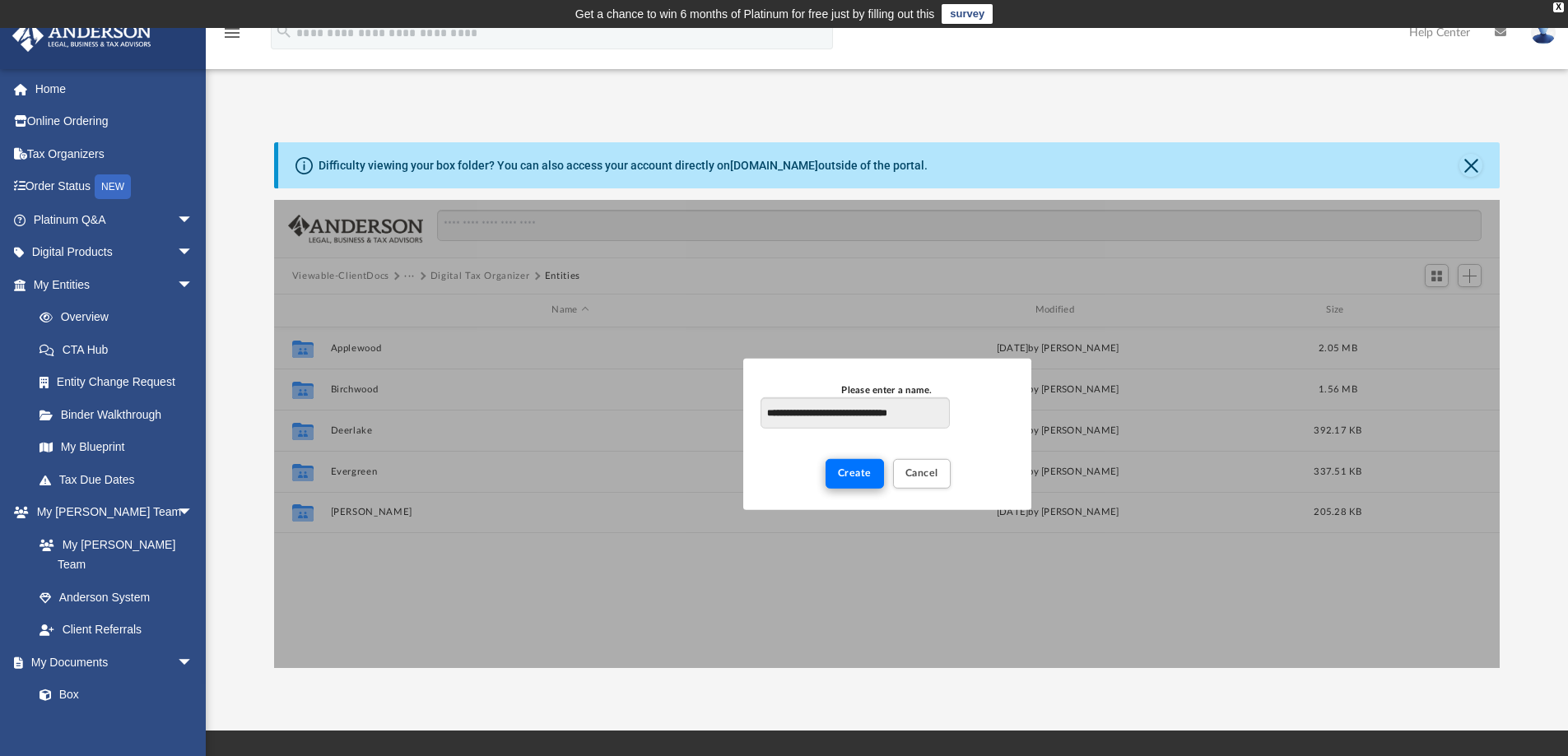
type input "**********"
click at [851, 473] on span "Create" at bounding box center [855, 473] width 33 height 10
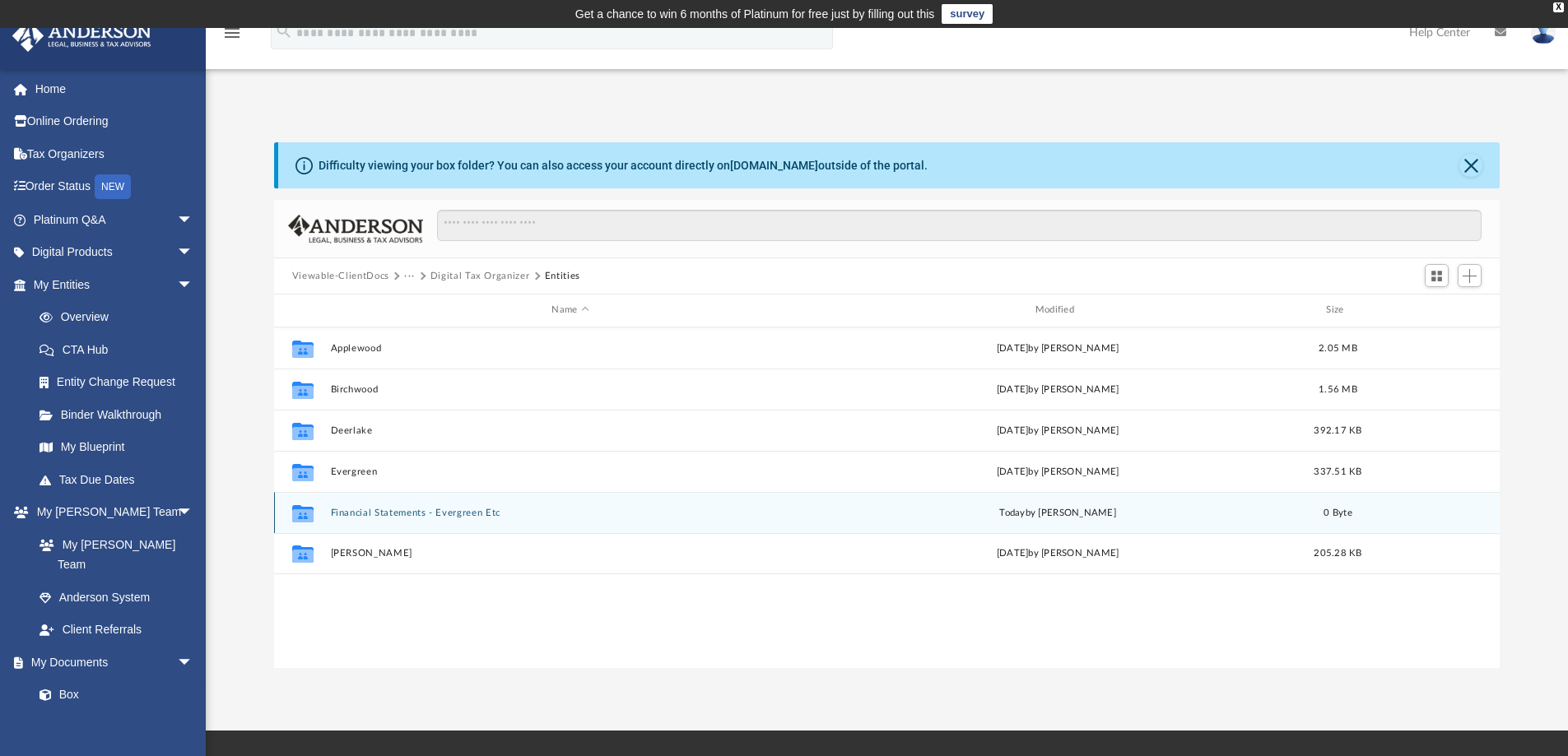
click at [452, 511] on button "Financial Statements - Evergreen Etc" at bounding box center [570, 513] width 480 height 11
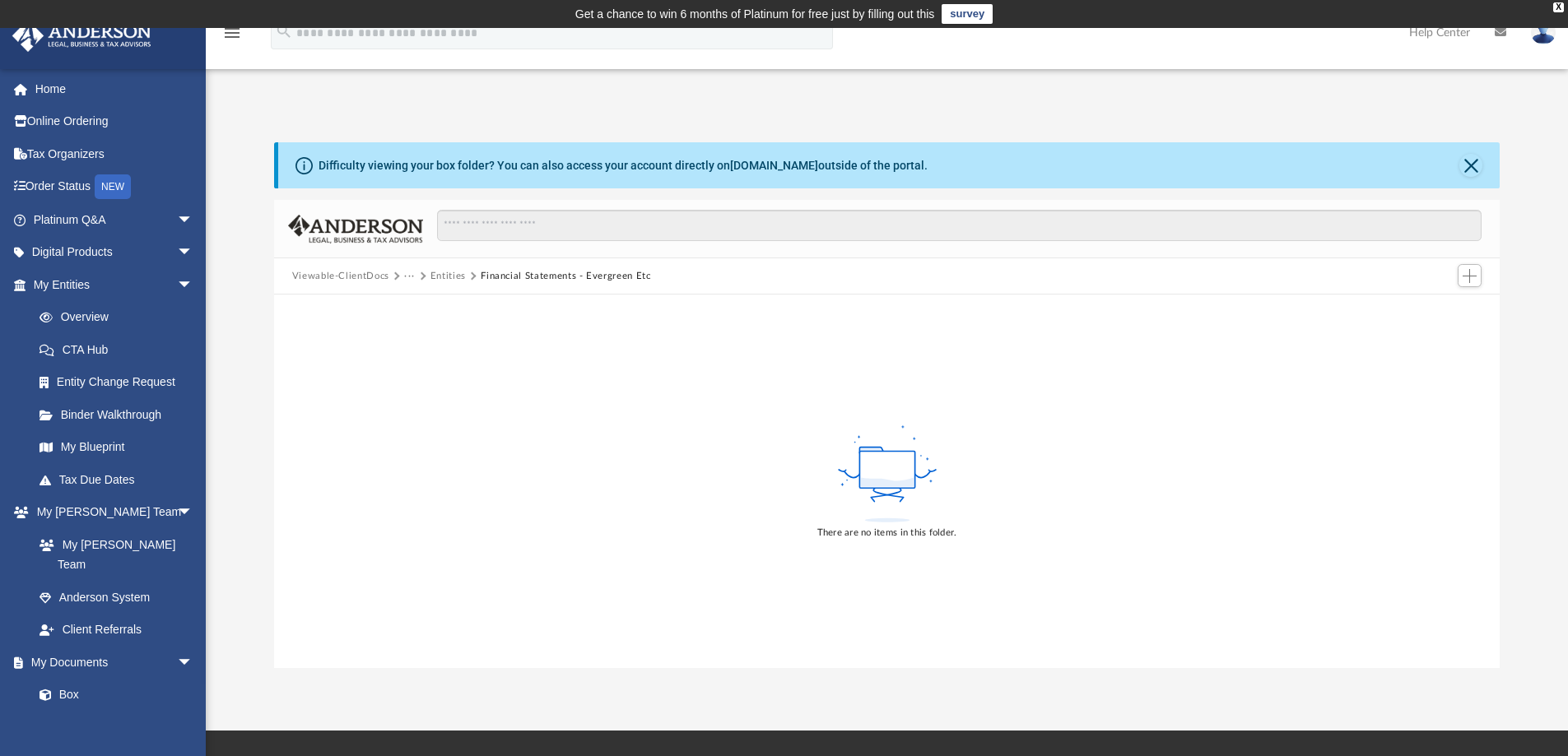
click at [464, 405] on div "There are no items in this folder." at bounding box center [887, 481] width 1227 height 374
click at [1465, 280] on span "Add" at bounding box center [1470, 275] width 14 height 14
click at [1426, 307] on li "Upload" at bounding box center [1446, 309] width 53 height 18
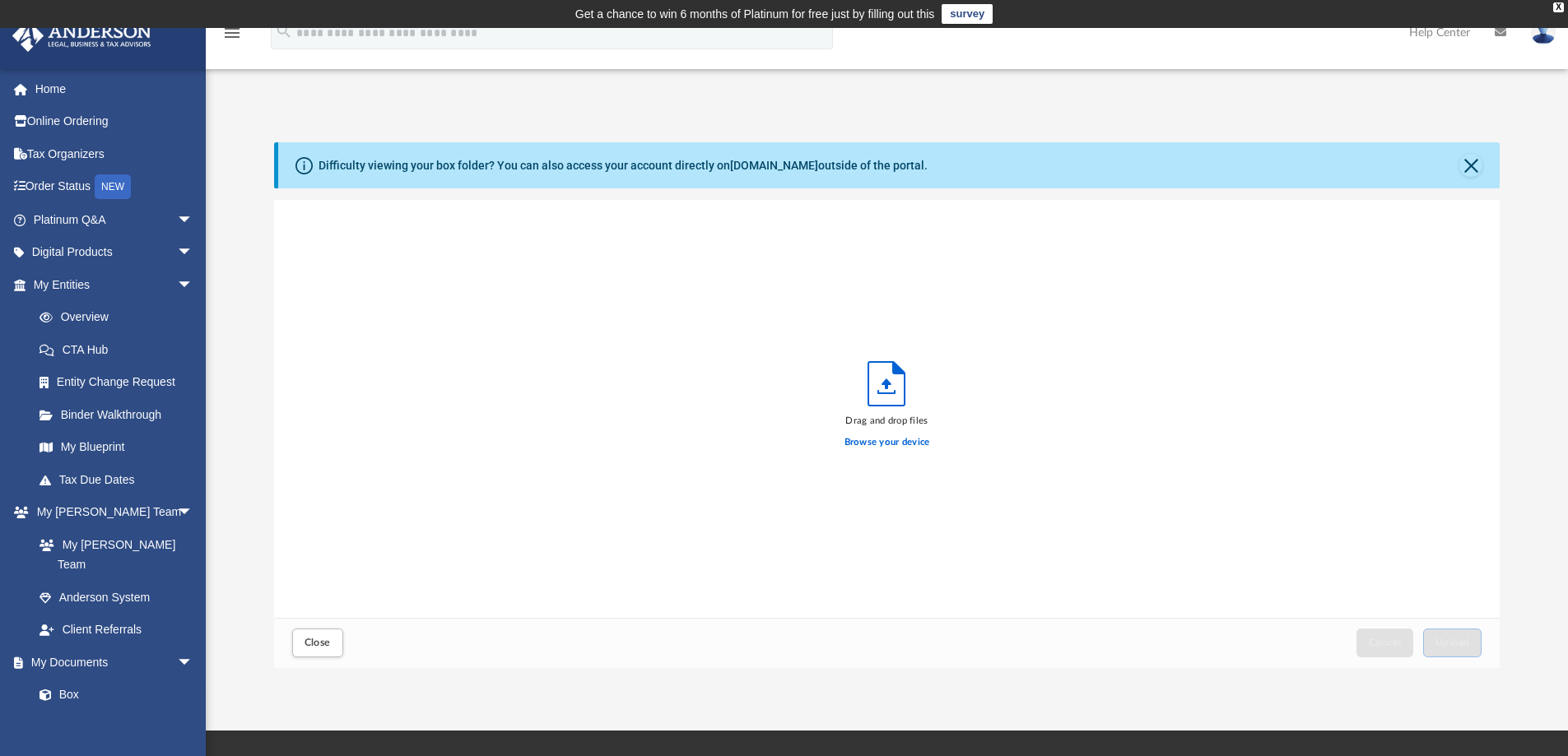
scroll to position [405, 1214]
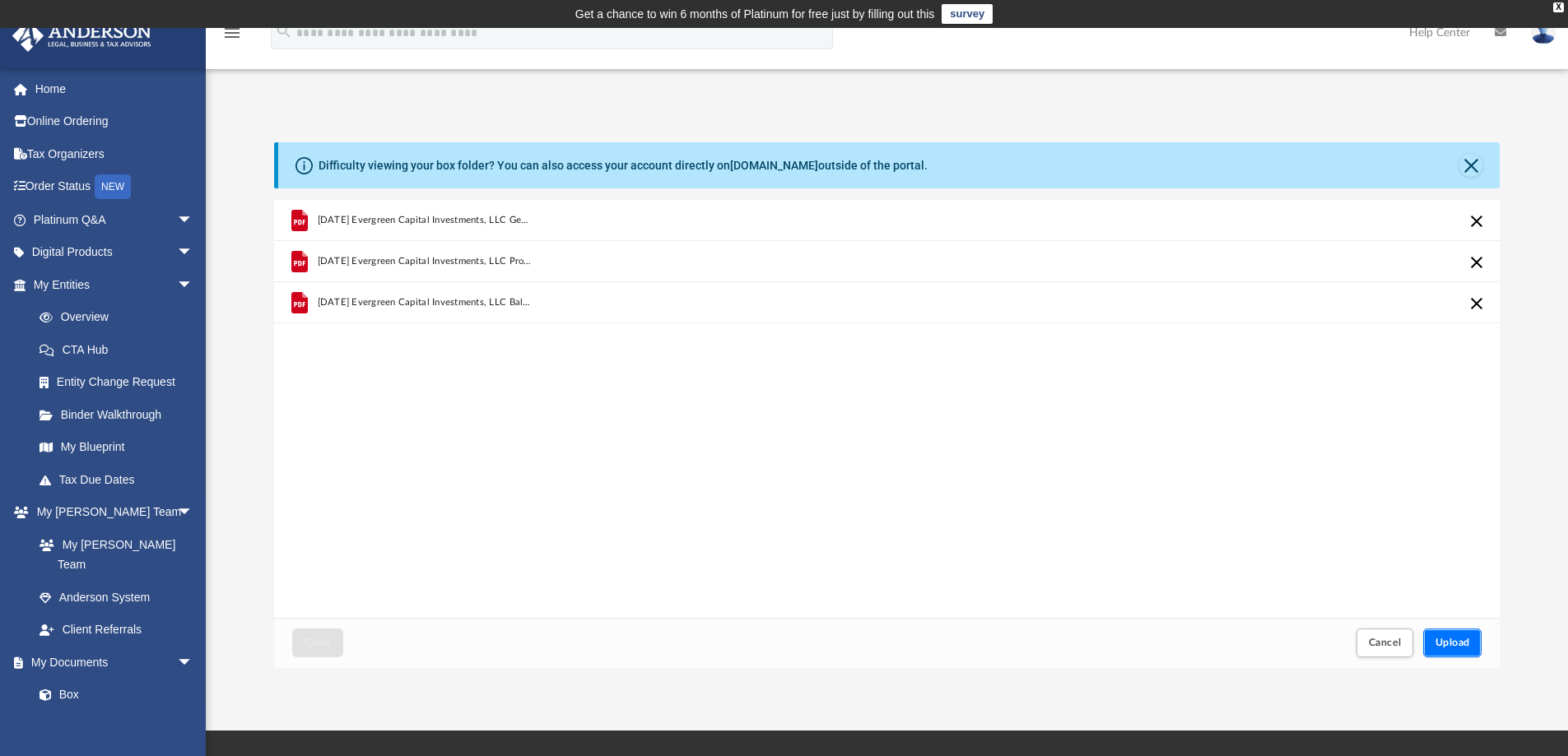
click at [1460, 647] on span "Upload" at bounding box center [1452, 643] width 34 height 10
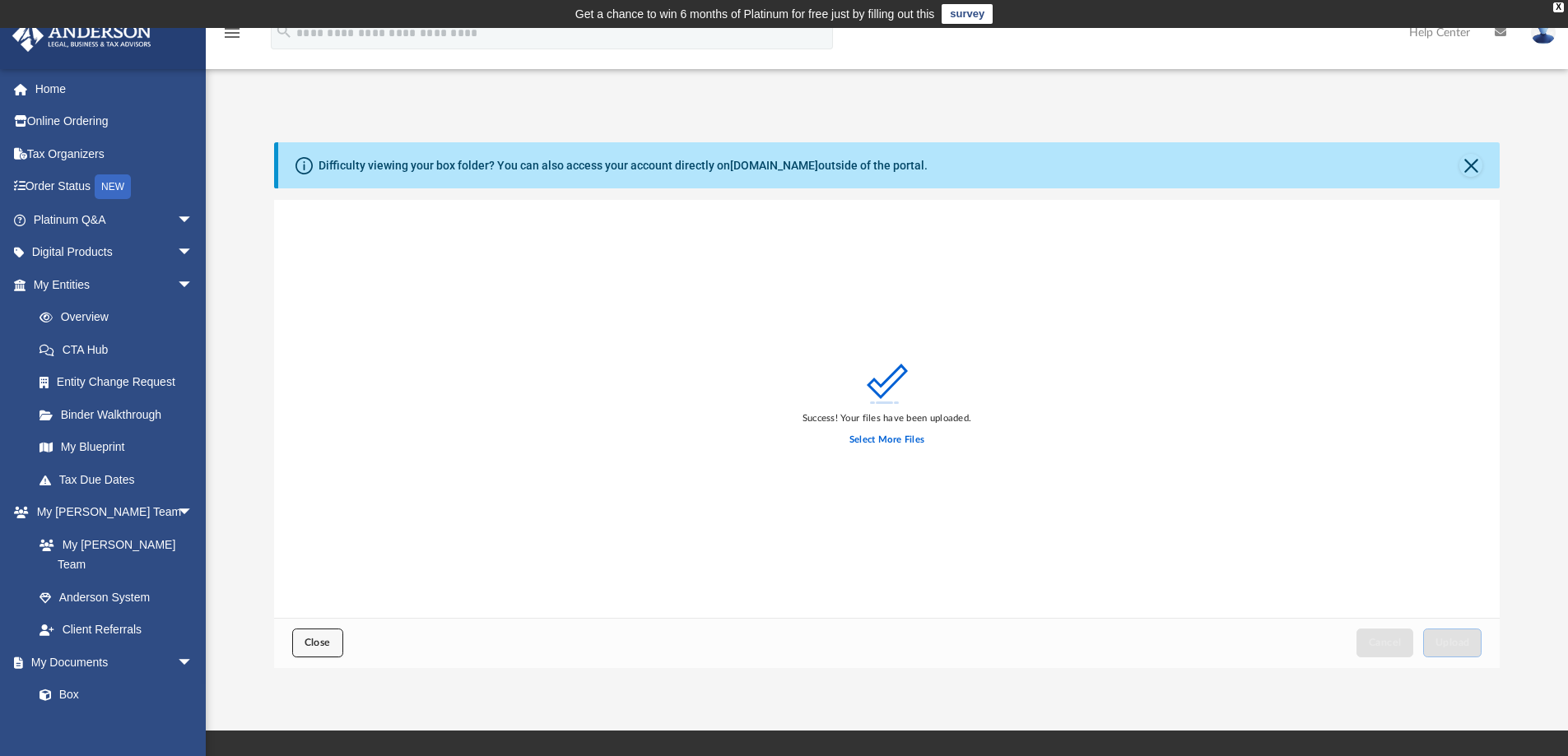
click at [316, 639] on span "Close" at bounding box center [317, 643] width 26 height 10
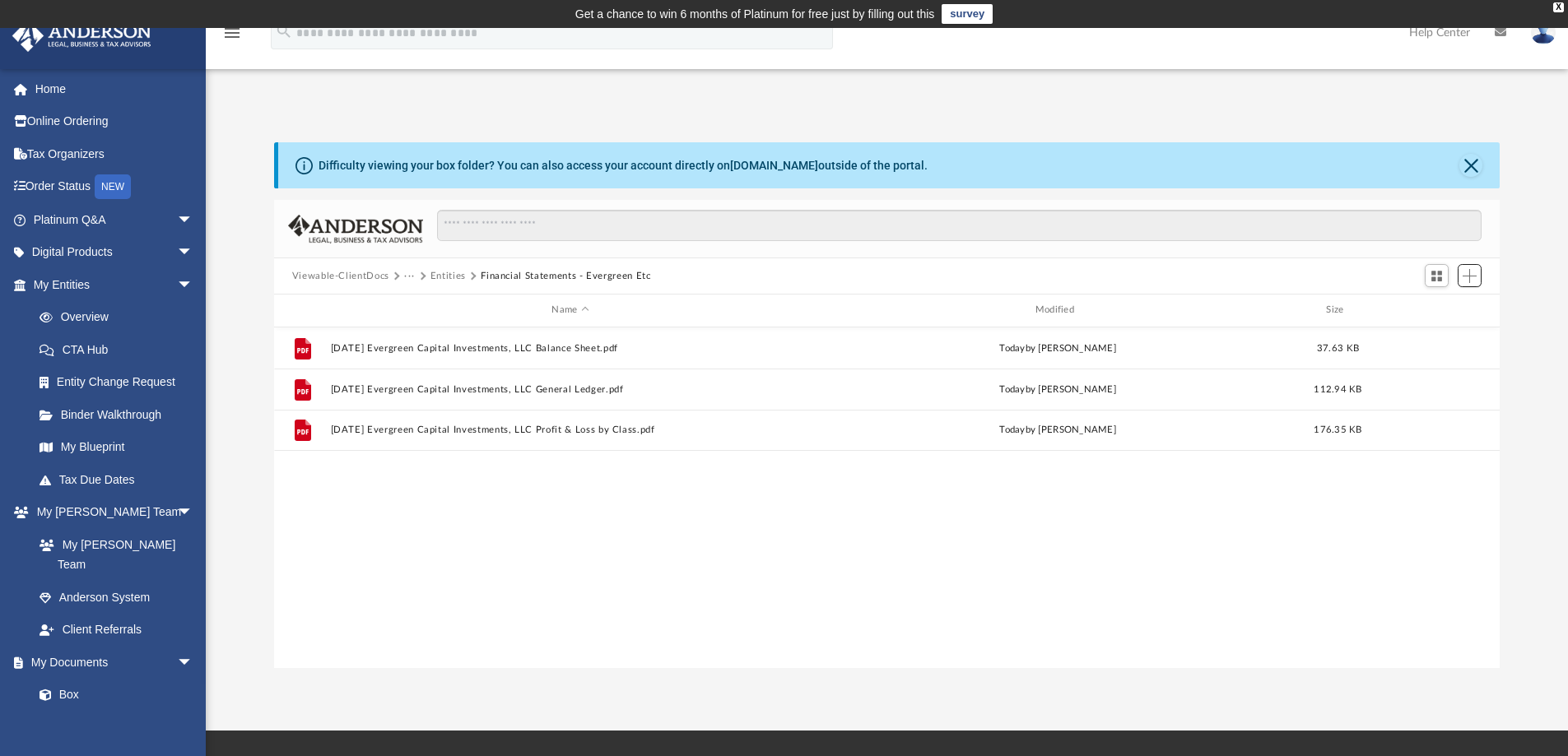
scroll to position [362, 1214]
click at [444, 274] on button "Entities" at bounding box center [448, 276] width 35 height 15
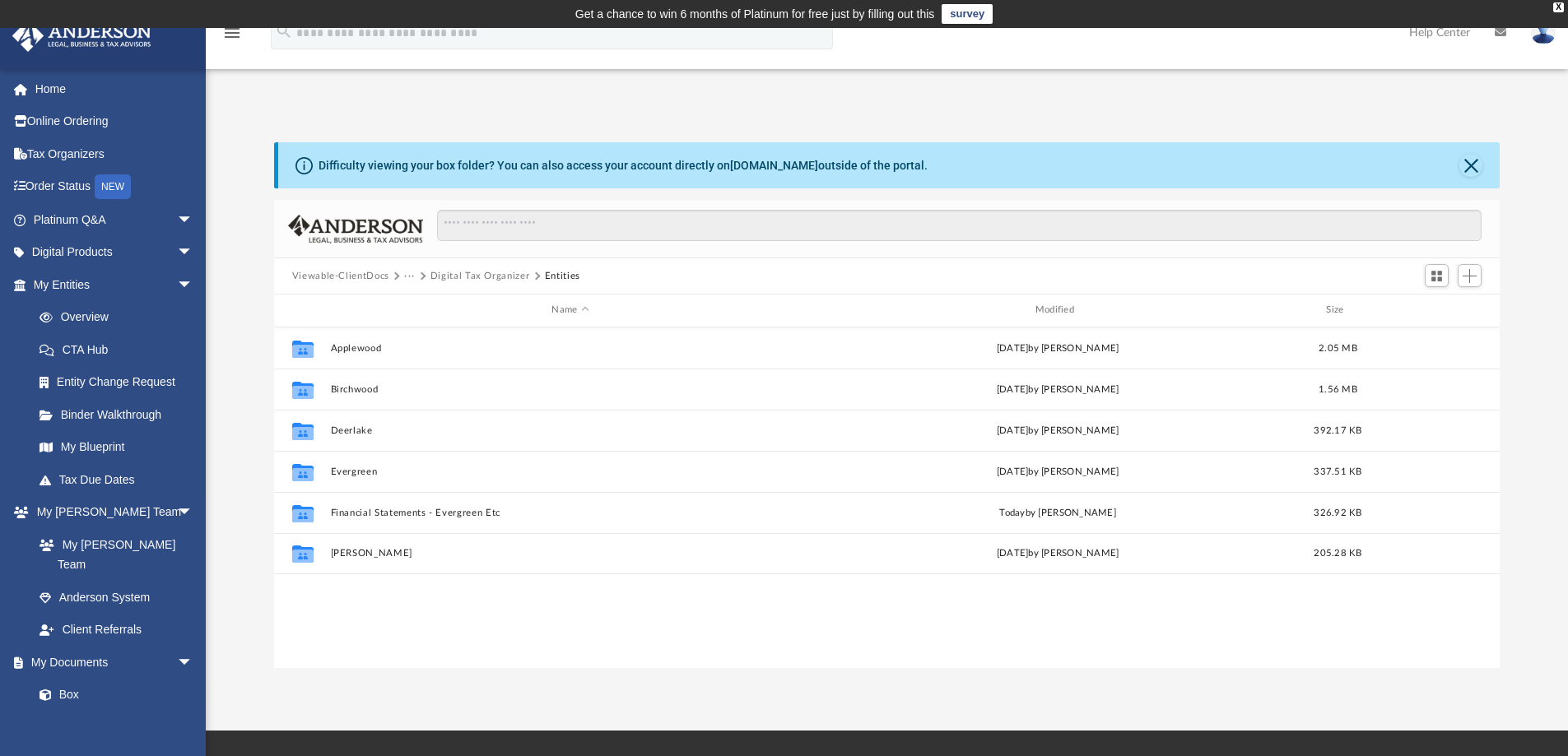
click at [440, 275] on button "Digital Tax Organizer" at bounding box center [480, 276] width 99 height 15
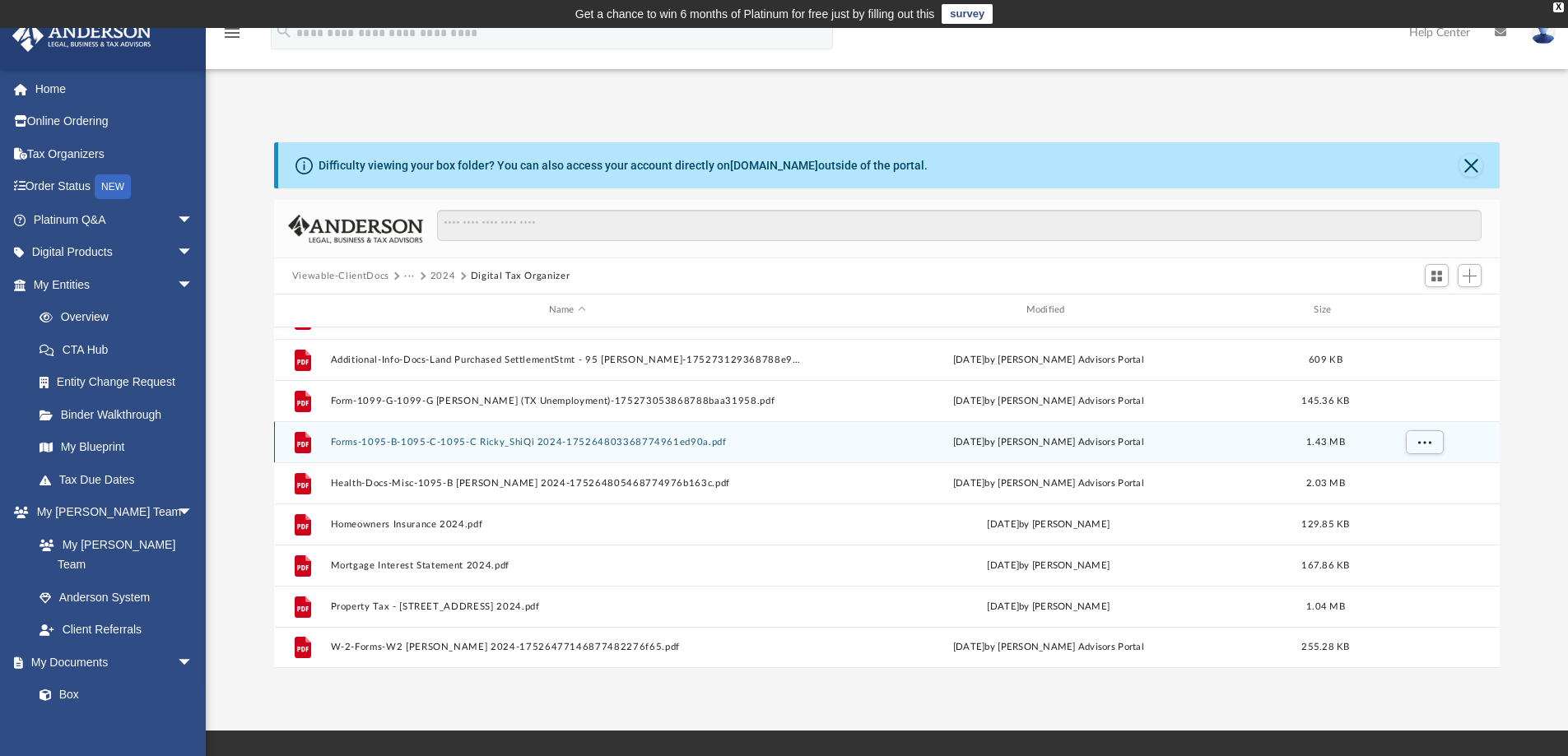
scroll to position [0, 0]
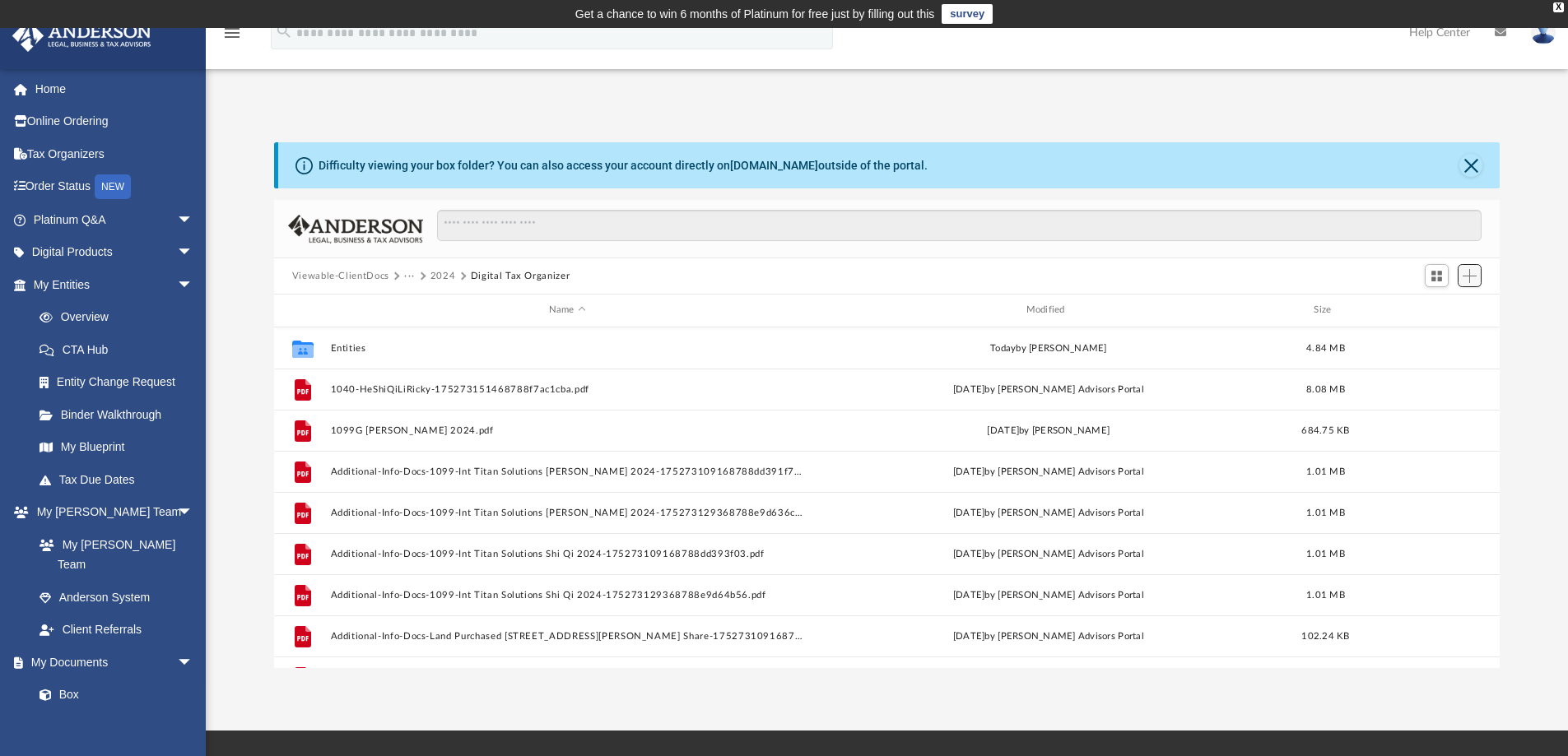
click at [1469, 278] on span "Add" at bounding box center [1470, 275] width 14 height 14
click at [1064, 104] on div "App [EMAIL_ADDRESS][DOMAIN_NAME] Sign Out [EMAIL_ADDRESS][DOMAIN_NAME] Home Onl…" at bounding box center [784, 379] width 1568 height 578
